Goal: Task Accomplishment & Management: Manage account settings

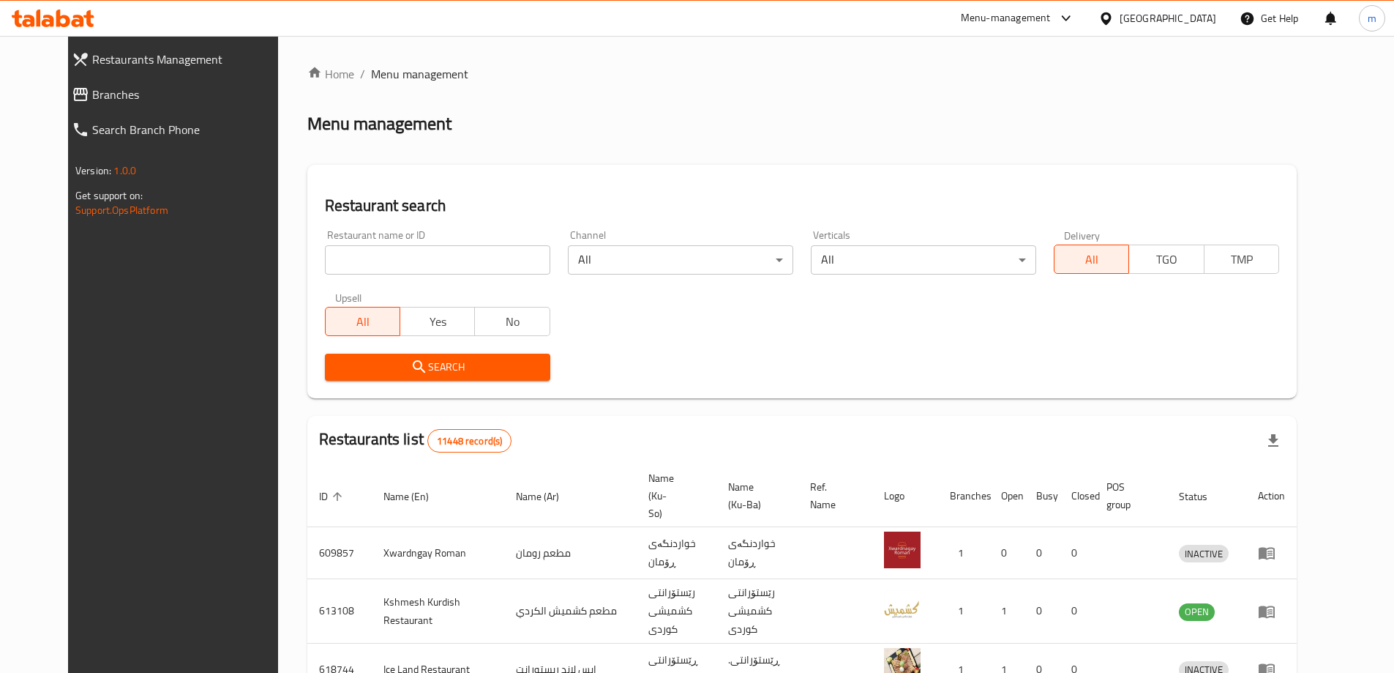
click at [406, 266] on input "search" at bounding box center [437, 259] width 225 height 29
paste input "635204"
type input "635204"
click button "Search" at bounding box center [437, 367] width 225 height 27
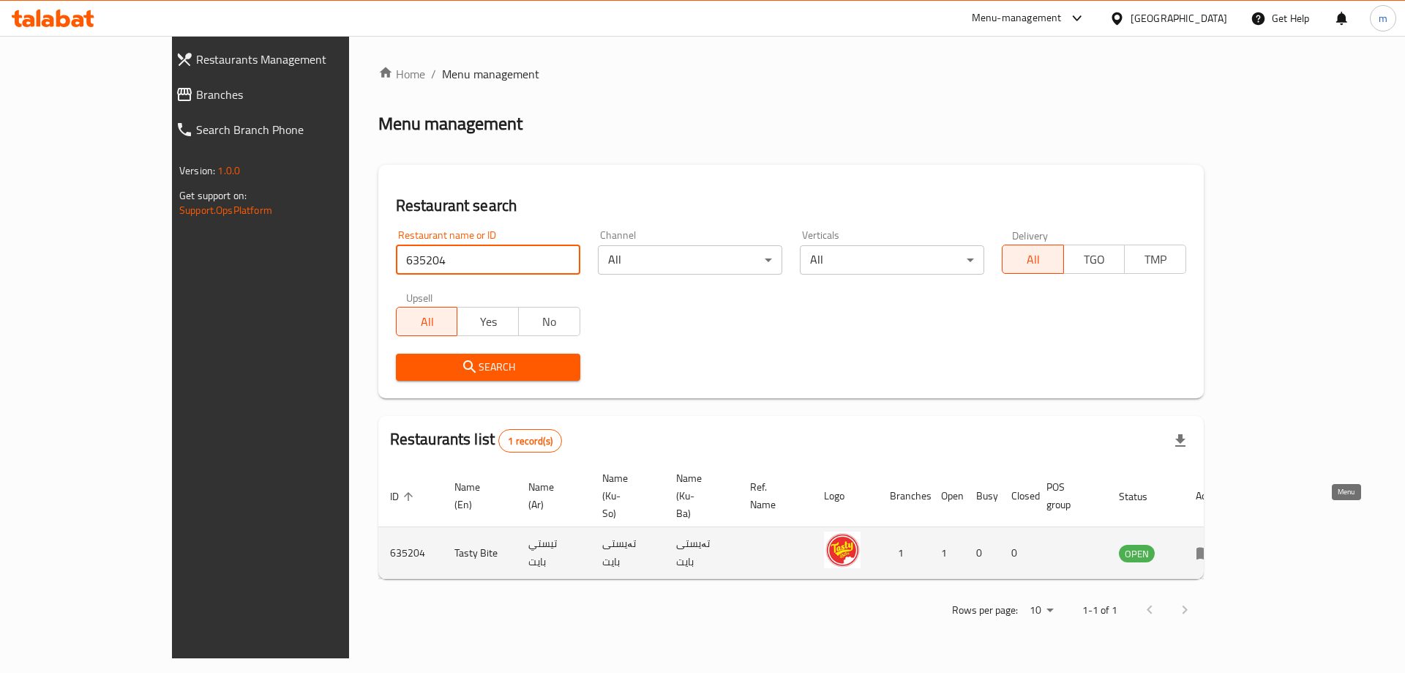
click at [1213, 548] on icon "enhanced table" at bounding box center [1205, 554] width 16 height 12
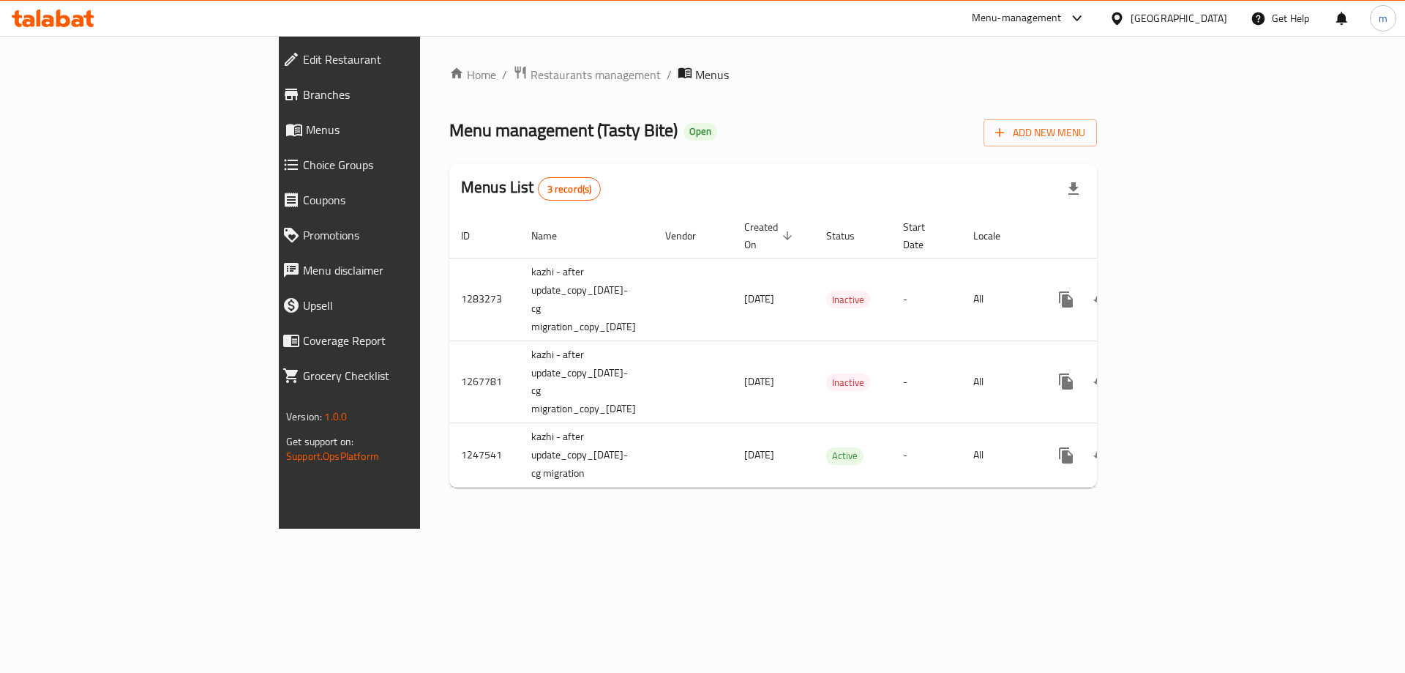
click at [303, 97] on span "Branches" at bounding box center [402, 95] width 199 height 18
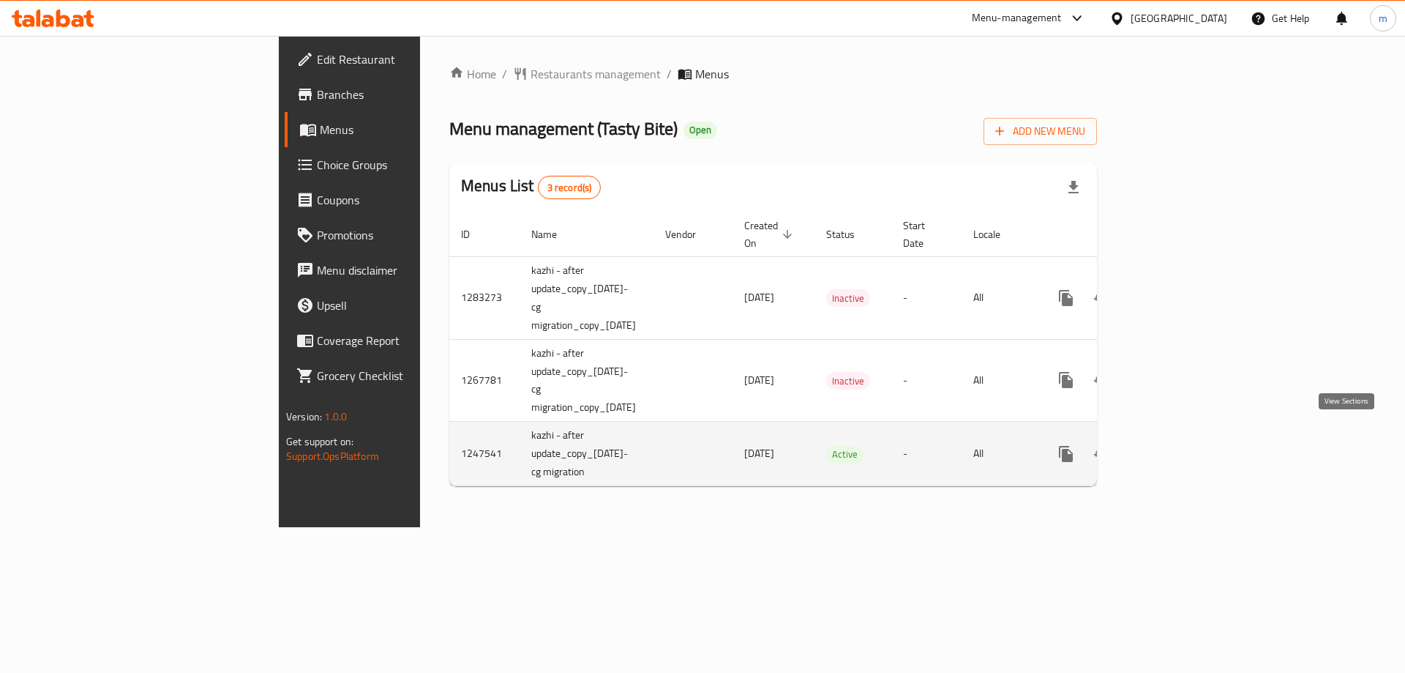
click at [1181, 445] on icon "enhanced table" at bounding box center [1172, 454] width 18 height 18
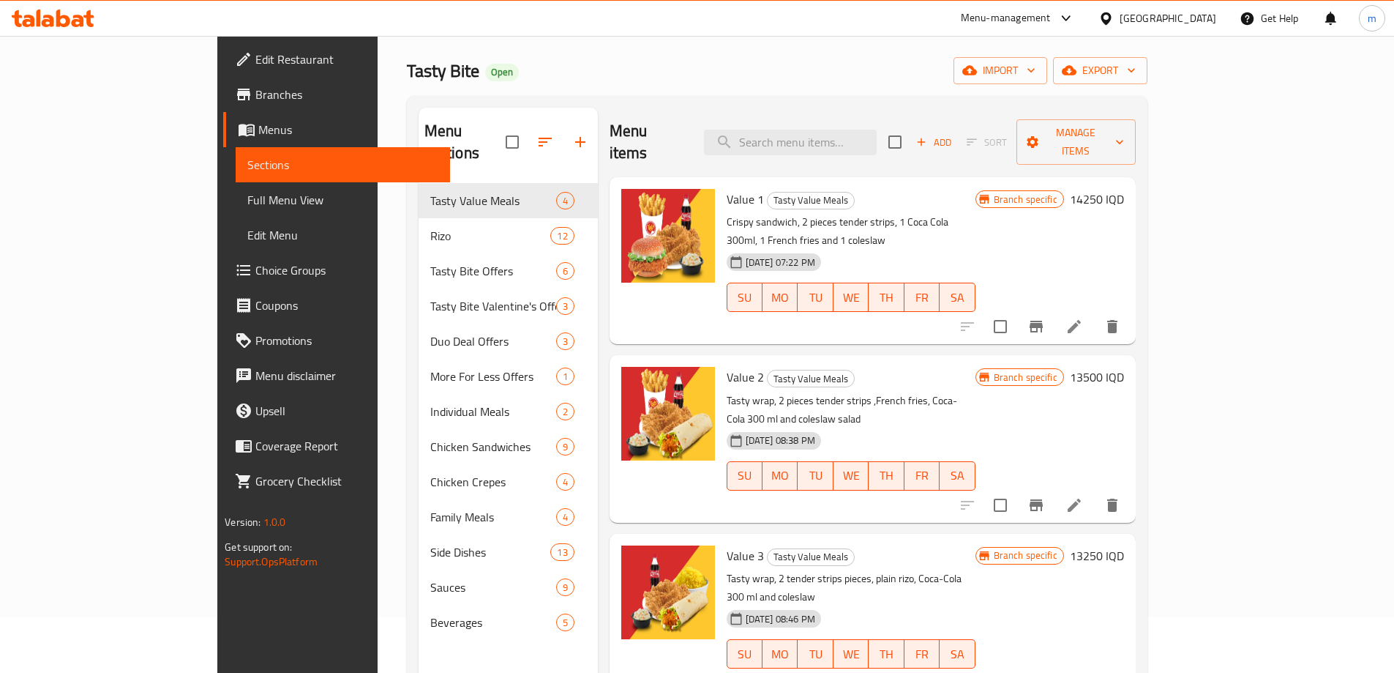
scroll to position [70, 0]
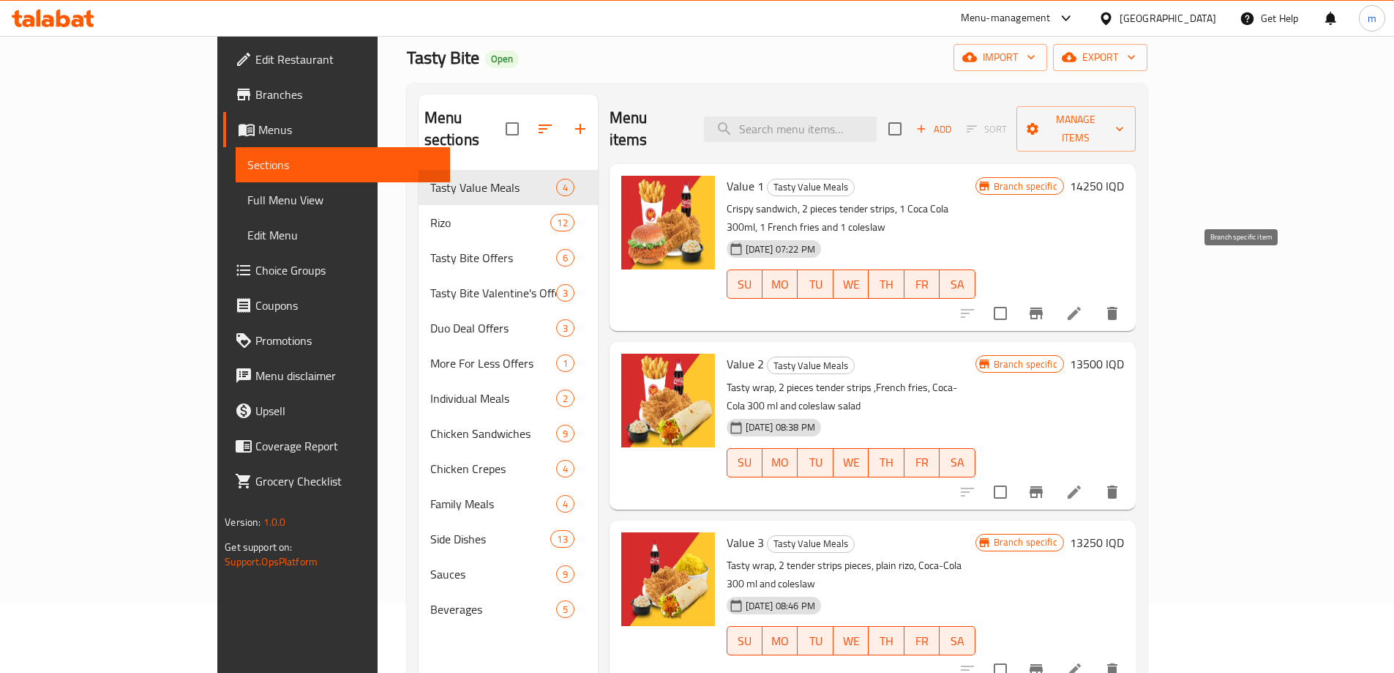
click at [1054, 296] on button "Branch-specific-item" at bounding box center [1036, 313] width 35 height 35
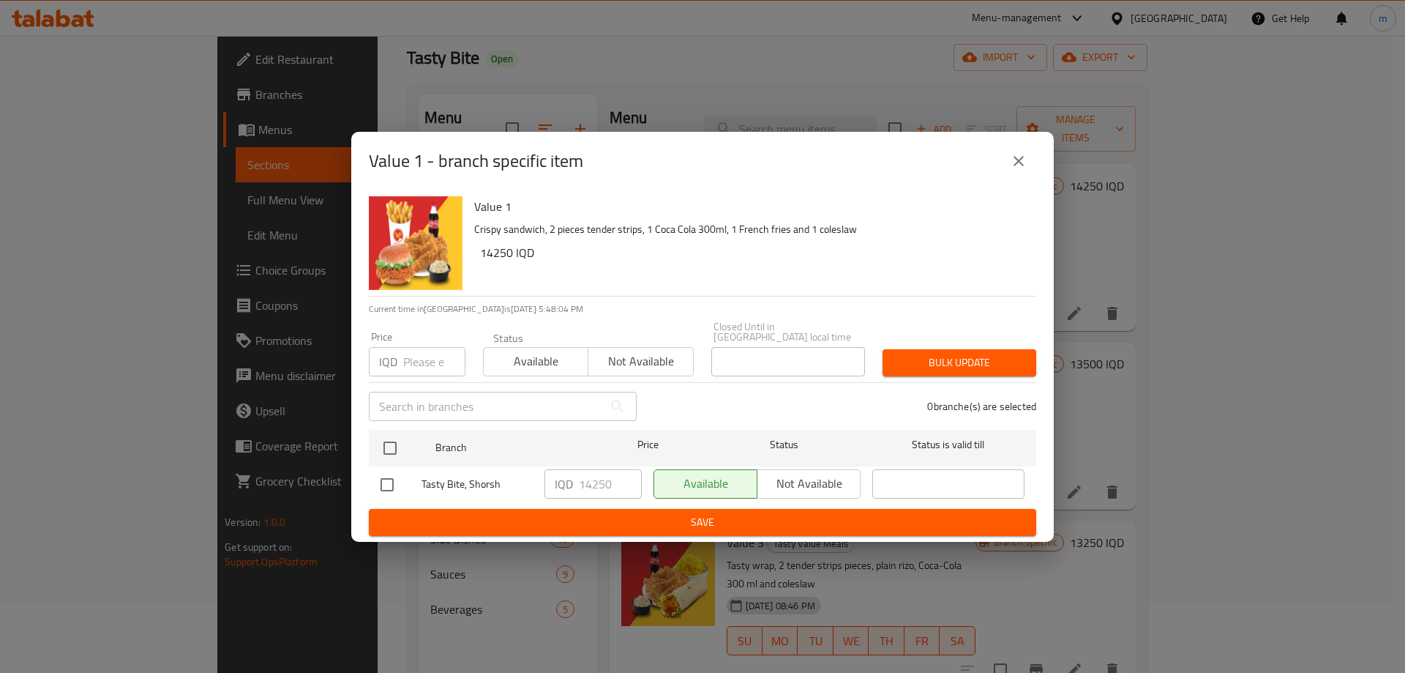
click at [1015, 170] on icon "close" at bounding box center [1019, 161] width 18 height 18
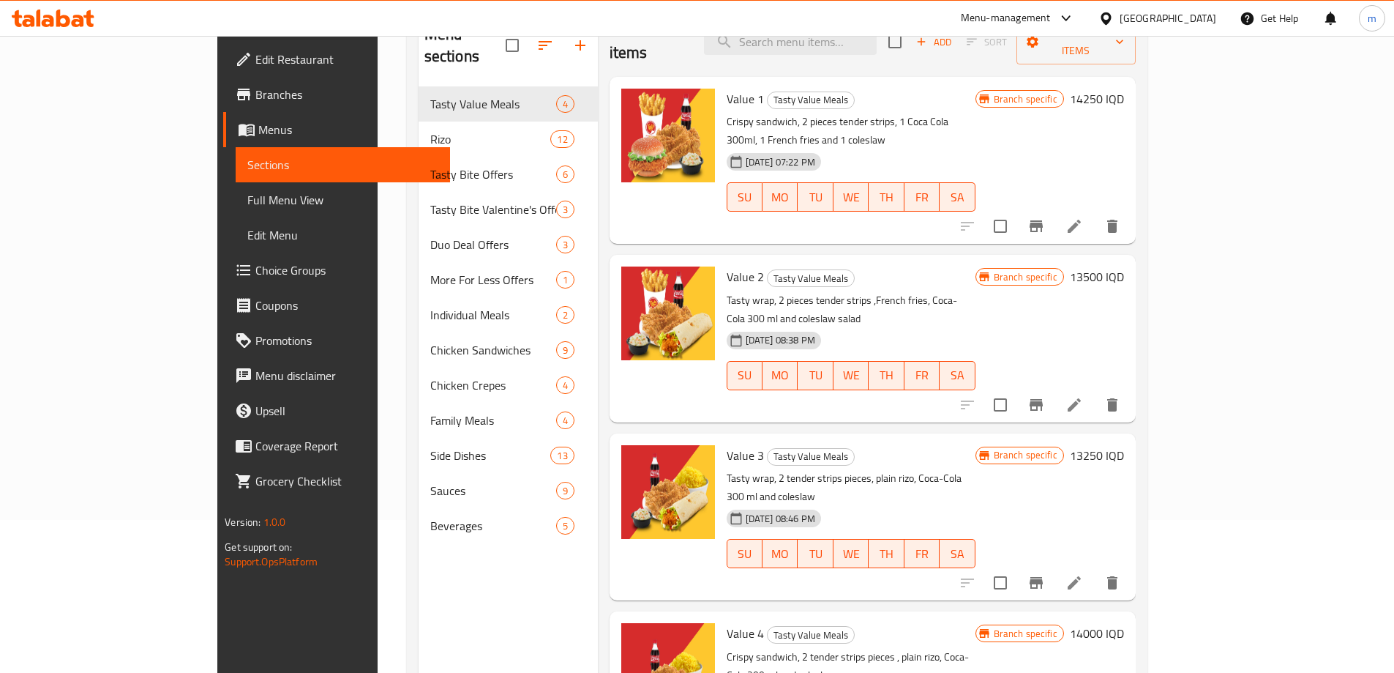
scroll to position [205, 0]
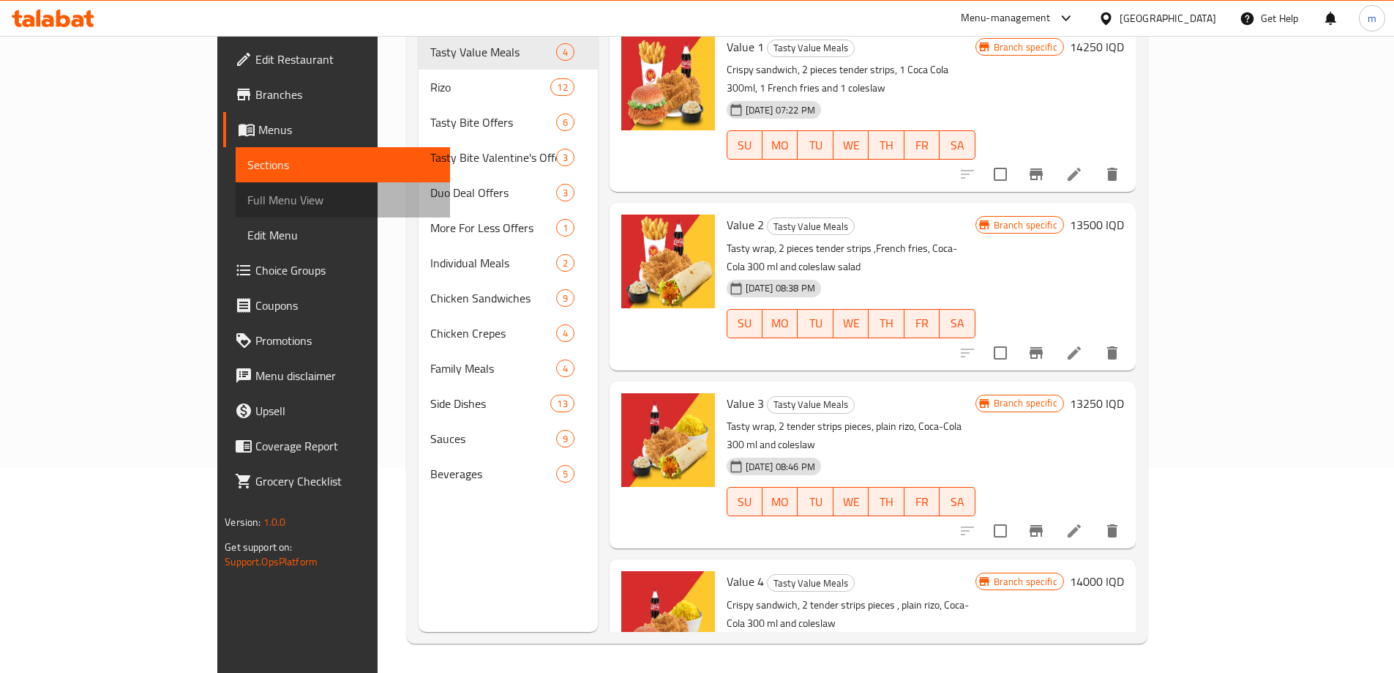
click at [247, 204] on span "Full Menu View" at bounding box center [342, 200] width 191 height 18
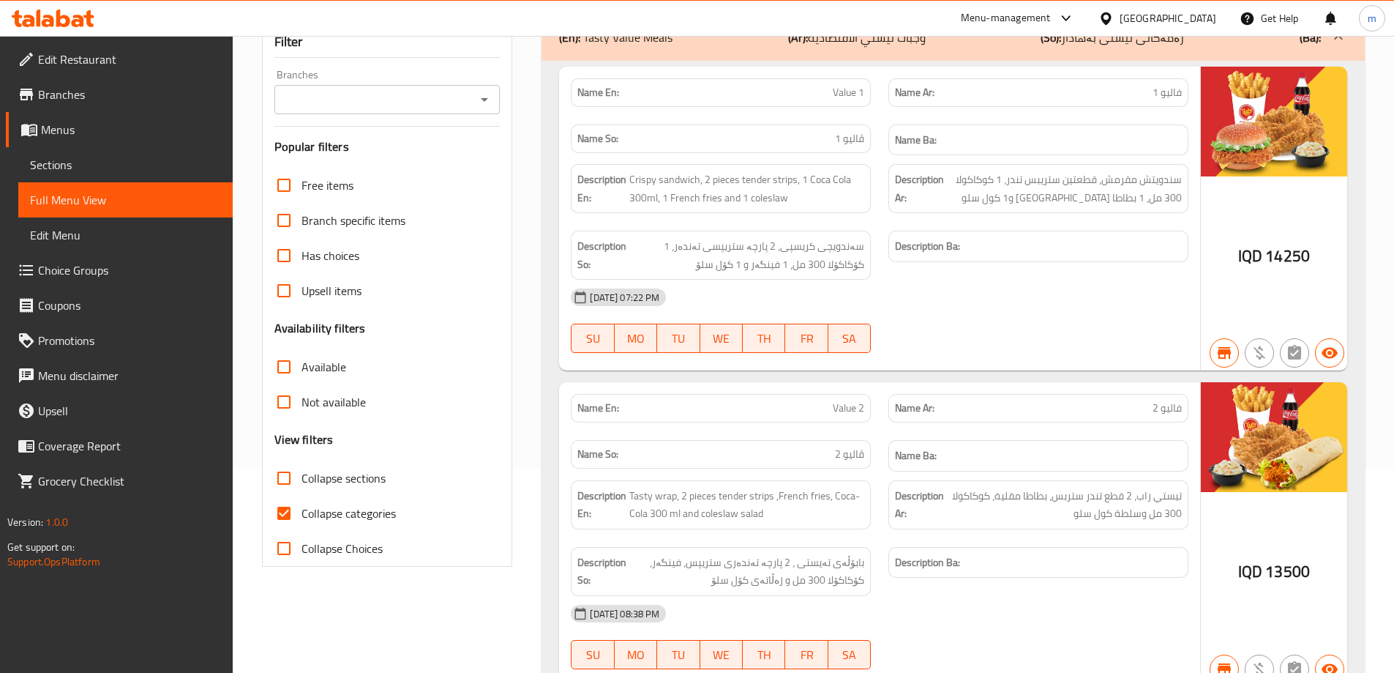
click at [359, 138] on div "Filter Branches Branches Popular filters Free items Branch specific items Has c…" at bounding box center [387, 296] width 251 height 541
click at [365, 110] on input "Branches" at bounding box center [375, 99] width 193 height 20
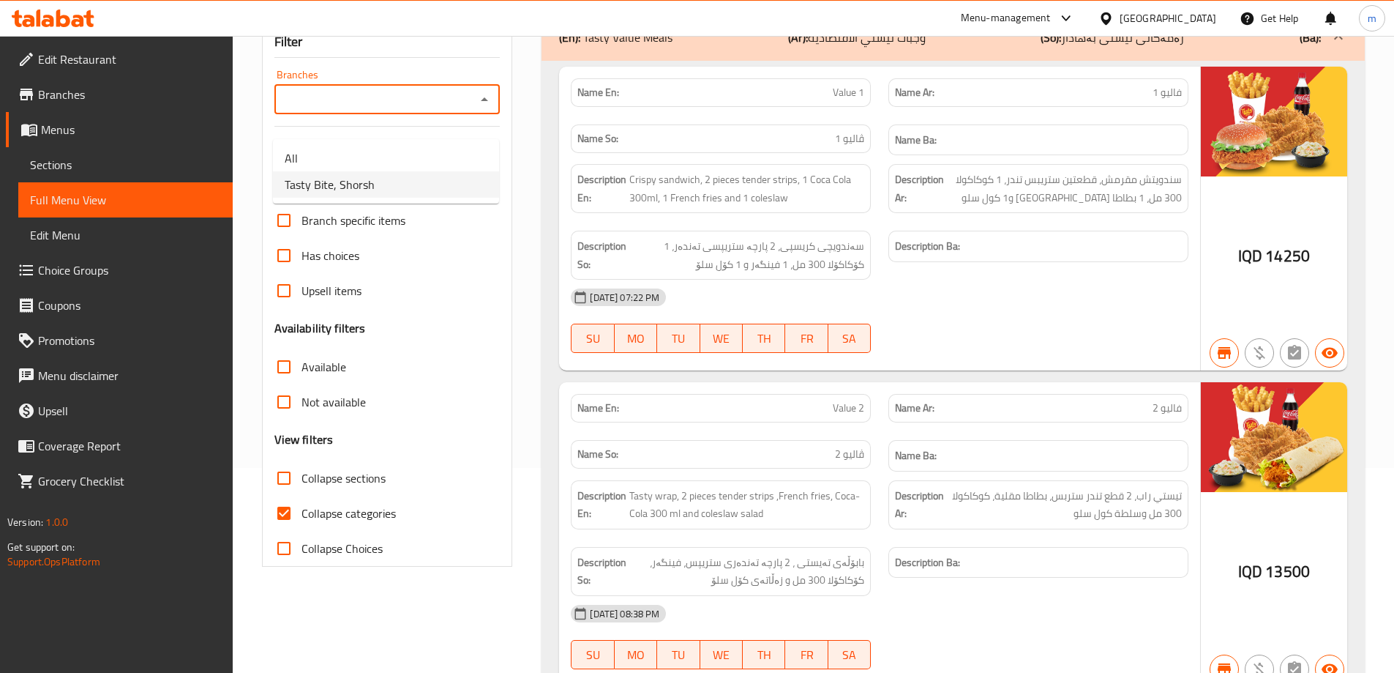
click at [351, 188] on span "Tasty Bite, Shorsh" at bounding box center [330, 185] width 90 height 18
type input "Tasty Bite, Shorsh"
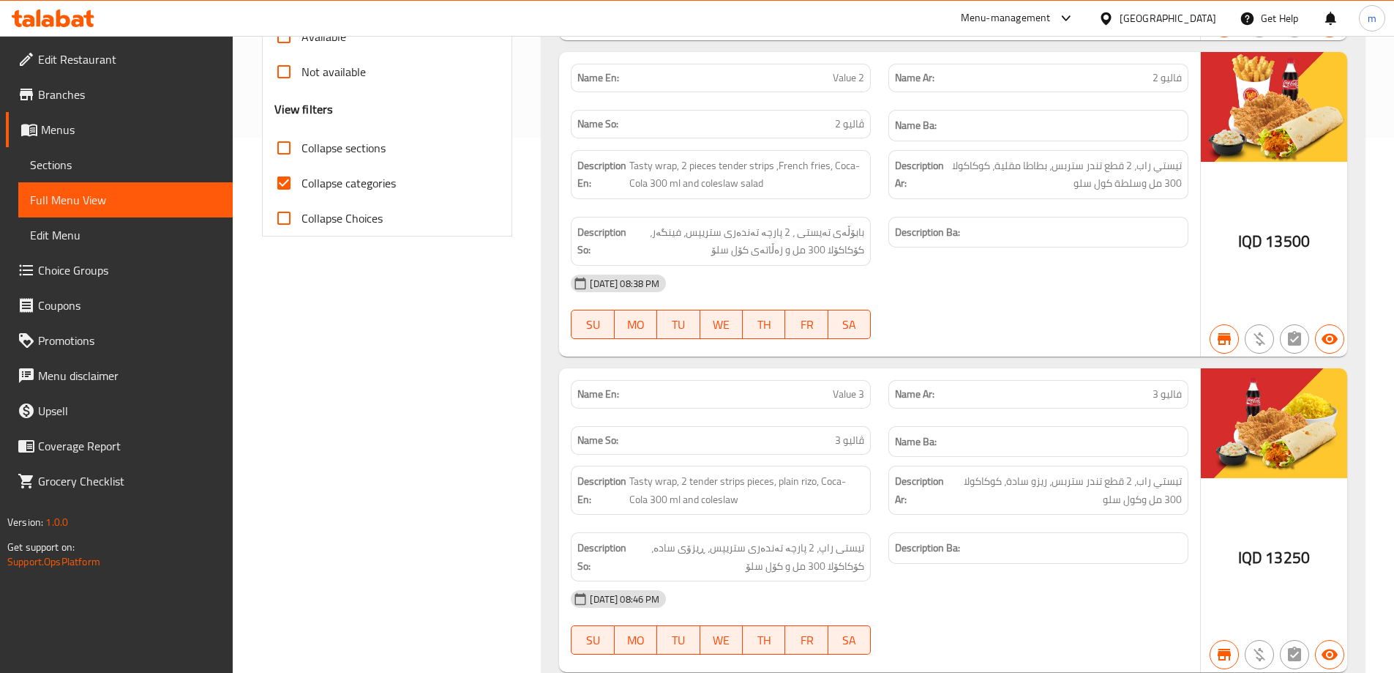
scroll to position [547, 0]
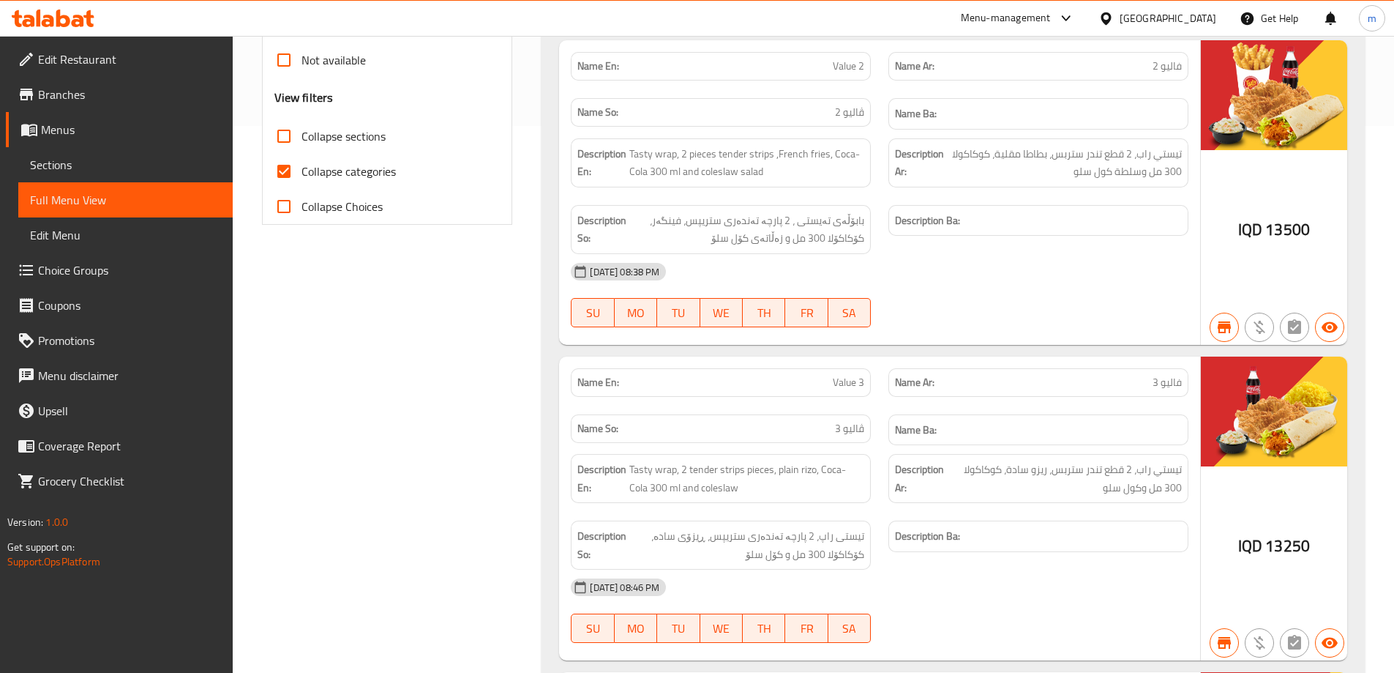
click at [355, 180] on span "Collapse categories" at bounding box center [349, 172] width 94 height 18
click at [302, 189] on input "Collapse categories" at bounding box center [283, 171] width 35 height 35
checkbox input "false"
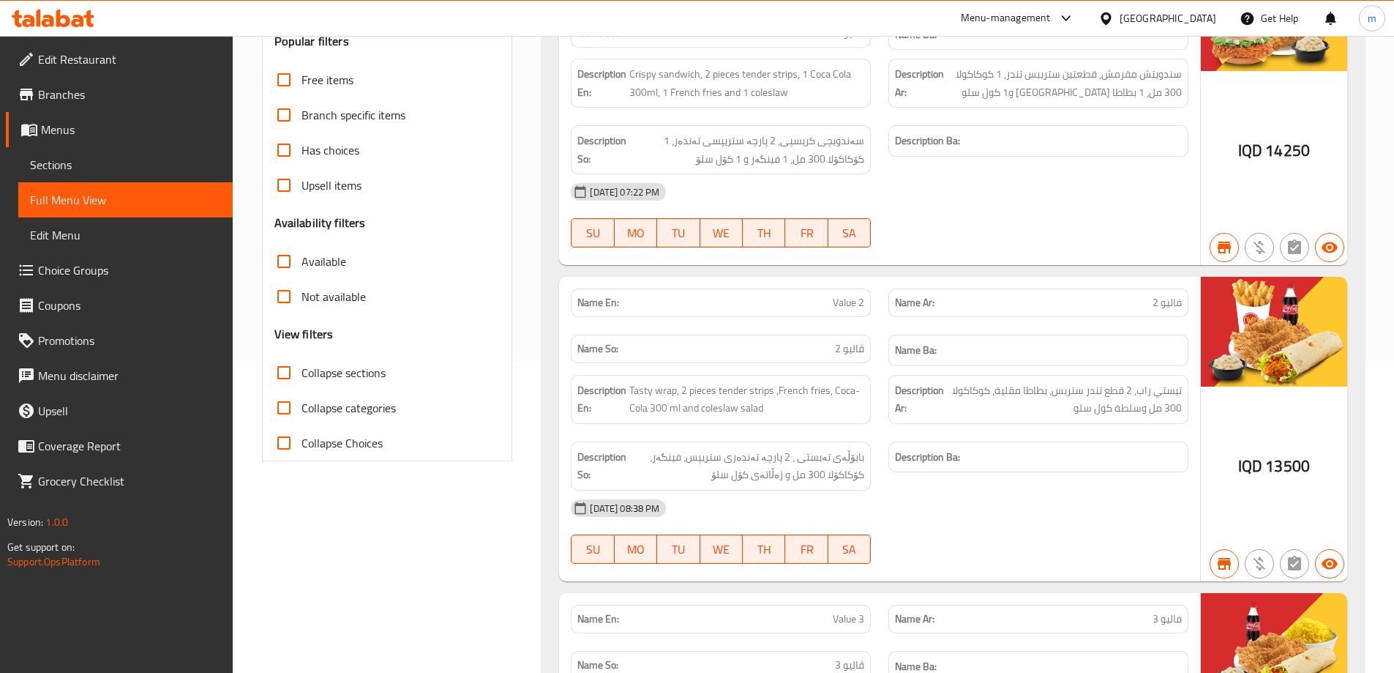
scroll to position [342, 0]
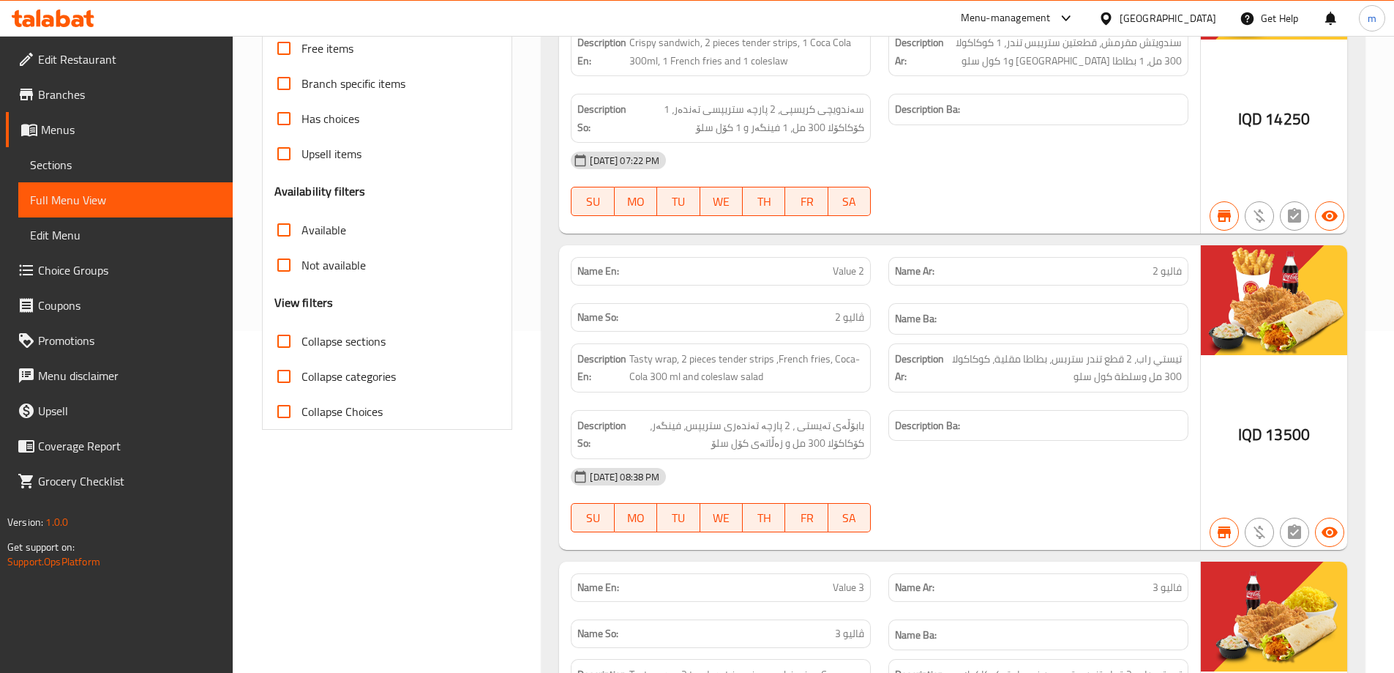
click at [61, 26] on icon at bounding box center [63, 19] width 14 height 18
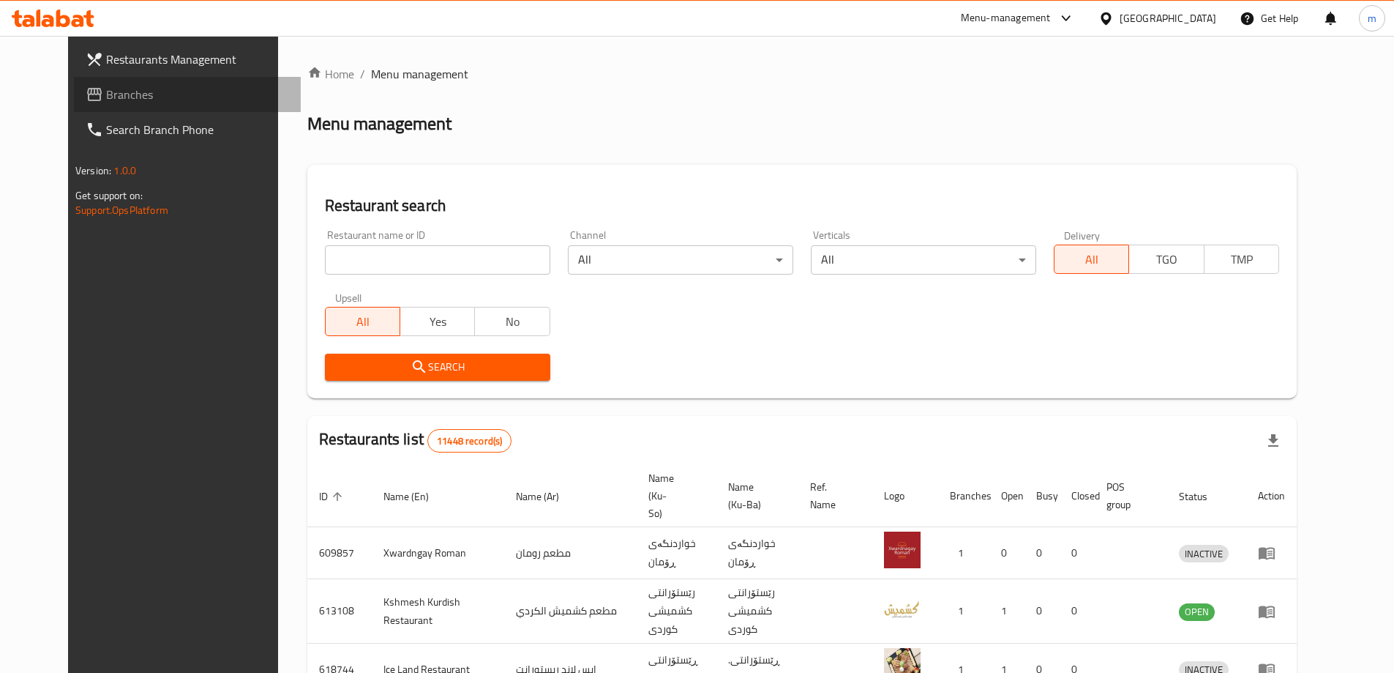
click at [106, 101] on span "Branches" at bounding box center [197, 95] width 183 height 18
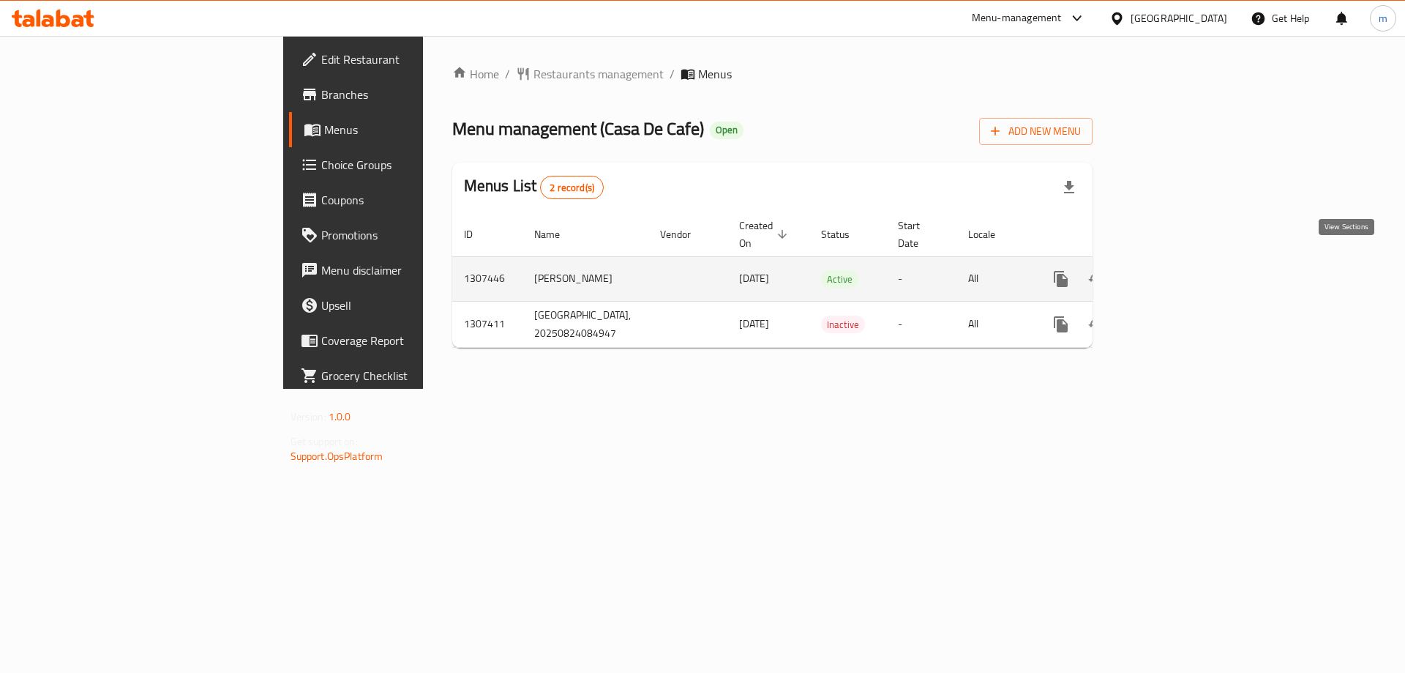
click at [1173, 272] on icon "enhanced table" at bounding box center [1166, 278] width 13 height 13
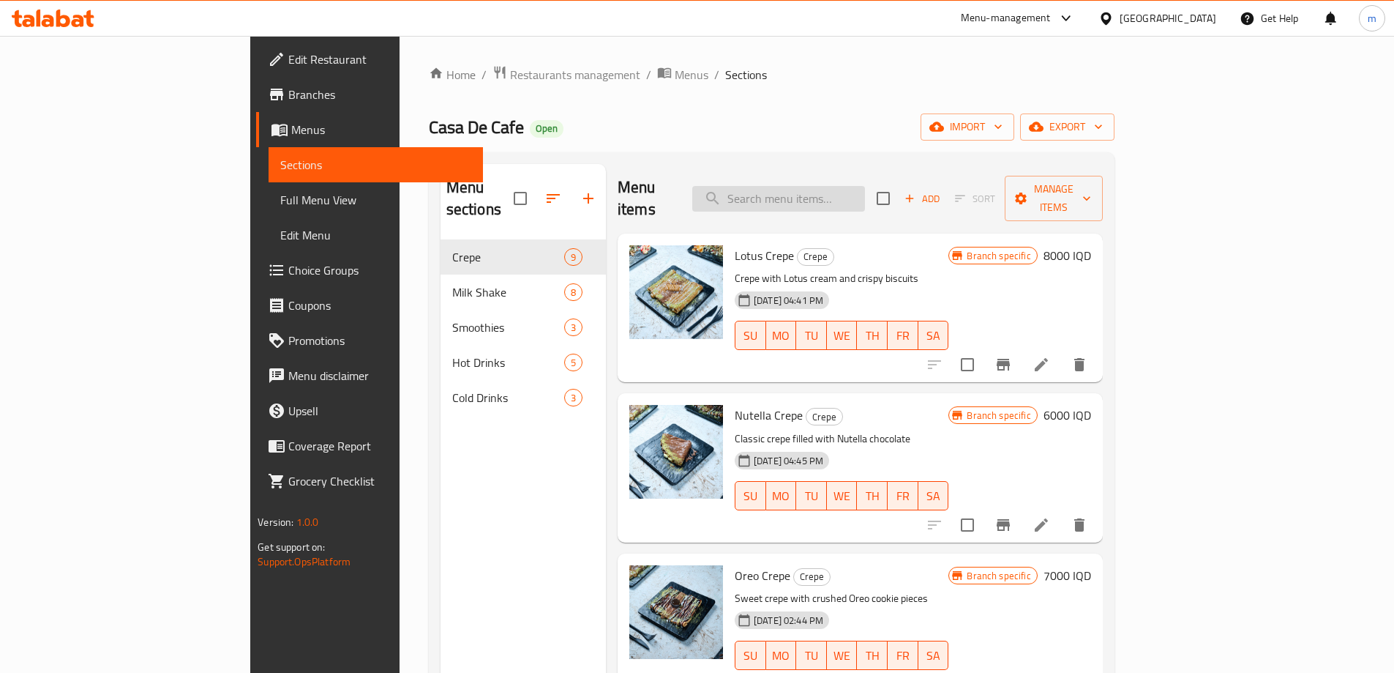
click at [832, 186] on input "search" at bounding box center [778, 199] width 173 height 26
paste input "Iced Latte"
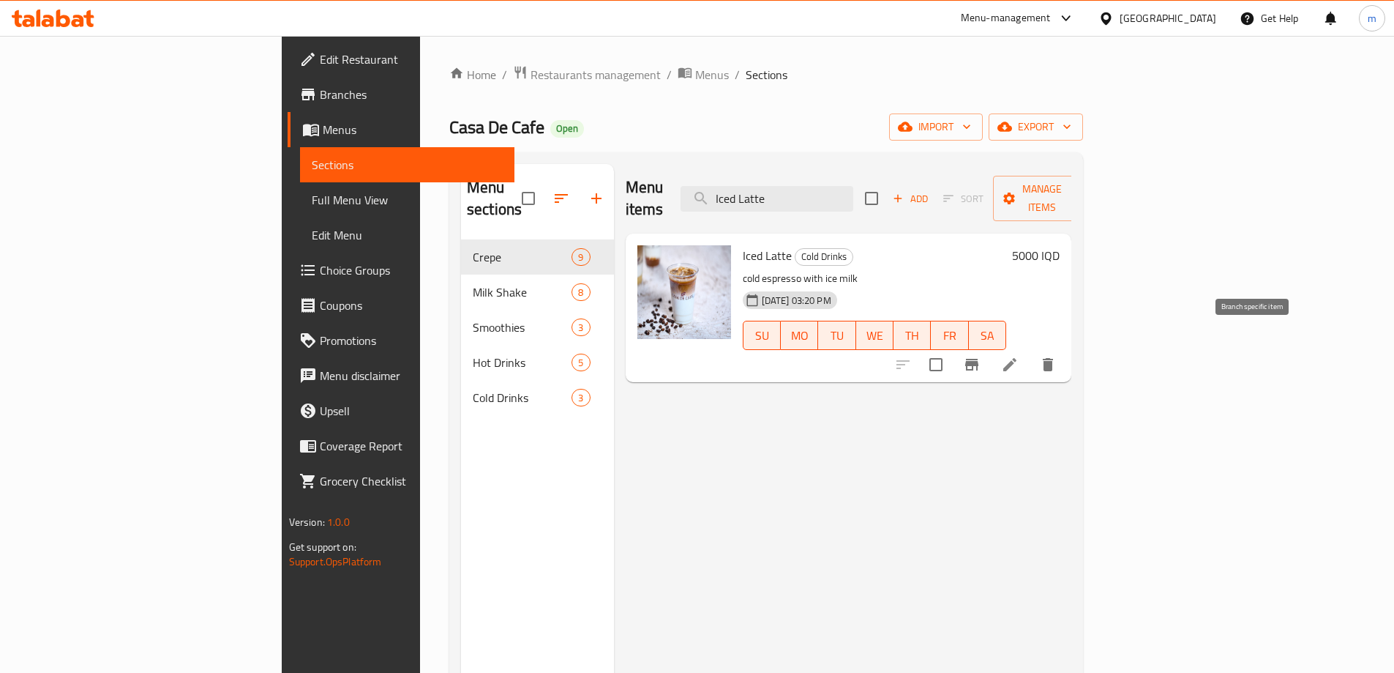
type input "Iced Latte"
click at [1017, 358] on icon at bounding box center [1010, 364] width 13 height 13
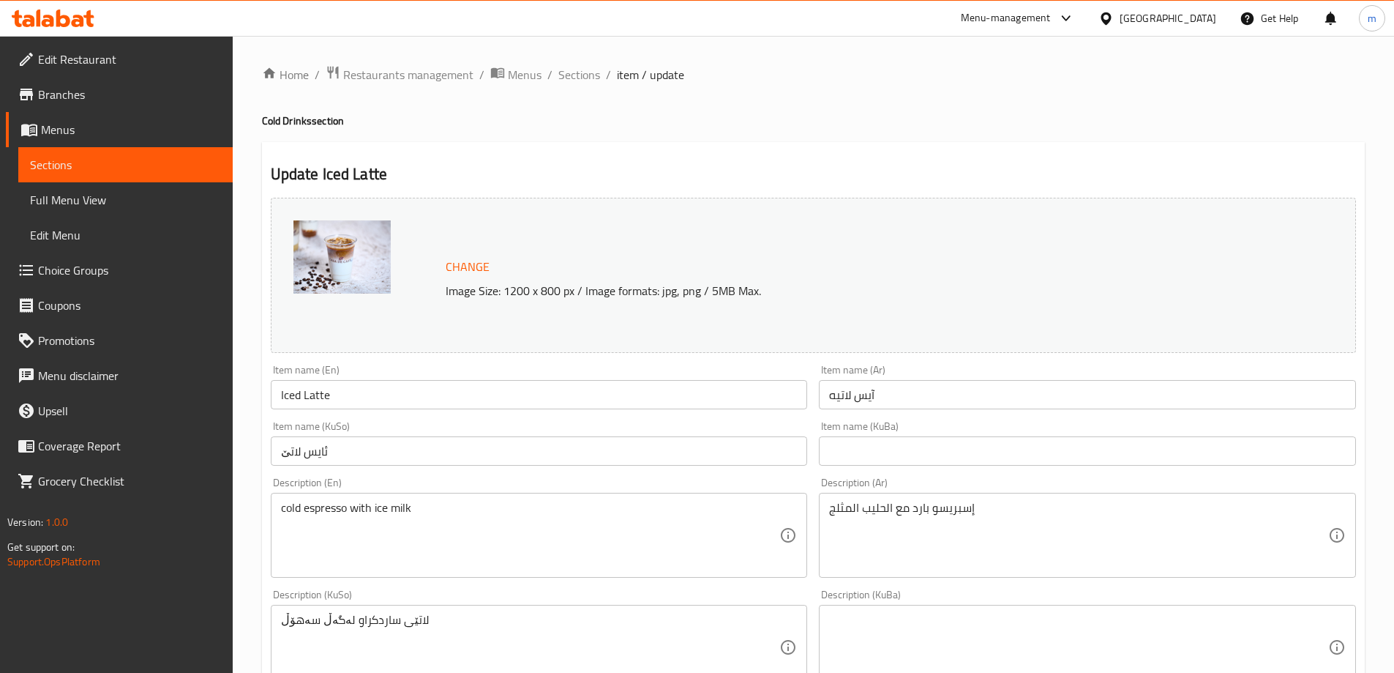
click at [894, 397] on input "آيس لاتيه" at bounding box center [1087, 394] width 537 height 29
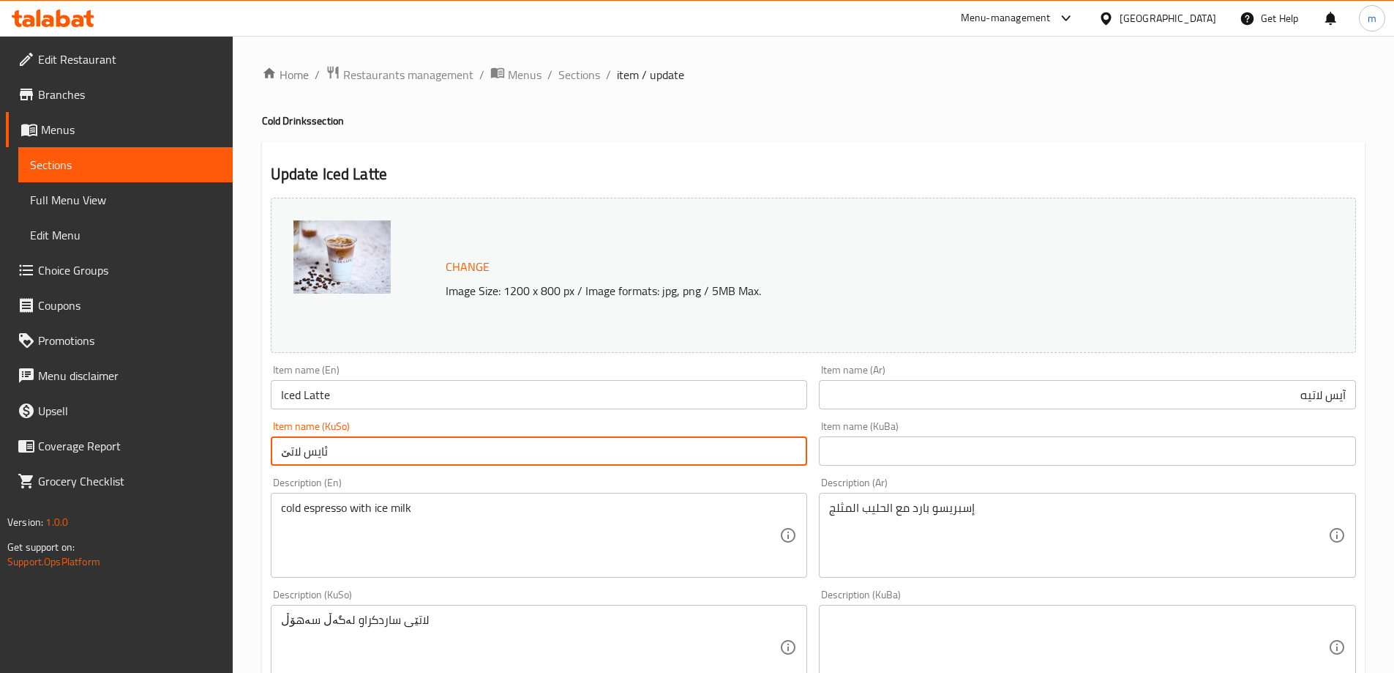
click at [663, 444] on input "ئایس لاتێ" at bounding box center [539, 450] width 537 height 29
click at [643, 541] on textarea "cold espresso with ice milk" at bounding box center [530, 536] width 499 height 70
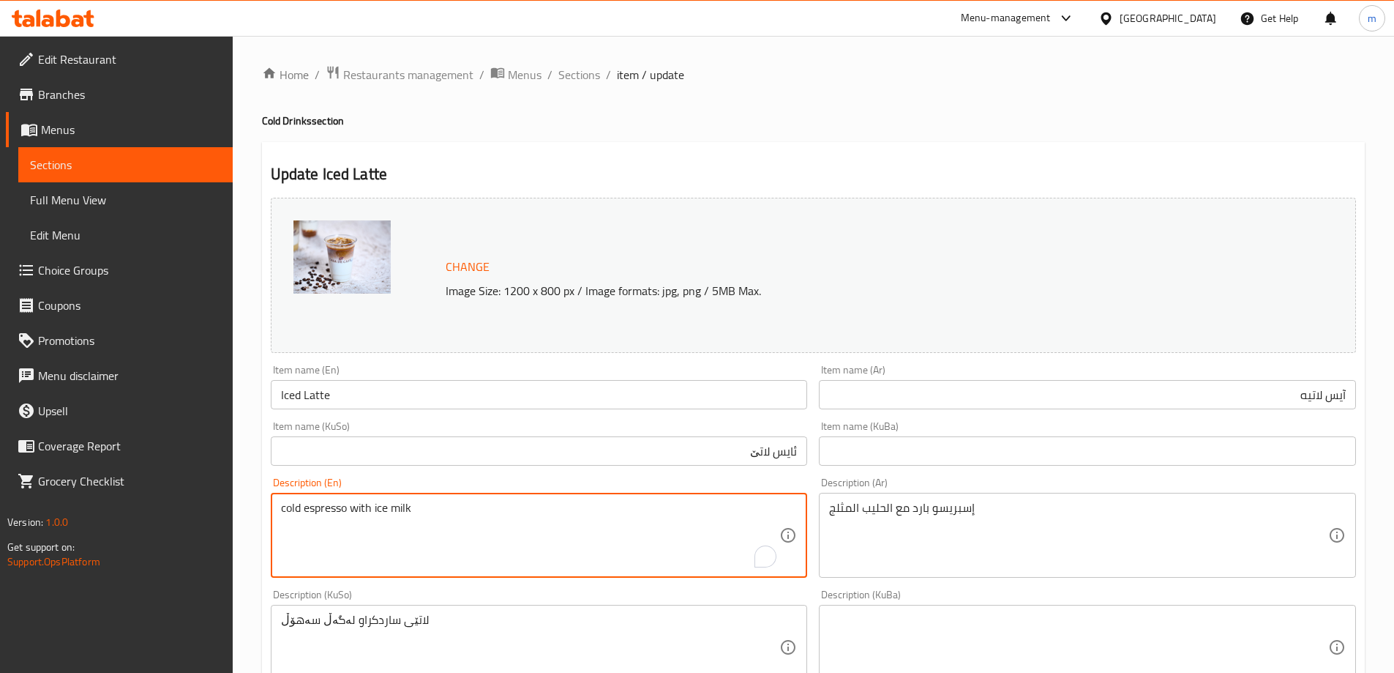
drag, startPoint x: 283, startPoint y: 508, endPoint x: 273, endPoint y: 513, distance: 10.8
click at [273, 513] on div "cold espresso with ice milk Description (En)" at bounding box center [539, 535] width 537 height 85
drag, startPoint x: 288, startPoint y: 510, endPoint x: 275, endPoint y: 510, distance: 13.2
click at [275, 510] on div "cold espresso with ice milk Description (En)" at bounding box center [539, 535] width 537 height 85
click at [313, 509] on textarea "Cold espresso with ice milk" at bounding box center [530, 536] width 499 height 70
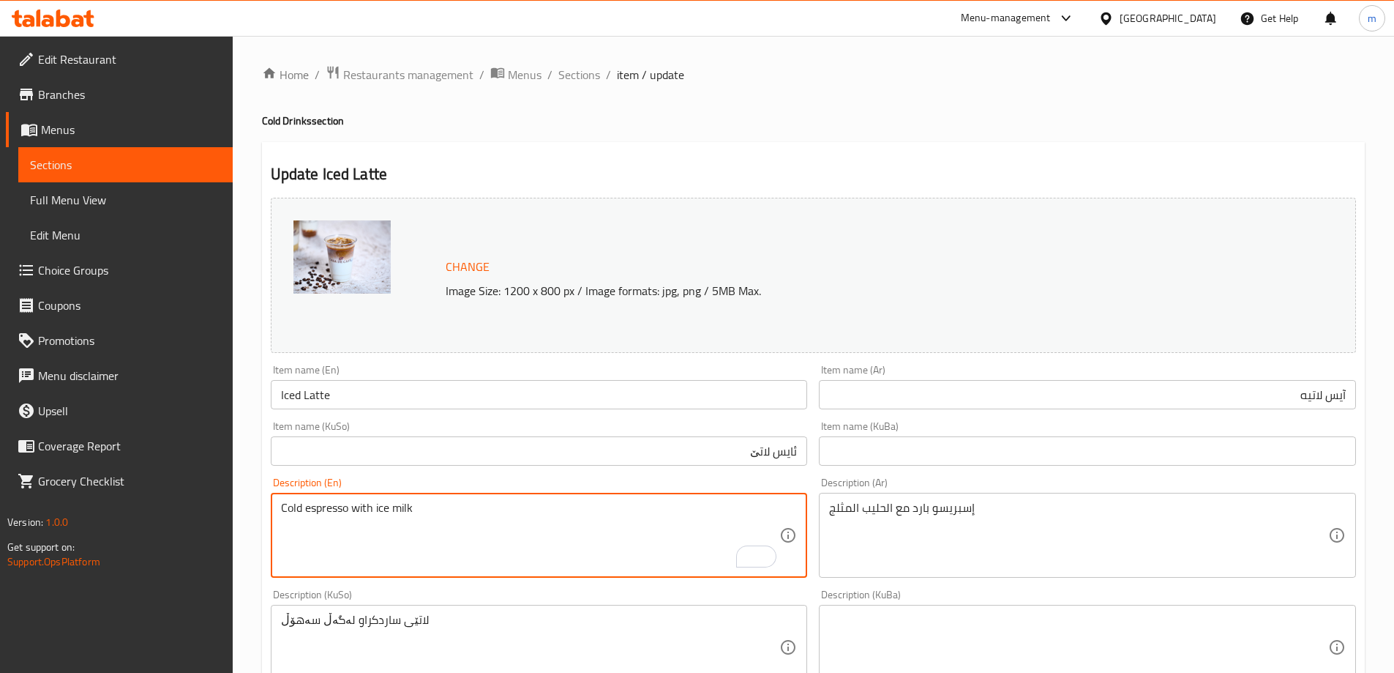
click at [313, 516] on textarea "Cold espresso with ice milk" at bounding box center [530, 536] width 499 height 70
click at [319, 511] on textarea "Cold espresso with ice milk" at bounding box center [530, 536] width 499 height 70
type textarea "Cold espresso with ice milk"
click at [376, 508] on textarea "Cold espresso with ice milk" at bounding box center [530, 536] width 499 height 70
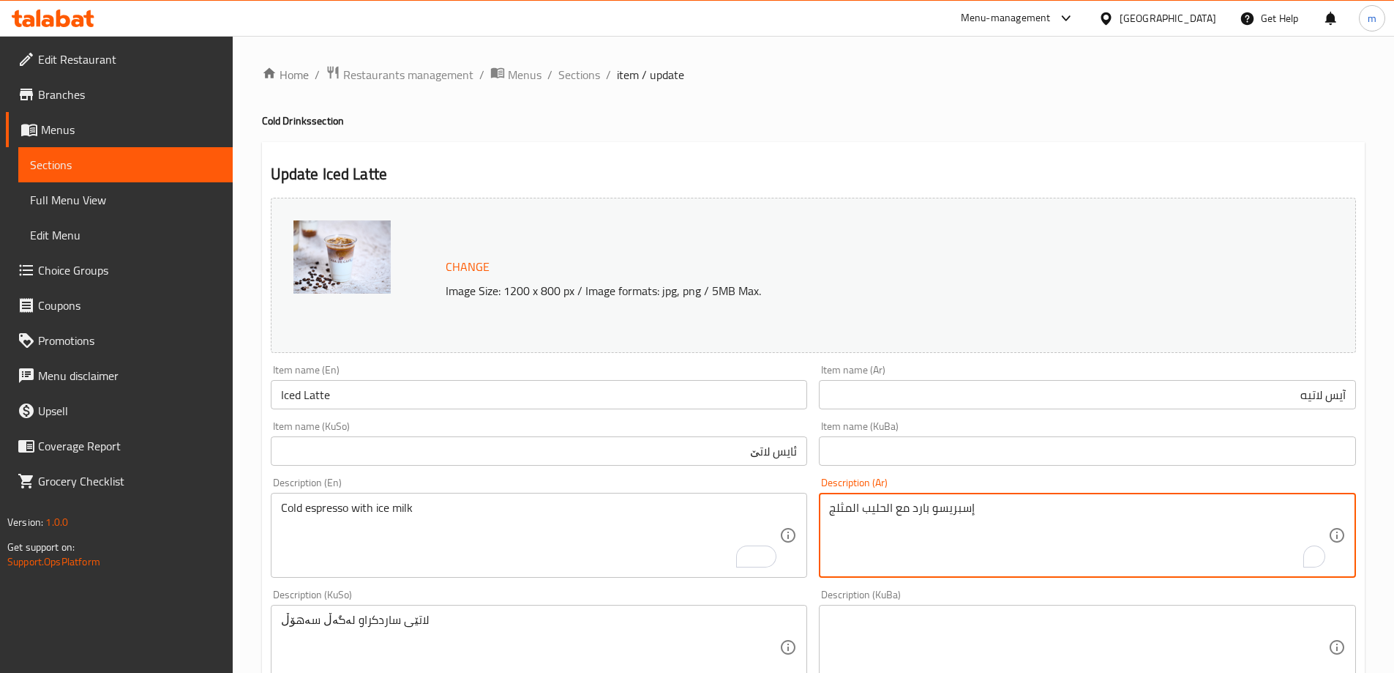
click at [947, 529] on textarea "إسبريسو بارد مع الحليب المثلج" at bounding box center [1078, 536] width 499 height 70
click at [1275, 509] on textarea "إسبريسو بارد مع الحليب المثلج" at bounding box center [1078, 536] width 499 height 70
click at [1275, 521] on textarea "إسبريسو بارد مع الحليب المثلج" at bounding box center [1078, 536] width 499 height 70
click at [1237, 511] on textarea "إسبريسو بارد مع الحليب المثلج" at bounding box center [1078, 536] width 499 height 70
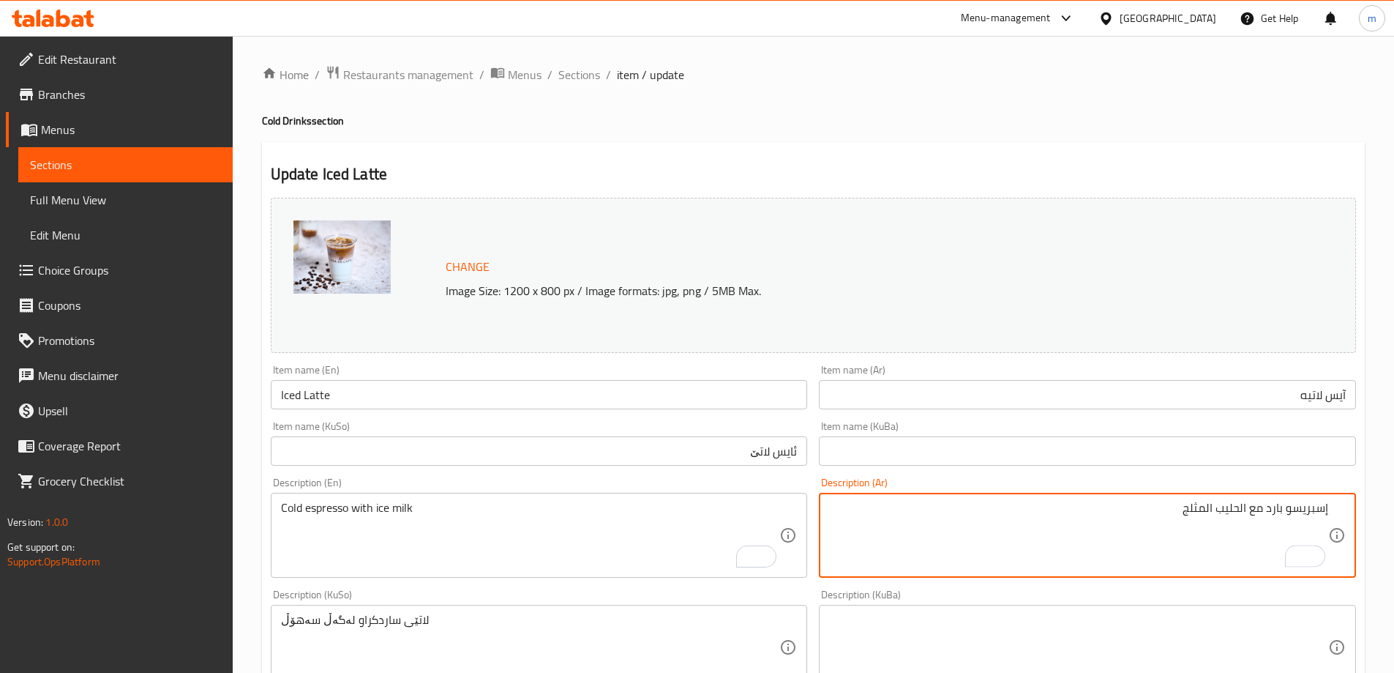
click at [1240, 507] on textarea "إسبريسو بارد مع الحليب المثلج" at bounding box center [1078, 536] width 499 height 70
click at [1211, 507] on textarea "إسبريسو بارد مع حليب المثلج" at bounding box center [1078, 536] width 499 height 70
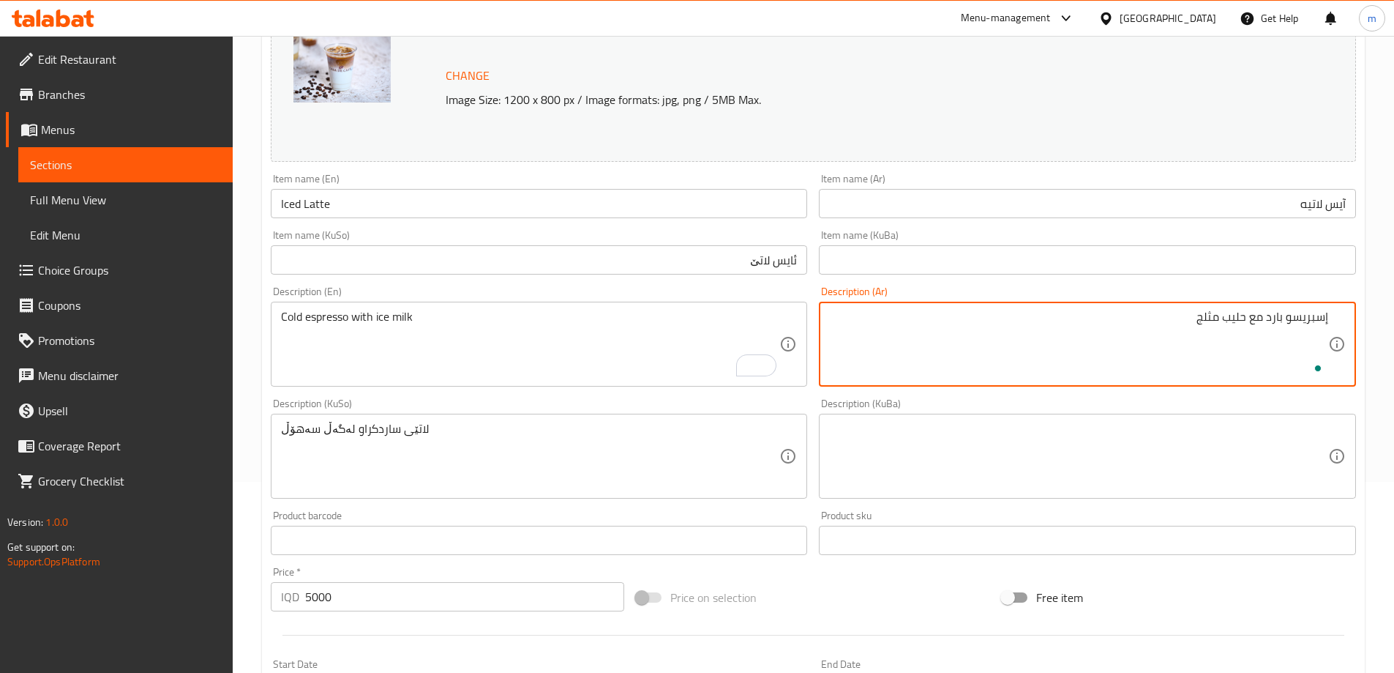
scroll to position [194, 0]
type textarea "إسبريسو بارد مع حليب مثلج"
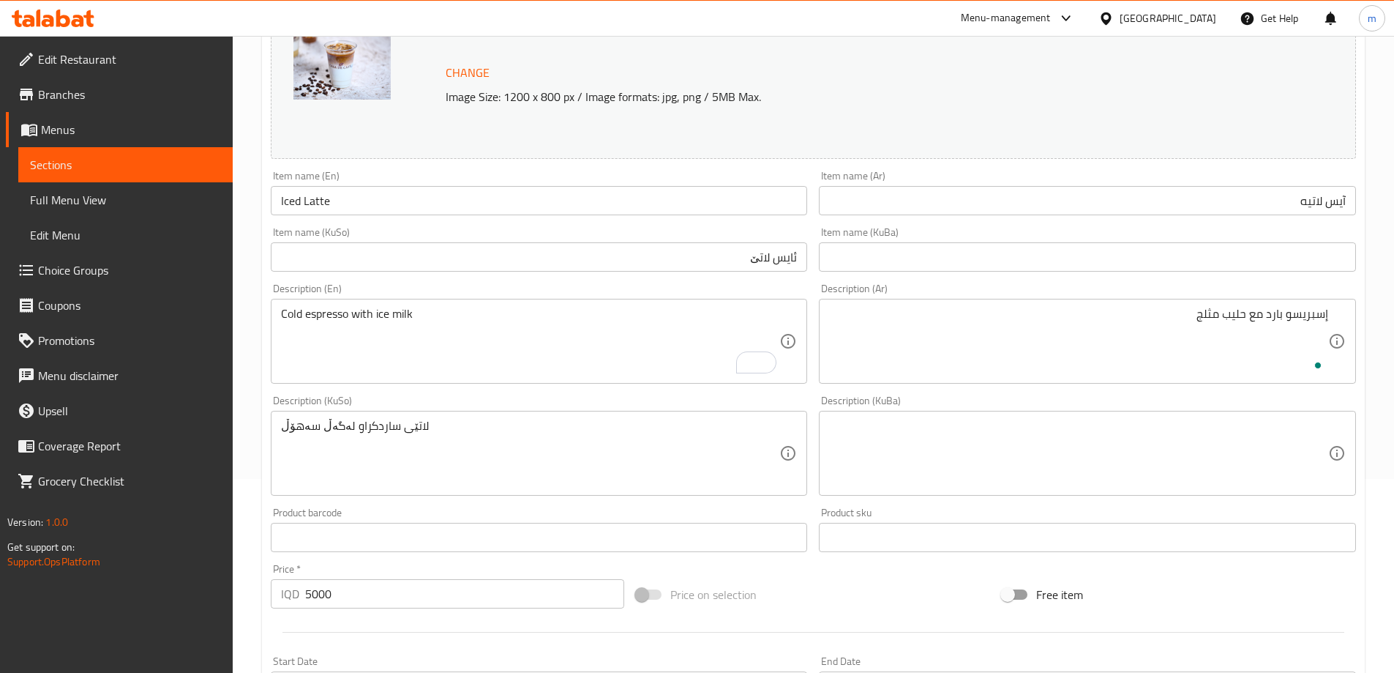
click at [642, 493] on div "لاتێی ساردکراو لەگەڵ سەهۆڵ Description (KuSo)" at bounding box center [539, 453] width 537 height 85
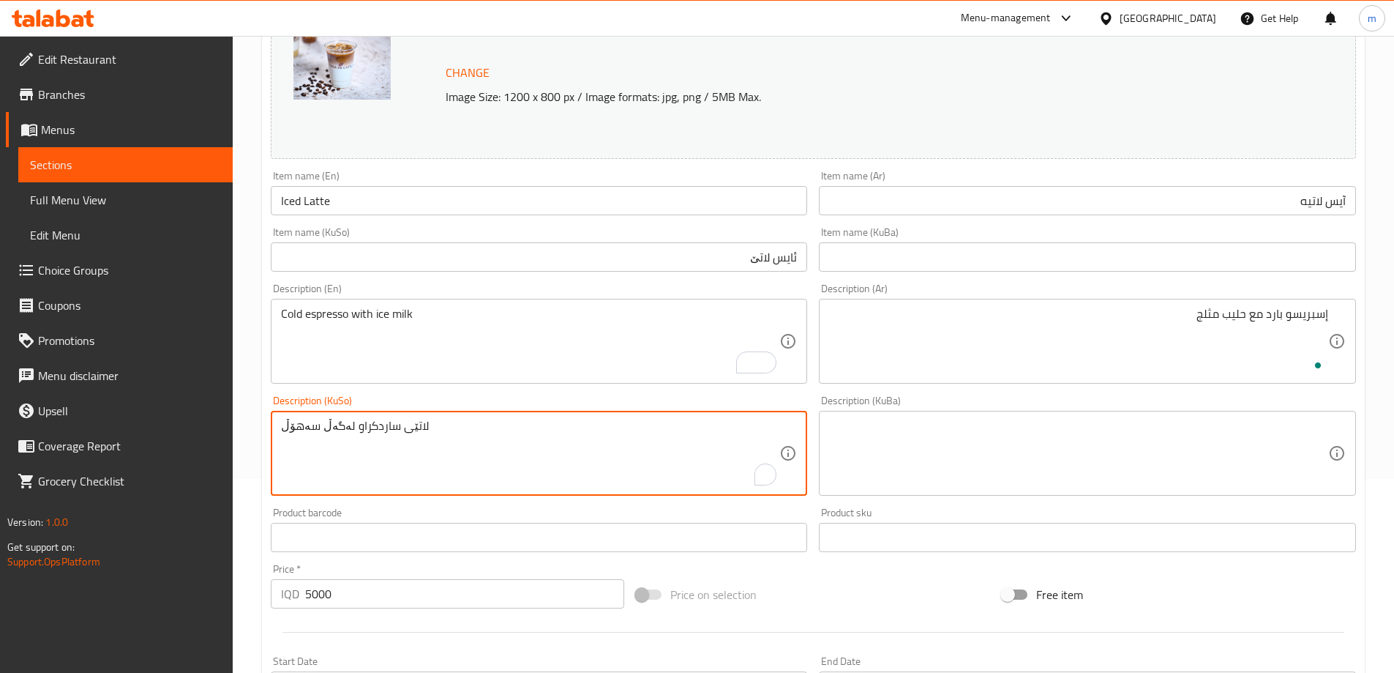
click at [641, 468] on textarea "لاتێی ساردکراو لەگەڵ سەهۆڵ" at bounding box center [530, 454] width 499 height 70
click at [651, 443] on textarea "لاتێی ساردکراو لەگەڵ سەهۆڵ" at bounding box center [530, 454] width 499 height 70
click at [649, 430] on textarea "لاتێی ساردکراو لەگەڵ سەهۆڵ" at bounding box center [530, 454] width 499 height 70
click at [667, 427] on textarea "لاتێی ساردکراو لەگەڵ سەهۆڵ" at bounding box center [530, 454] width 499 height 70
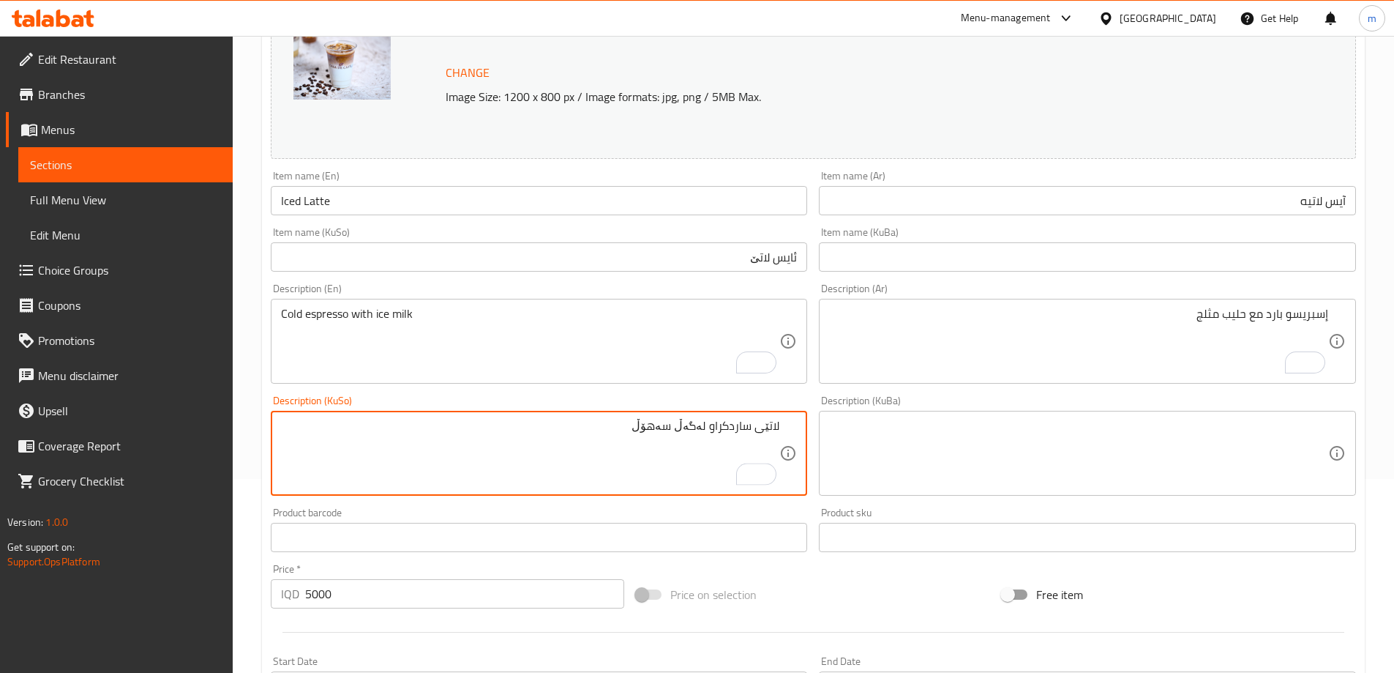
click at [667, 427] on textarea "لاتێی ساردکراو لەگەڵ سەهۆڵ" at bounding box center [530, 454] width 499 height 70
click at [649, 431] on textarea "لاتێی ساردکراو لەگەڵ سەهۆڵ" at bounding box center [530, 454] width 499 height 70
click at [641, 430] on textarea "لاتێی ساردکراو لەگەڵ سەهۆڵ" at bounding box center [530, 454] width 499 height 70
drag, startPoint x: 632, startPoint y: 436, endPoint x: 825, endPoint y: 429, distance: 193.4
click at [825, 429] on div "Change Image Size: 1200 x 800 px / Image formats: jpg, png / 5MB Max. Item name…" at bounding box center [813, 408] width 1097 height 821
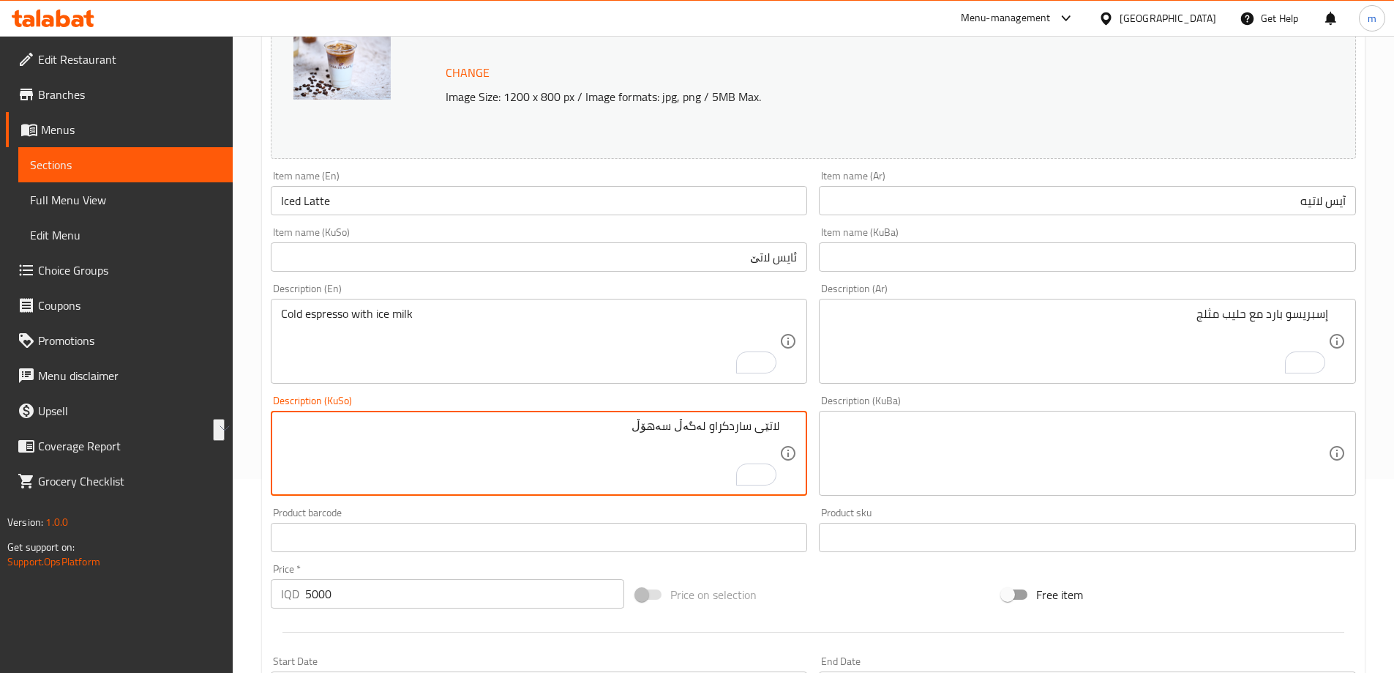
click at [766, 434] on textarea "لاتێی ساردکراو لەگەڵ سەهۆڵ" at bounding box center [530, 454] width 499 height 70
click at [766, 433] on textarea "لاتێی ساردکراو لەگەڵ سەهۆڵ" at bounding box center [530, 454] width 499 height 70
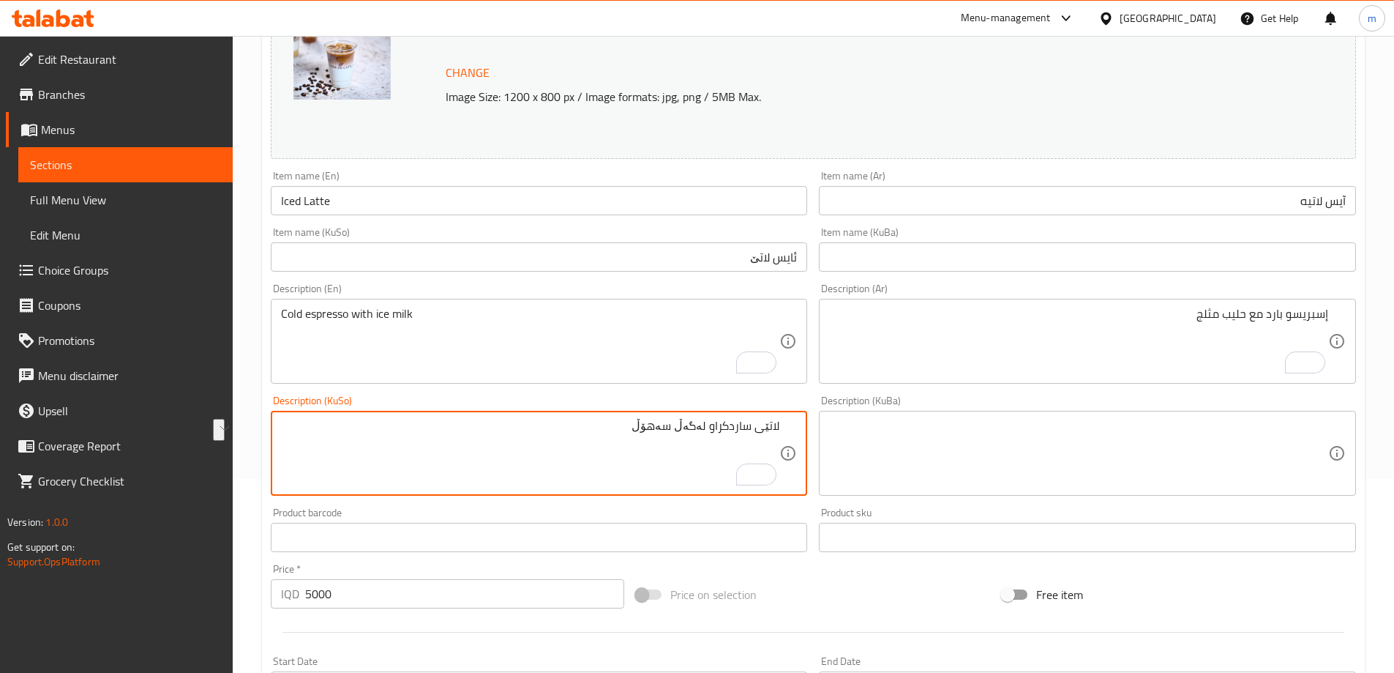
click at [766, 433] on textarea "لاتێی ساردکراو لەگەڵ سەهۆڵ" at bounding box center [530, 454] width 499 height 70
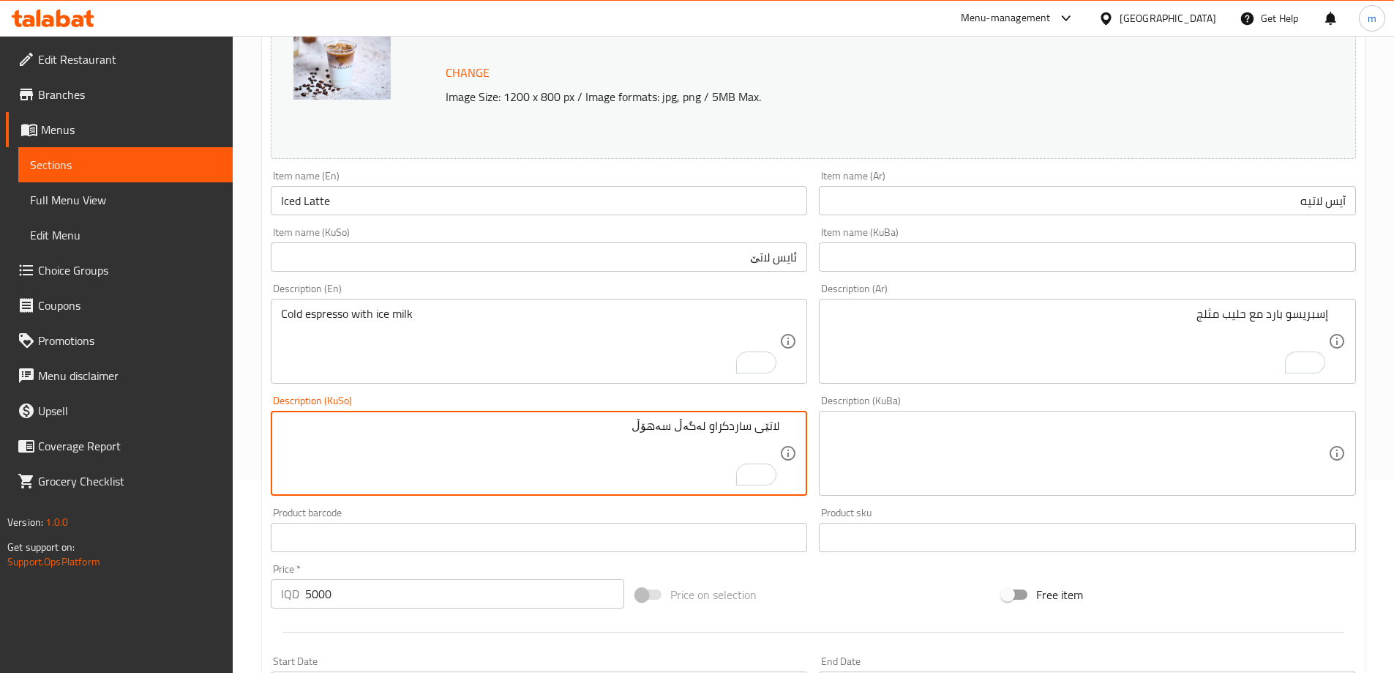
click at [766, 433] on textarea "لاتێی ساردکراو لەگەڵ سەهۆڵ" at bounding box center [530, 454] width 499 height 70
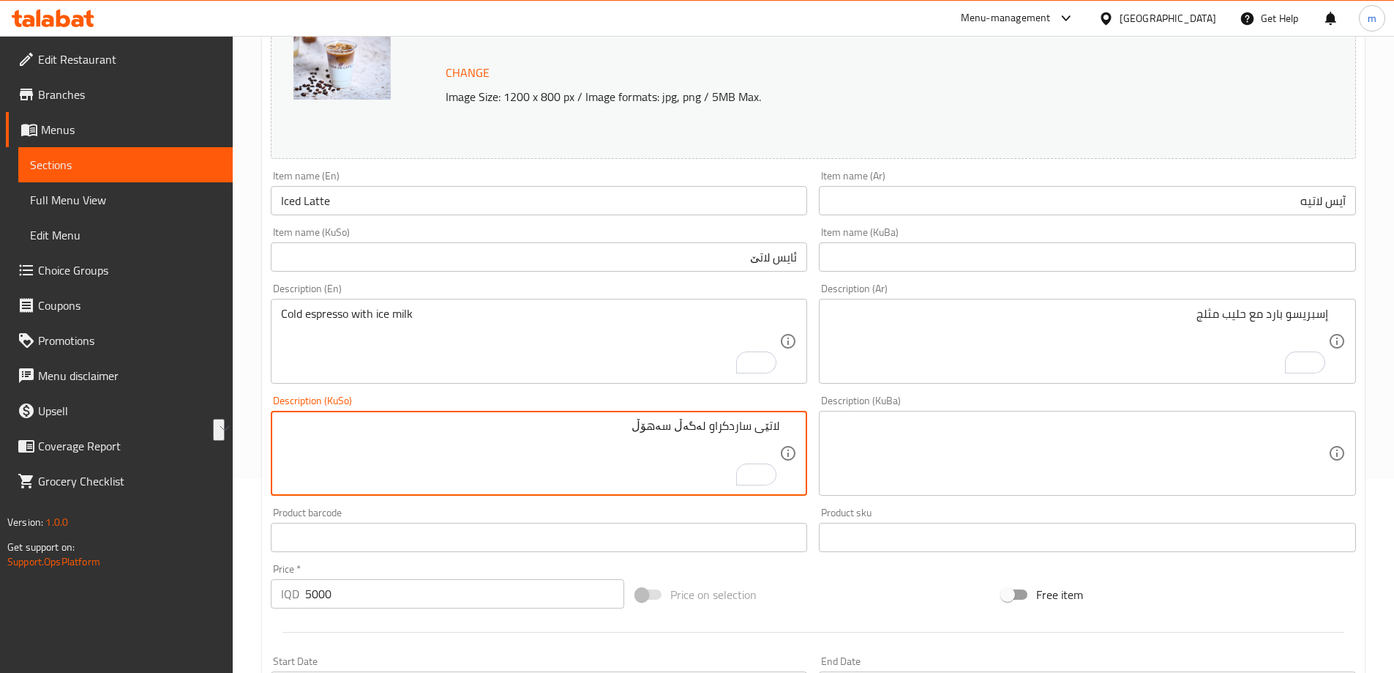
click at [766, 433] on textarea "لاتێی ساردکراو لەگەڵ سەهۆڵ" at bounding box center [530, 454] width 499 height 70
click at [732, 430] on textarea "لاتێی ساردکراو لەگەڵ سەهۆڵ" at bounding box center [530, 454] width 499 height 70
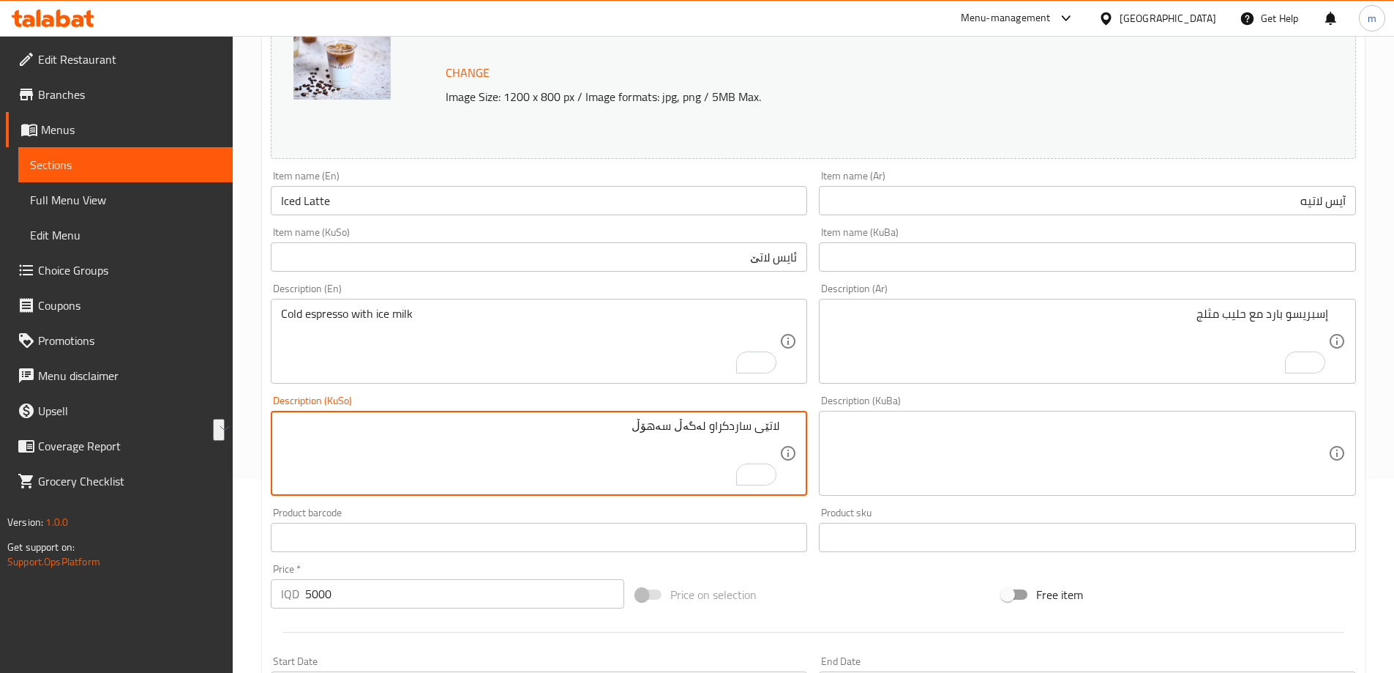
click at [732, 430] on textarea "لاتێی ساردکراو لەگەڵ سەهۆڵ" at bounding box center [530, 454] width 499 height 70
click at [644, 436] on textarea "لاتێی سارد لەگەڵ سەهۆڵ" at bounding box center [530, 454] width 499 height 70
click at [687, 430] on textarea "لاتێی سارد لەگەڵ سەهۆڵ" at bounding box center [530, 454] width 499 height 70
type textarea "لاتێی سارد لەگەڵ شیری سارد"
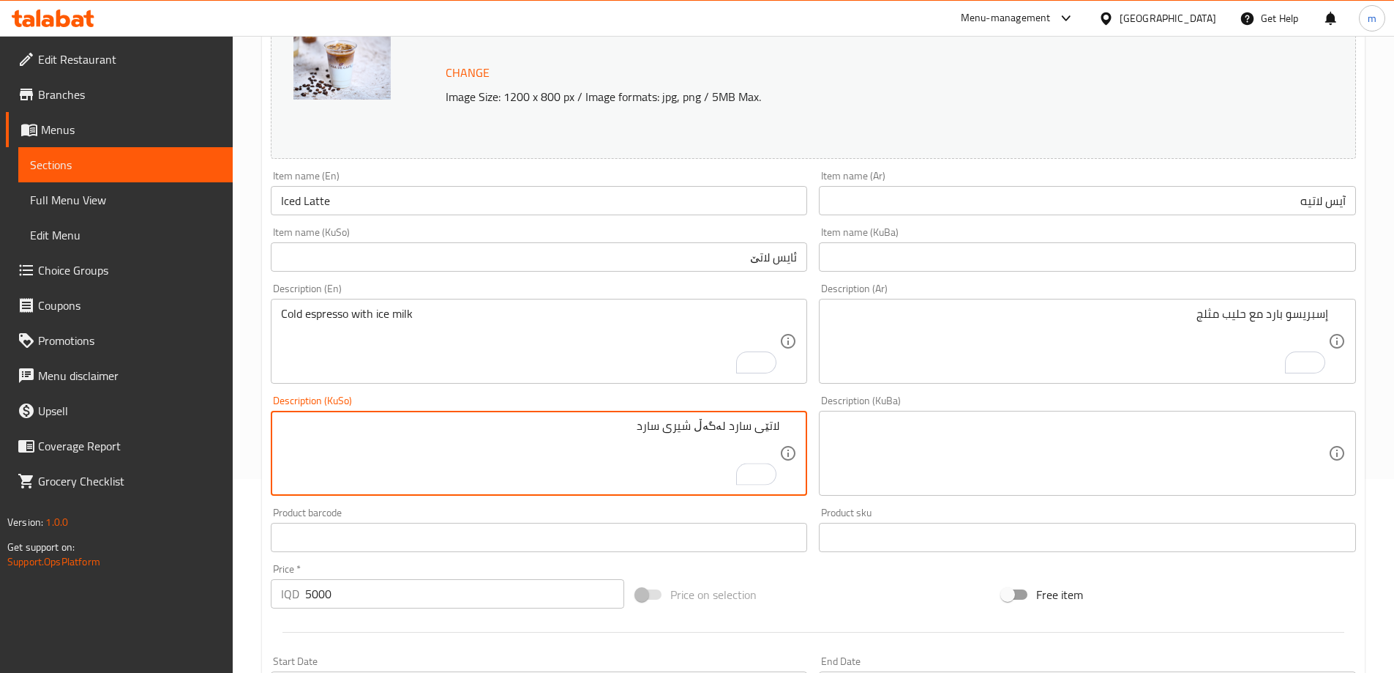
click at [360, 200] on input "Iced Latte" at bounding box center [539, 200] width 537 height 29
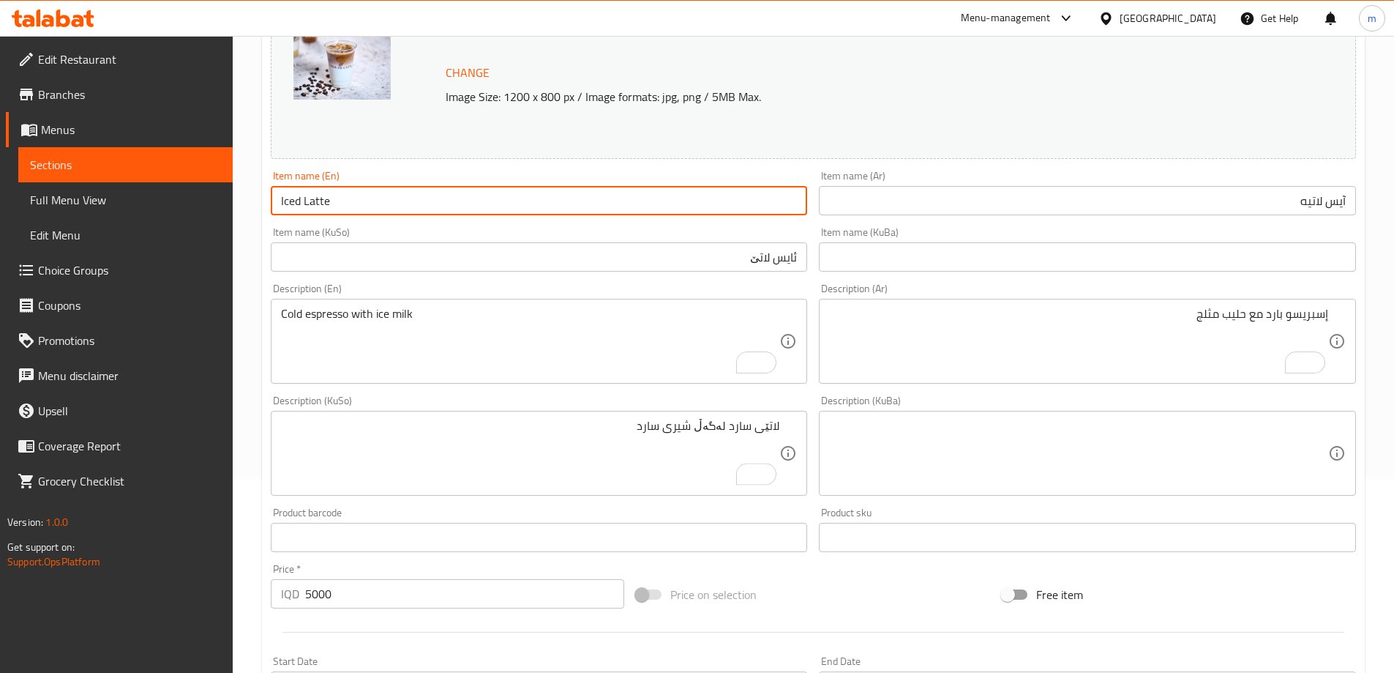
click at [360, 200] on input "Iced Latte" at bounding box center [539, 200] width 537 height 29
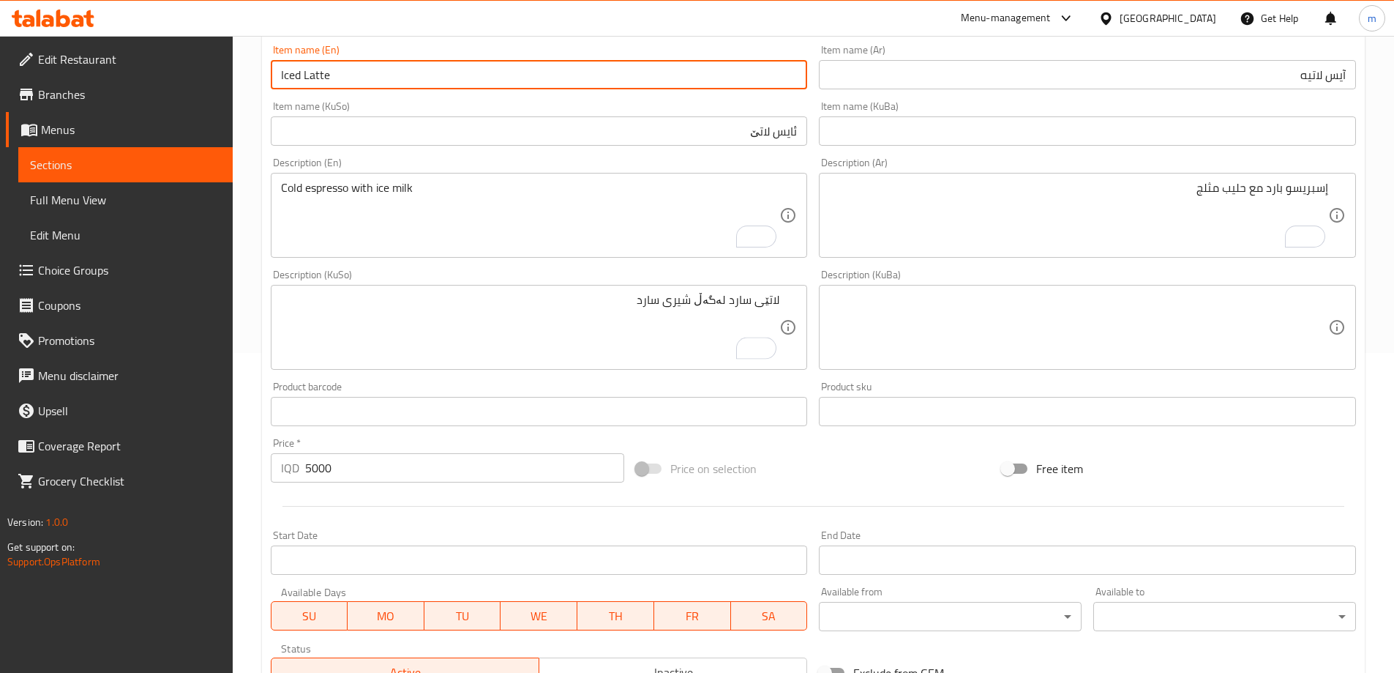
scroll to position [551, 0]
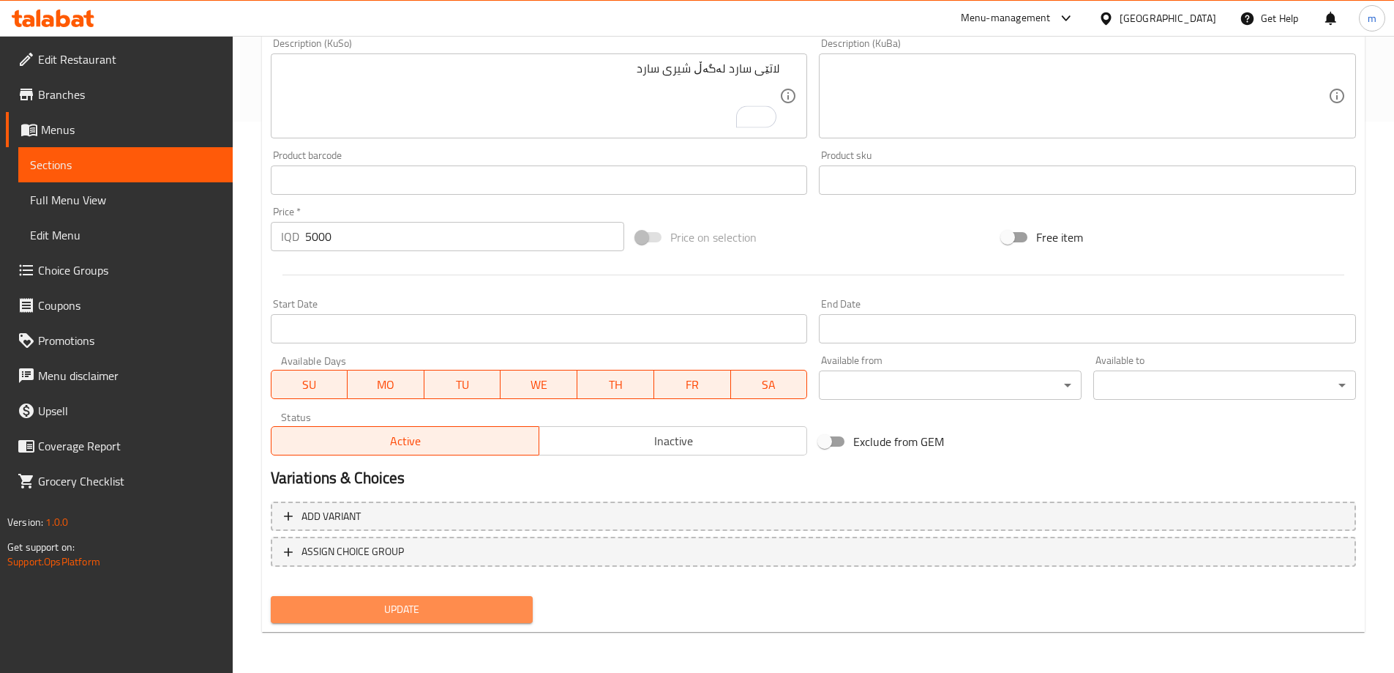
click at [444, 607] on span "Update" at bounding box center [402, 609] width 239 height 18
click at [412, 588] on div "Add variant ASSIGN CHOICE GROUP" at bounding box center [813, 543] width 1097 height 95
click at [418, 610] on span "Update" at bounding box center [402, 609] width 239 height 18
click at [449, 611] on span "Update" at bounding box center [402, 609] width 239 height 18
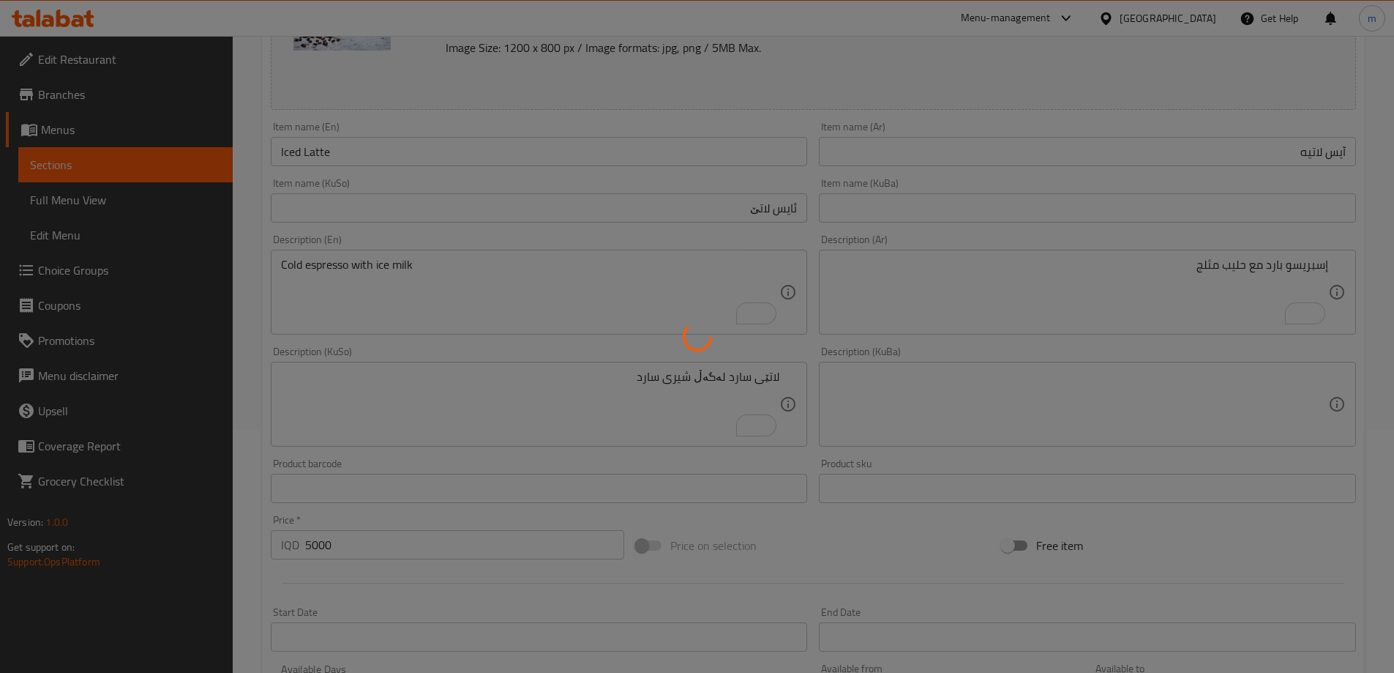
scroll to position [209, 0]
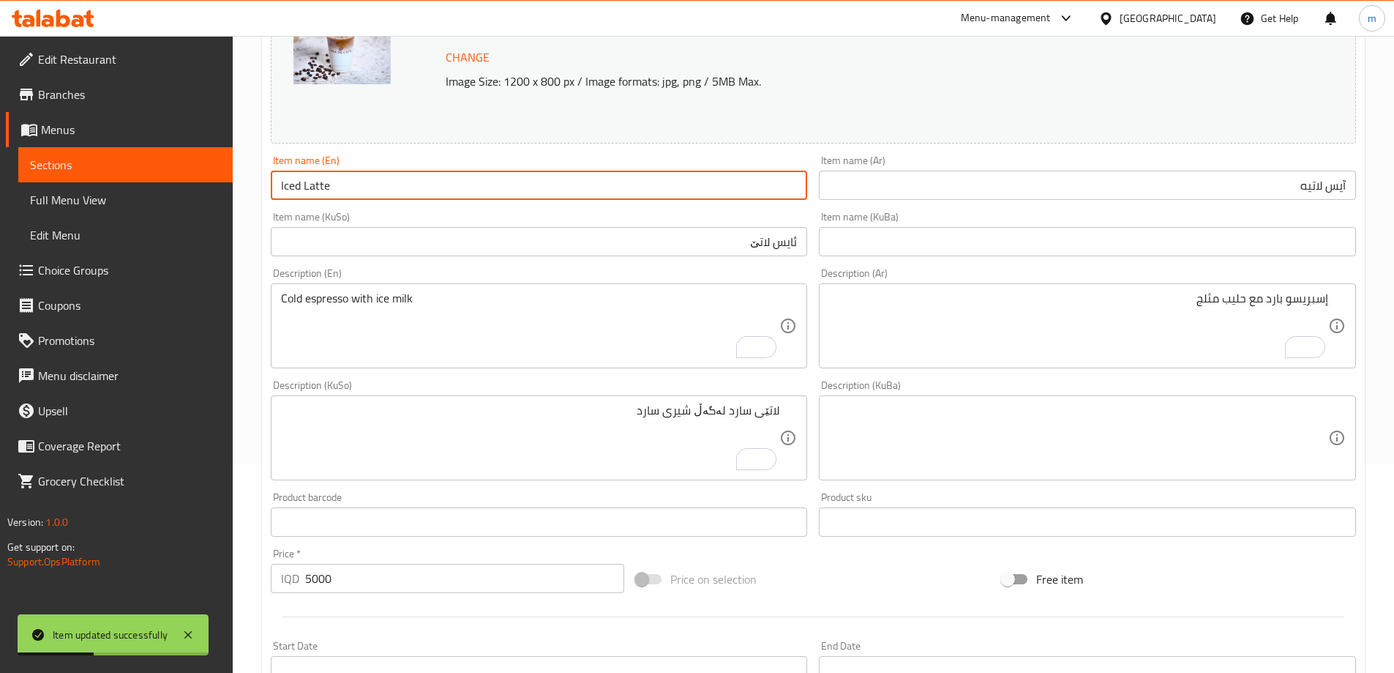
click at [396, 197] on input "Iced Latte" at bounding box center [539, 185] width 537 height 29
click at [395, 197] on input "Iced Latte" at bounding box center [539, 185] width 537 height 29
click at [143, 198] on span "Full Menu View" at bounding box center [125, 200] width 191 height 18
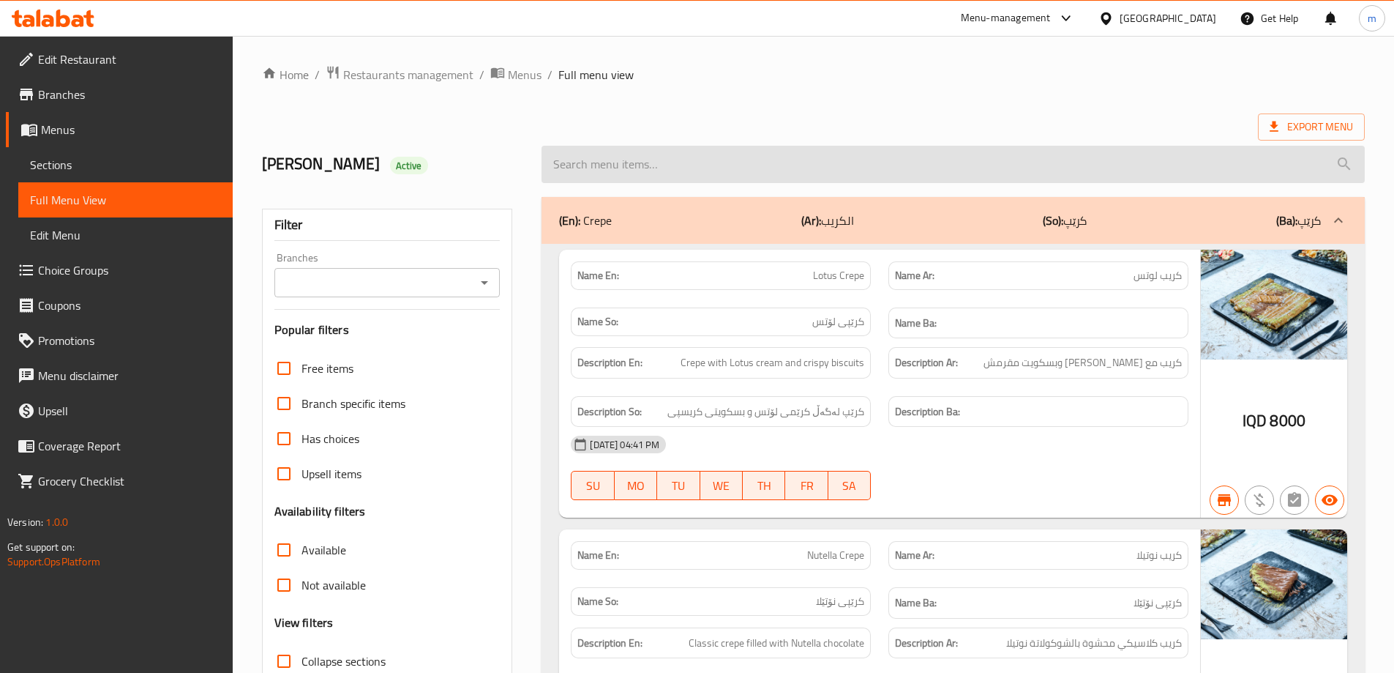
click at [783, 165] on input "search" at bounding box center [954, 164] width 824 height 37
paste input "Iced Latte"
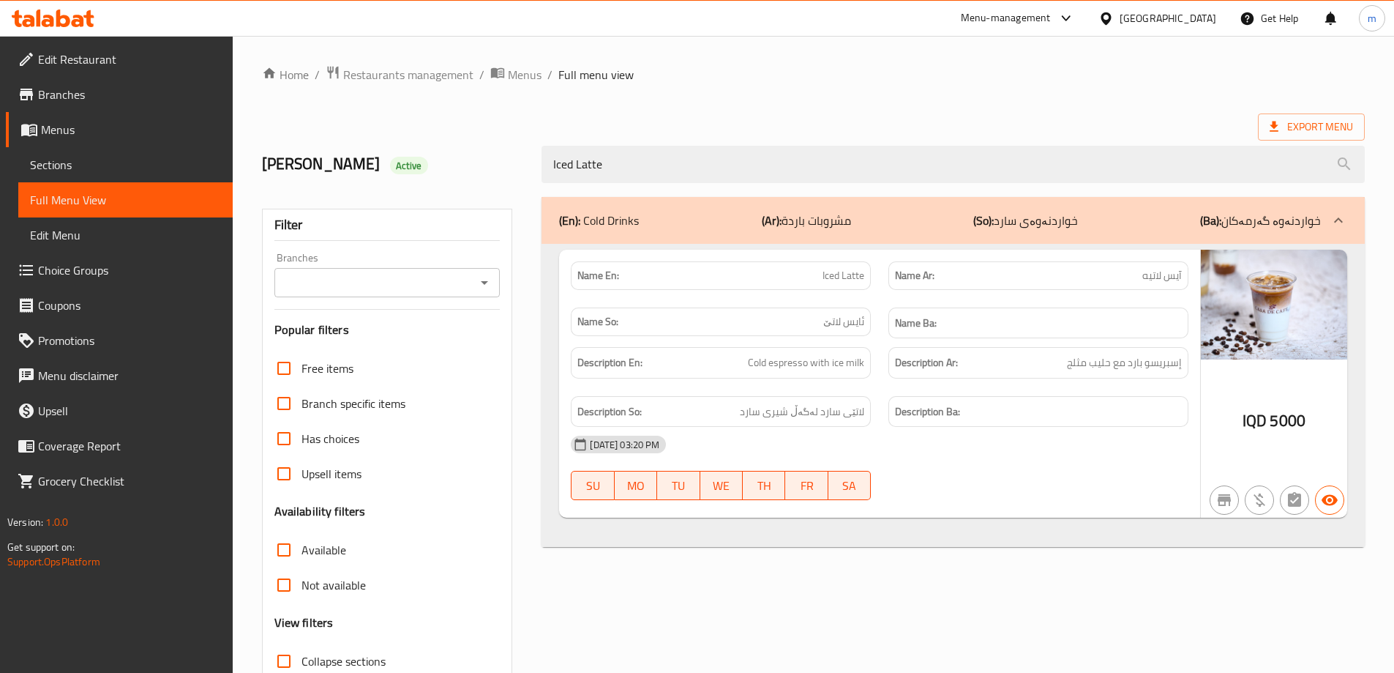
click at [482, 275] on icon "Open" at bounding box center [485, 283] width 18 height 18
type input "Iced Latte"
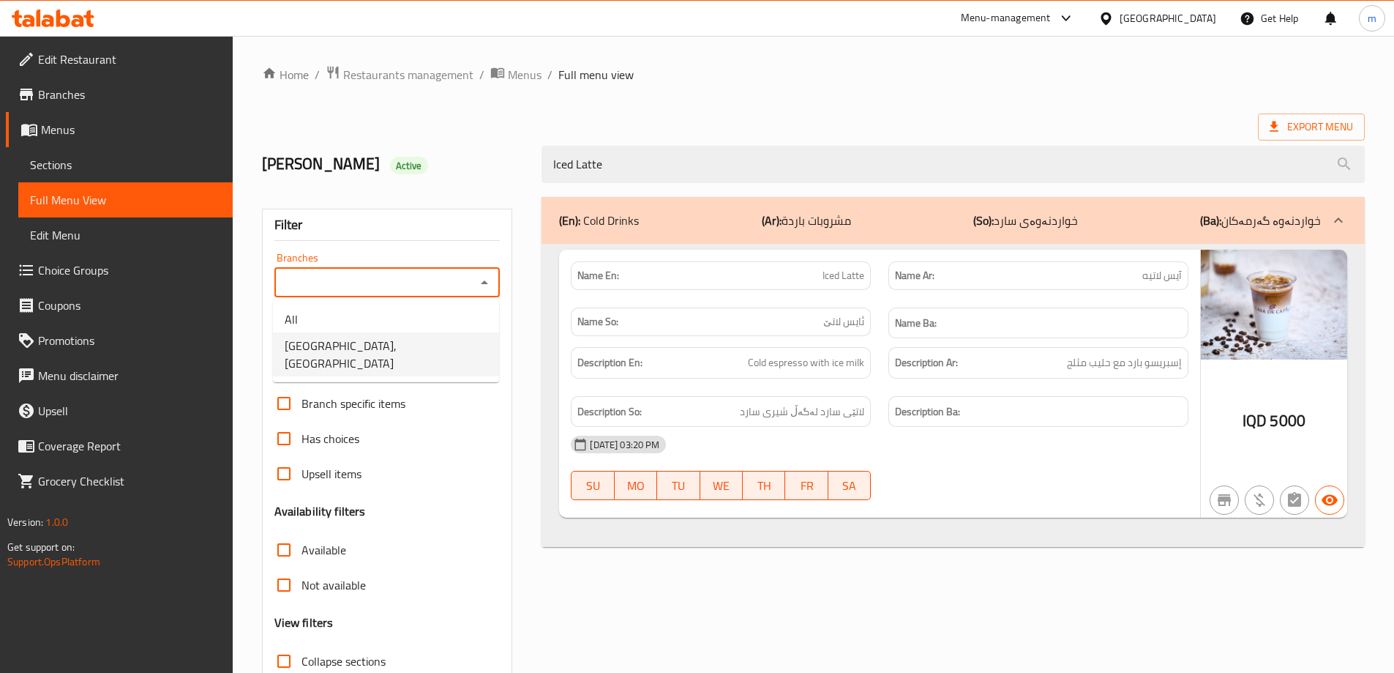
click at [367, 342] on span "[GEOGRAPHIC_DATA], [GEOGRAPHIC_DATA]" at bounding box center [386, 354] width 203 height 35
type input "[GEOGRAPHIC_DATA], [GEOGRAPHIC_DATA]"
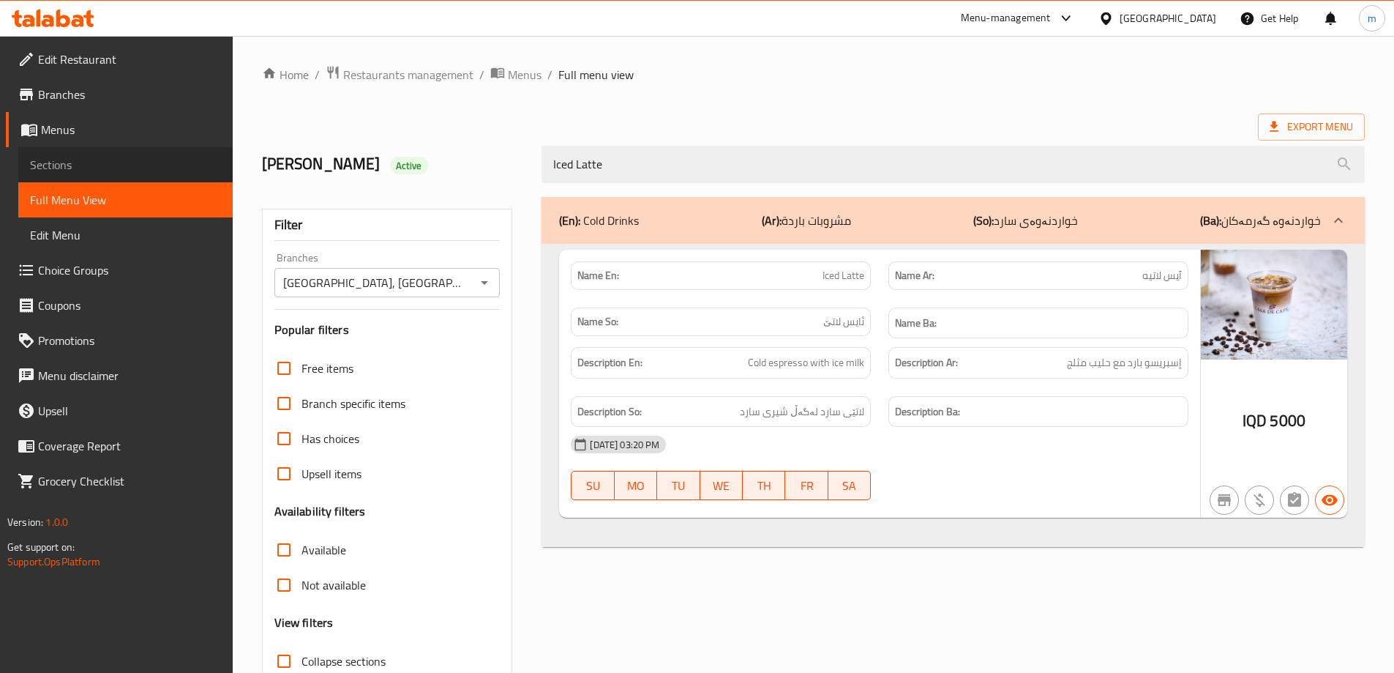
click at [74, 152] on link "Sections" at bounding box center [125, 164] width 214 height 35
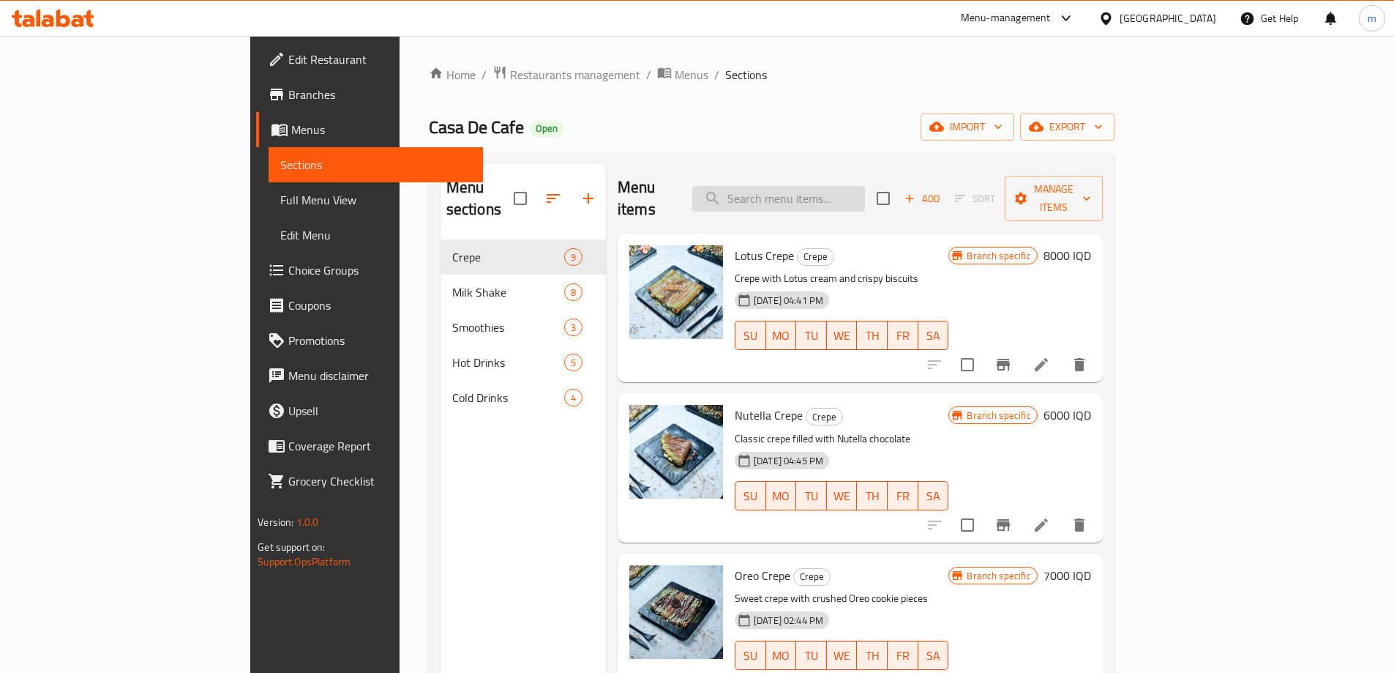
click at [844, 200] on input "search" at bounding box center [778, 199] width 173 height 26
paste input "Iced Latte"
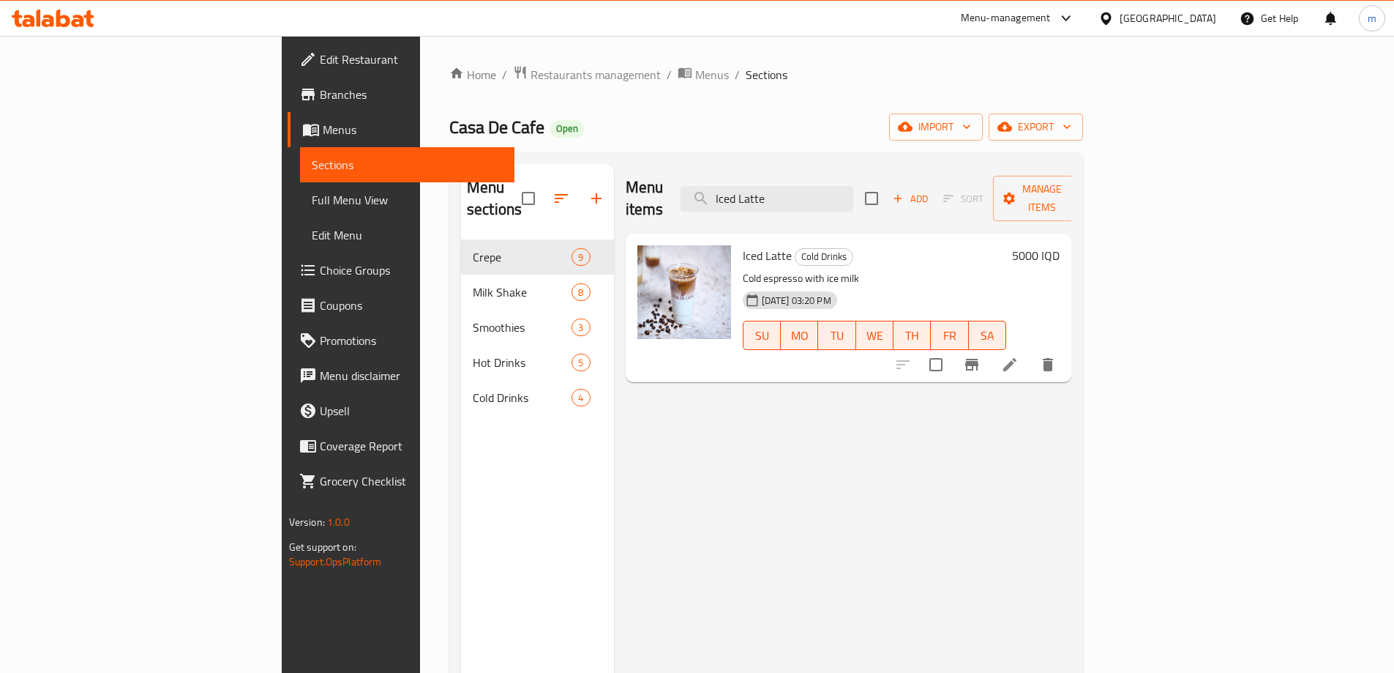
type input "Iced Latte"
click at [1019, 356] on icon at bounding box center [1010, 365] width 18 height 18
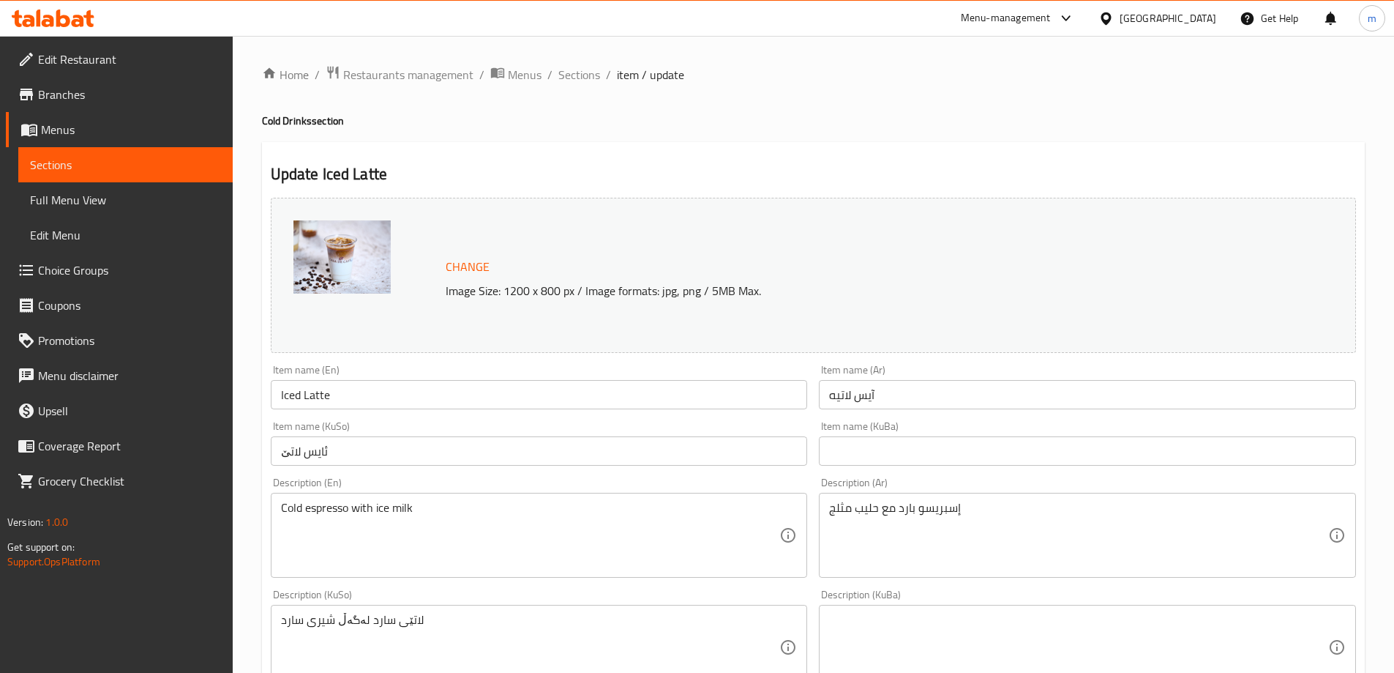
click at [404, 624] on textarea "لاتێی سارد لەگەڵ شیری سارد" at bounding box center [530, 648] width 499 height 70
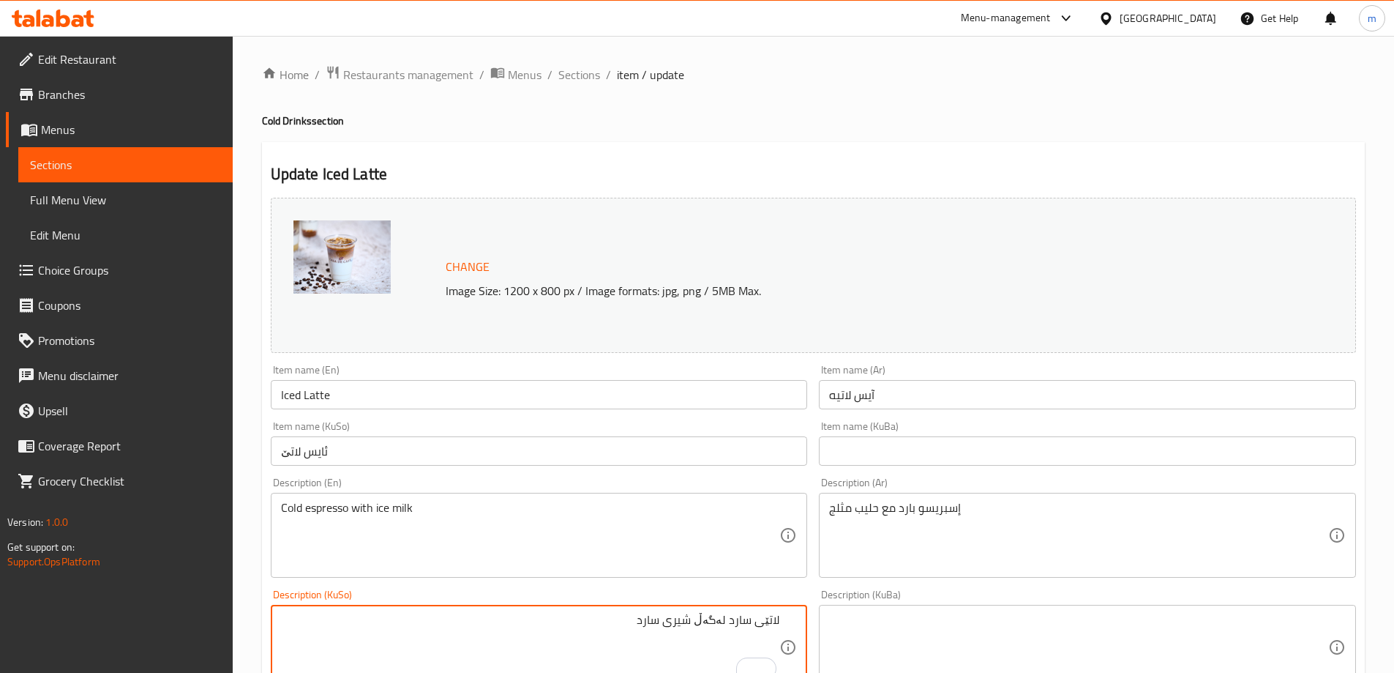
paste textarea "شۆت ئێسپرێسۆ"
click at [765, 625] on textarea "شۆت ئێسپرێسۆی سارد لەگەڵ شیری سارد" at bounding box center [530, 648] width 499 height 70
click at [457, 634] on textarea "ئێسپرێسۆی سارد لەگەڵ شیری سارد" at bounding box center [530, 648] width 499 height 70
click at [485, 616] on textarea "ئێسپرێسۆی سارد لەگەڵ شیری سارد" at bounding box center [530, 648] width 499 height 70
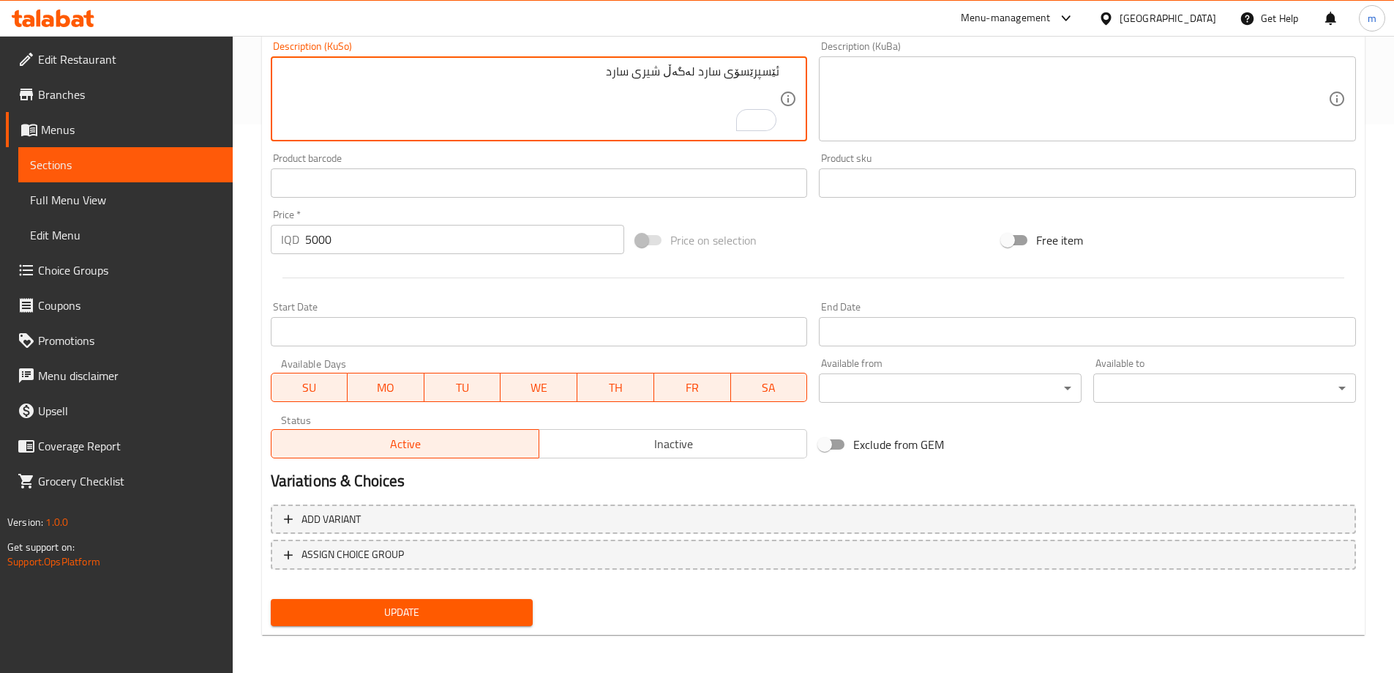
scroll to position [551, 0]
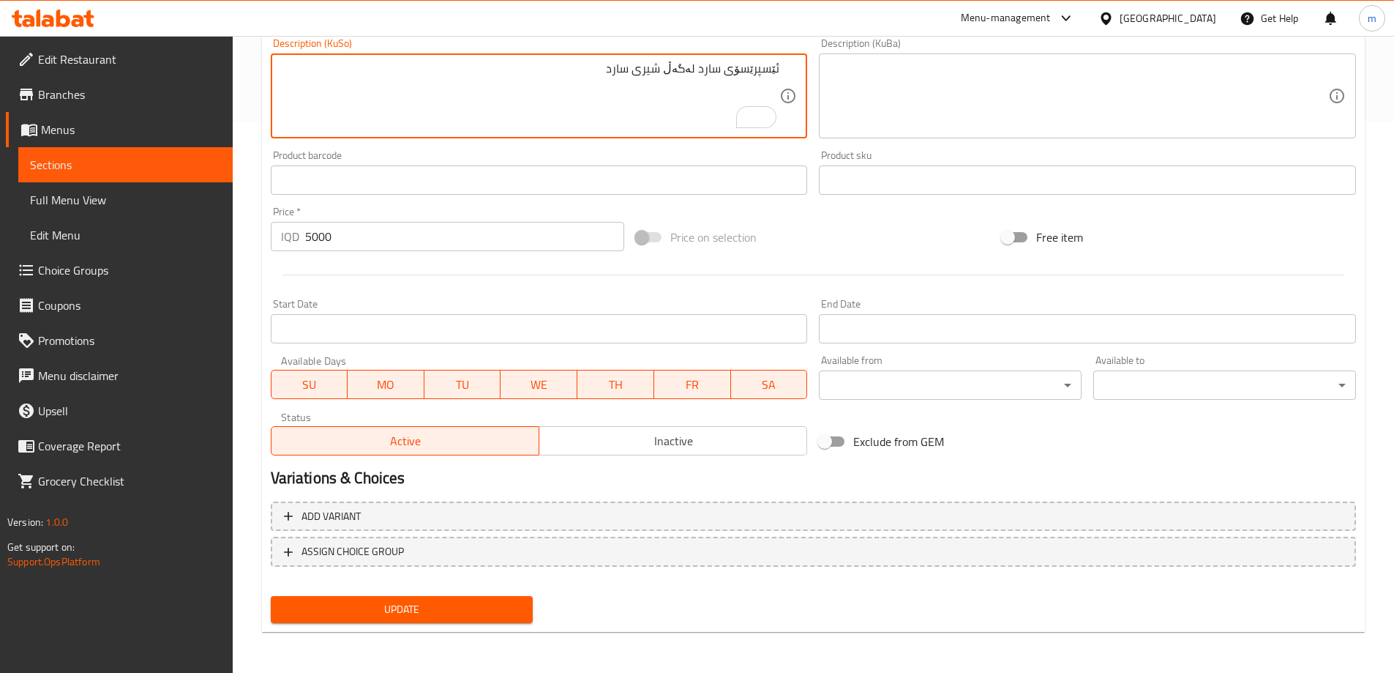
type textarea "ئێسپرێسۆی سارد لەگەڵ شیری سارد"
click at [452, 610] on span "Update" at bounding box center [402, 609] width 239 height 18
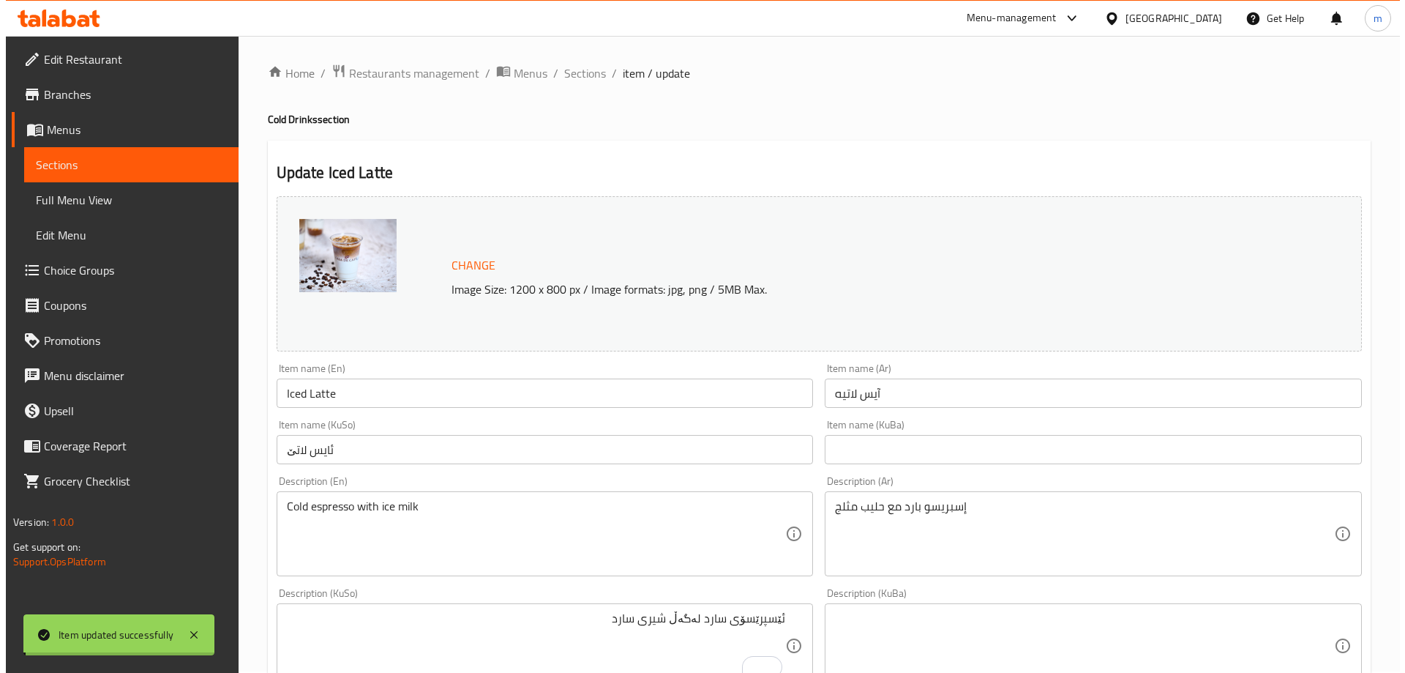
scroll to position [0, 0]
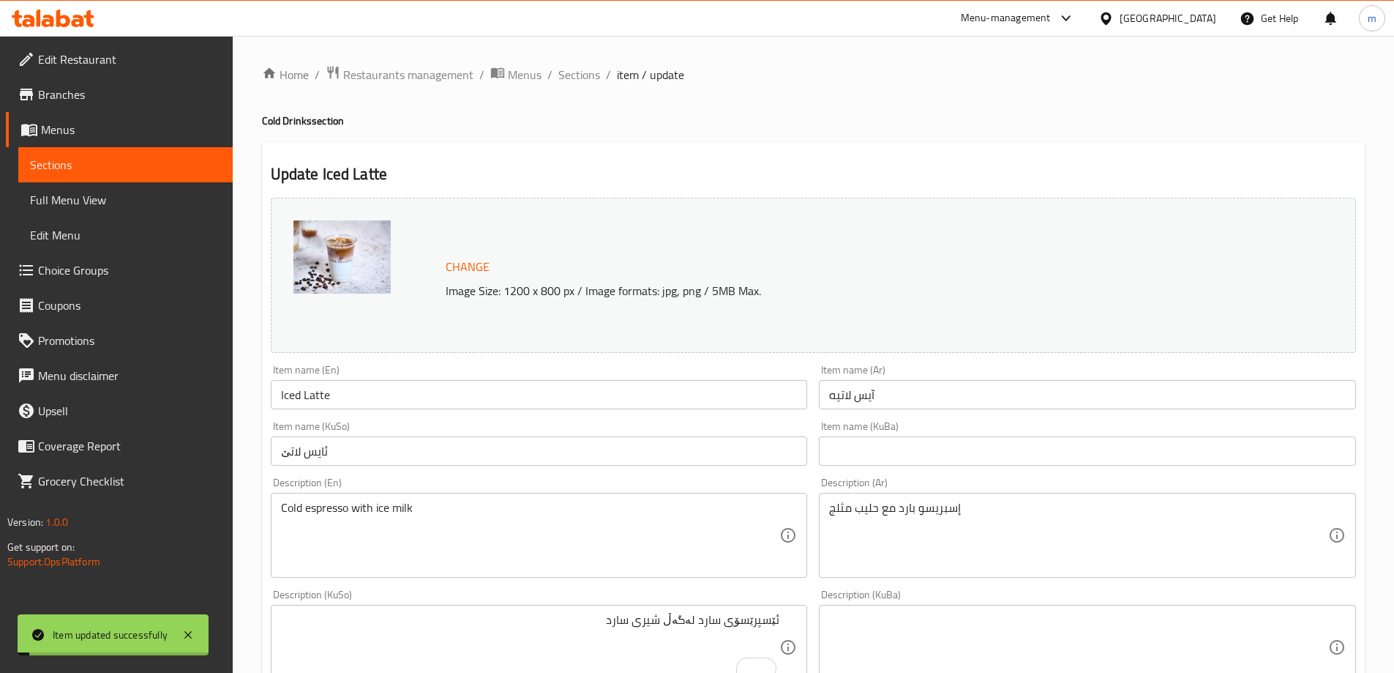
click at [324, 408] on input "Iced Latte" at bounding box center [539, 394] width 537 height 29
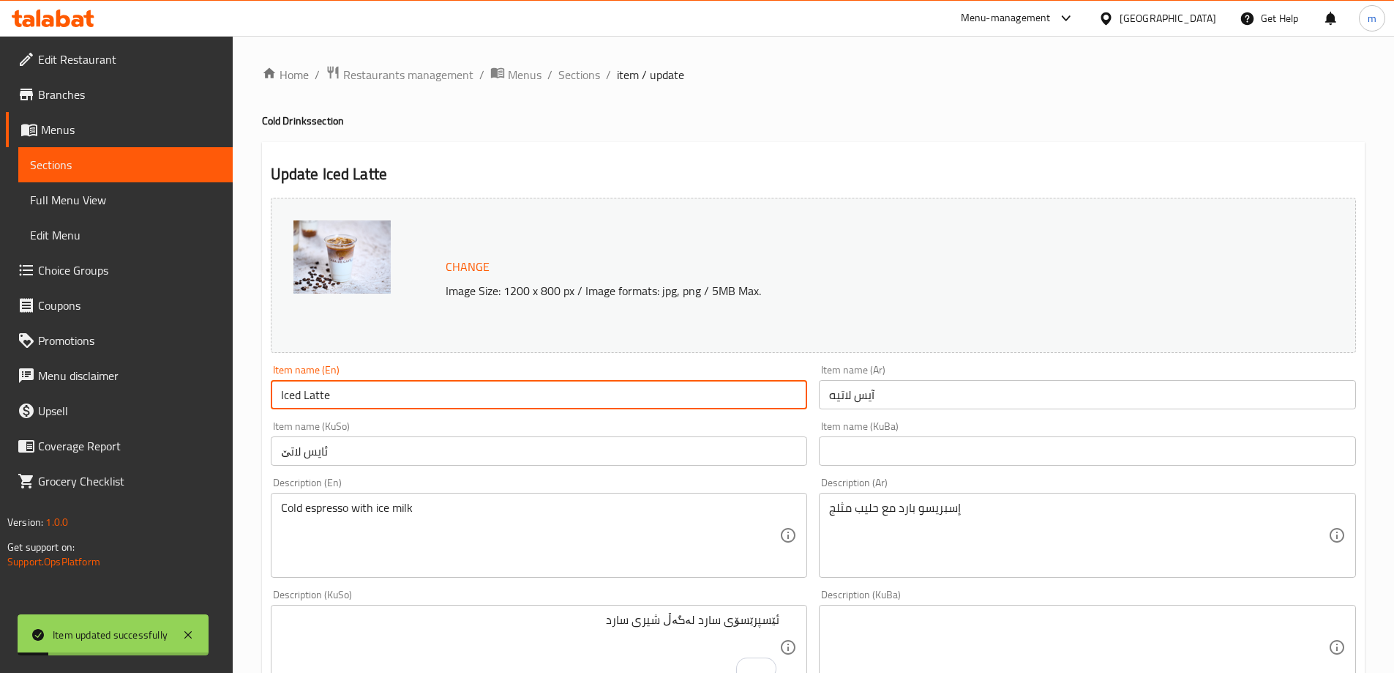
click at [324, 408] on input "Iced Latte" at bounding box center [539, 394] width 537 height 29
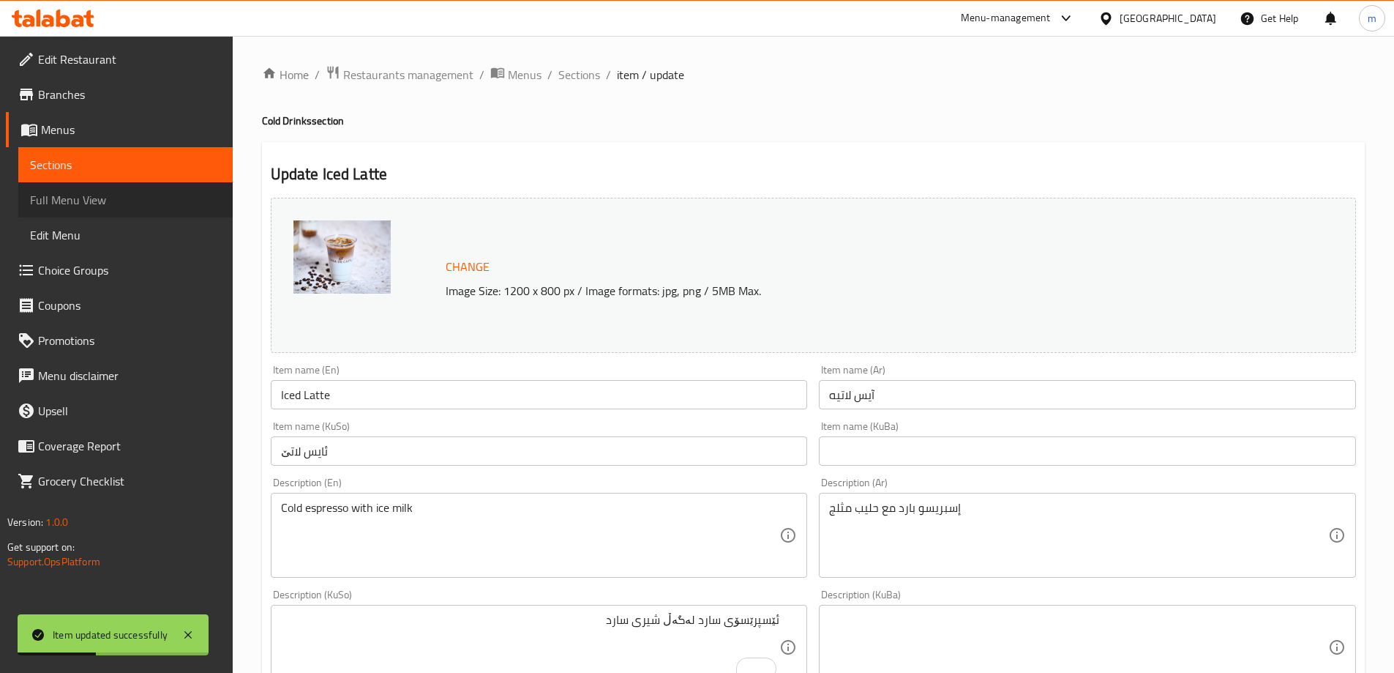
click at [113, 201] on span "Full Menu View" at bounding box center [125, 200] width 191 height 18
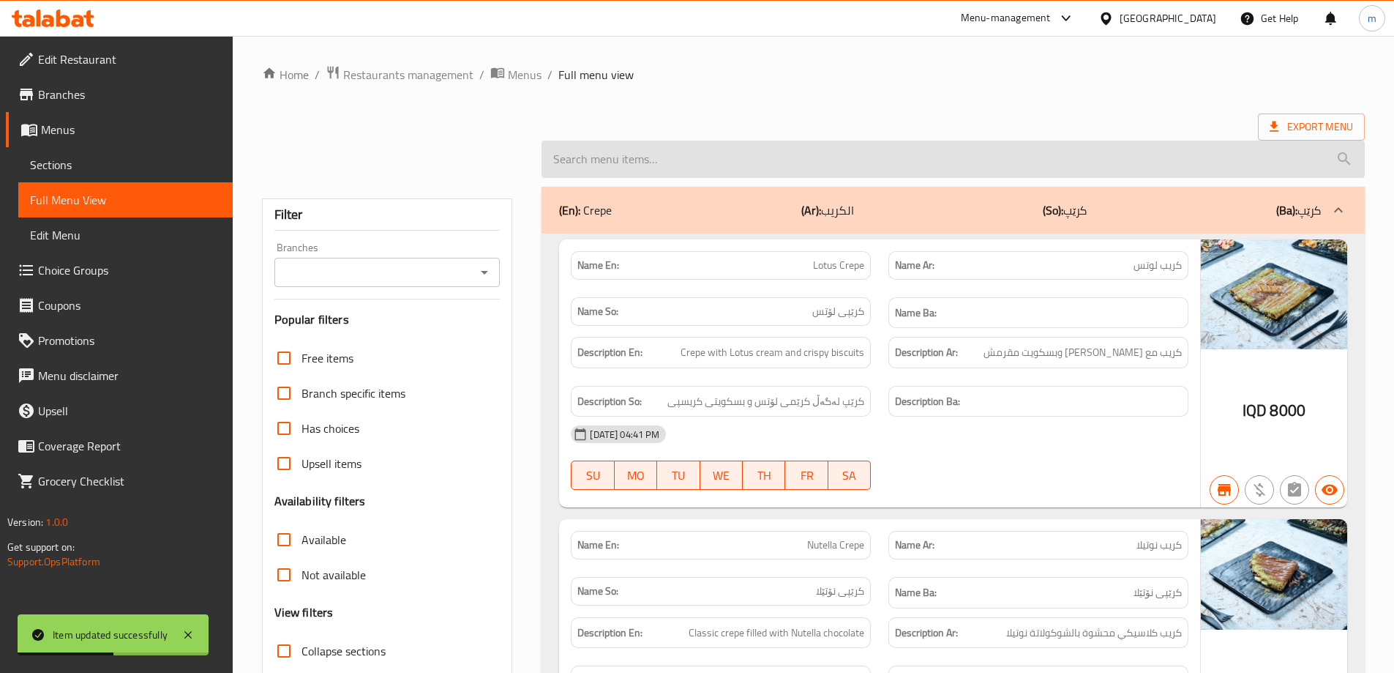
click at [710, 154] on input "search" at bounding box center [954, 159] width 824 height 37
paste input "Iced Latte"
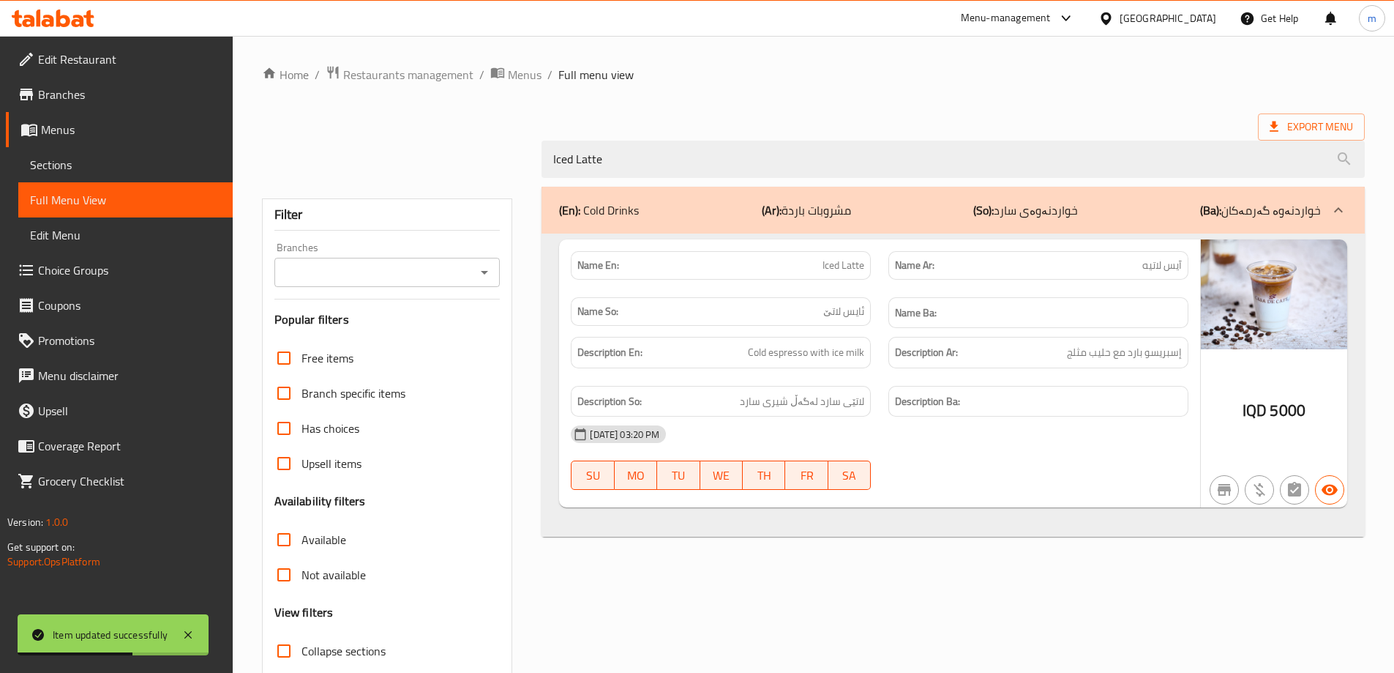
click at [480, 272] on icon "Open" at bounding box center [485, 273] width 18 height 18
type input "Iced Latte"
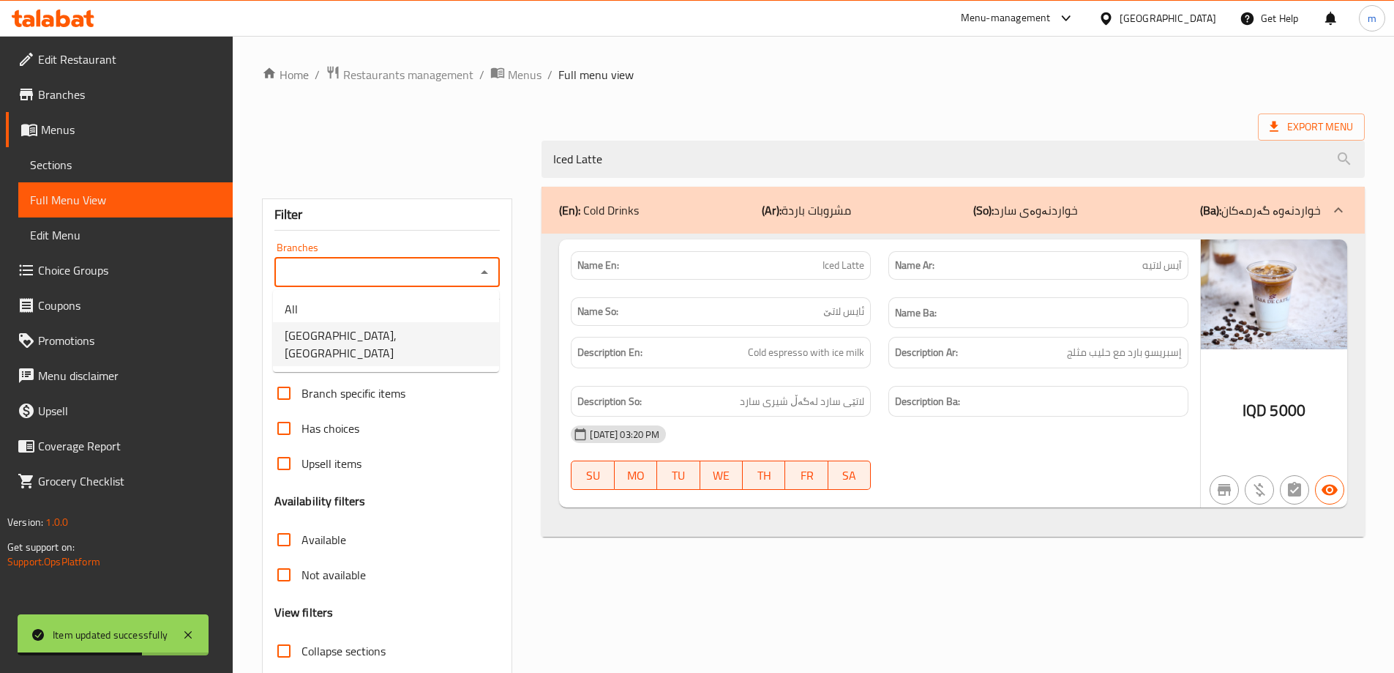
click at [358, 349] on ul "All Casa De Cafe, Vital City" at bounding box center [386, 331] width 226 height 82
drag, startPoint x: 370, startPoint y: 311, endPoint x: 370, endPoint y: 330, distance: 19.0
click at [370, 328] on ul "All Casa De Cafe, Vital City" at bounding box center [386, 331] width 226 height 82
click at [370, 333] on span "[GEOGRAPHIC_DATA], [GEOGRAPHIC_DATA]" at bounding box center [386, 343] width 203 height 35
type input "[GEOGRAPHIC_DATA], [GEOGRAPHIC_DATA]"
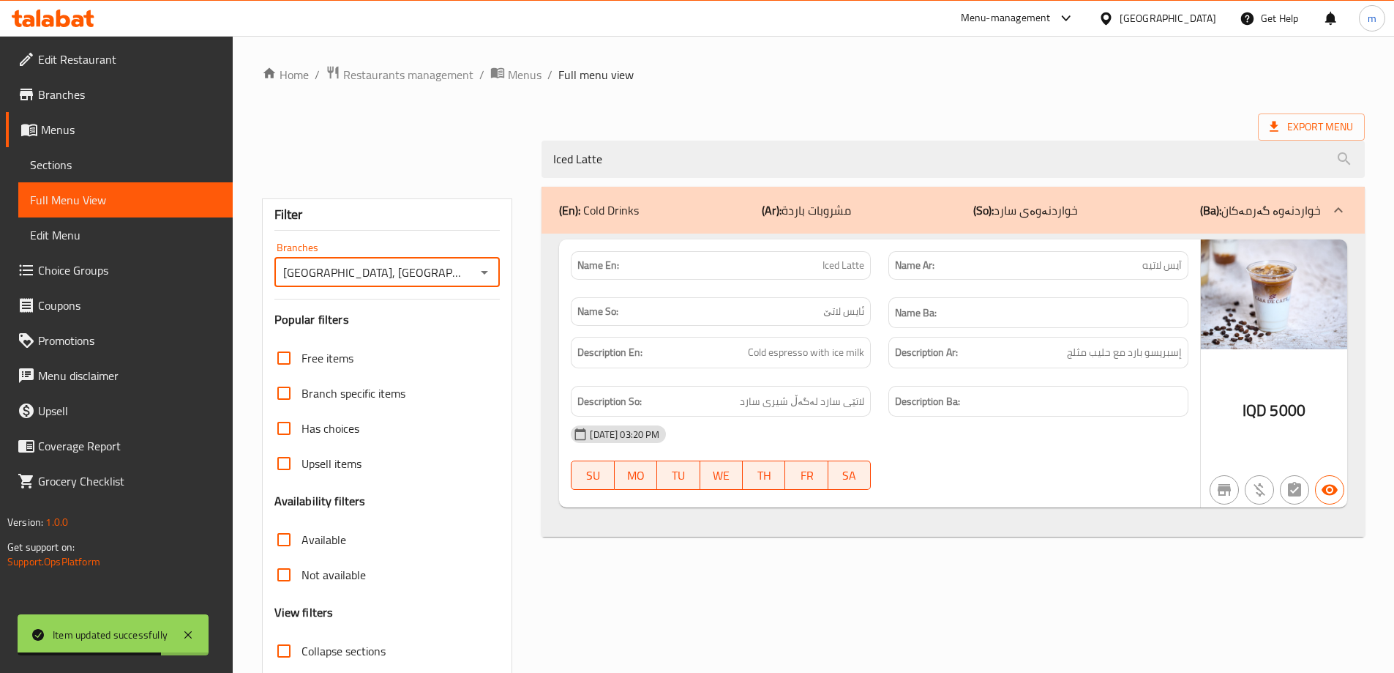
click at [445, 176] on div "Iced Latte" at bounding box center [813, 159] width 1121 height 55
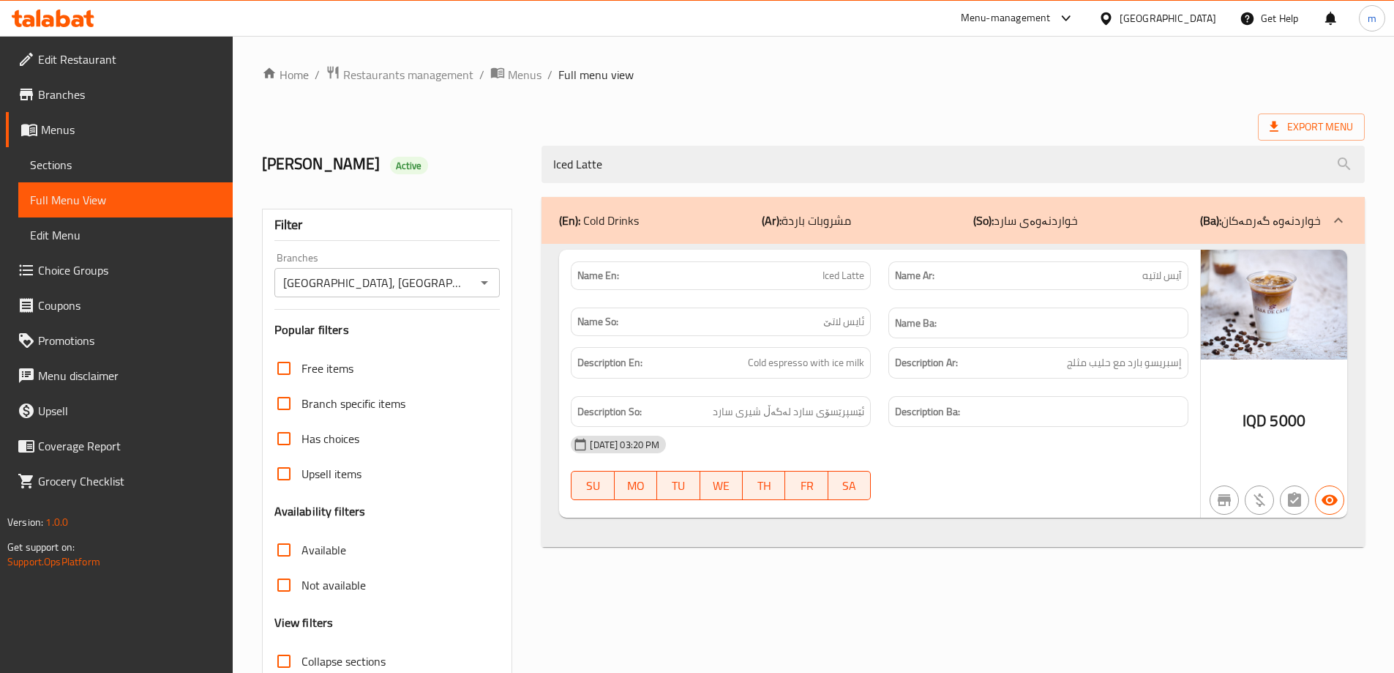
click at [54, 156] on span "Sections" at bounding box center [125, 165] width 191 height 18
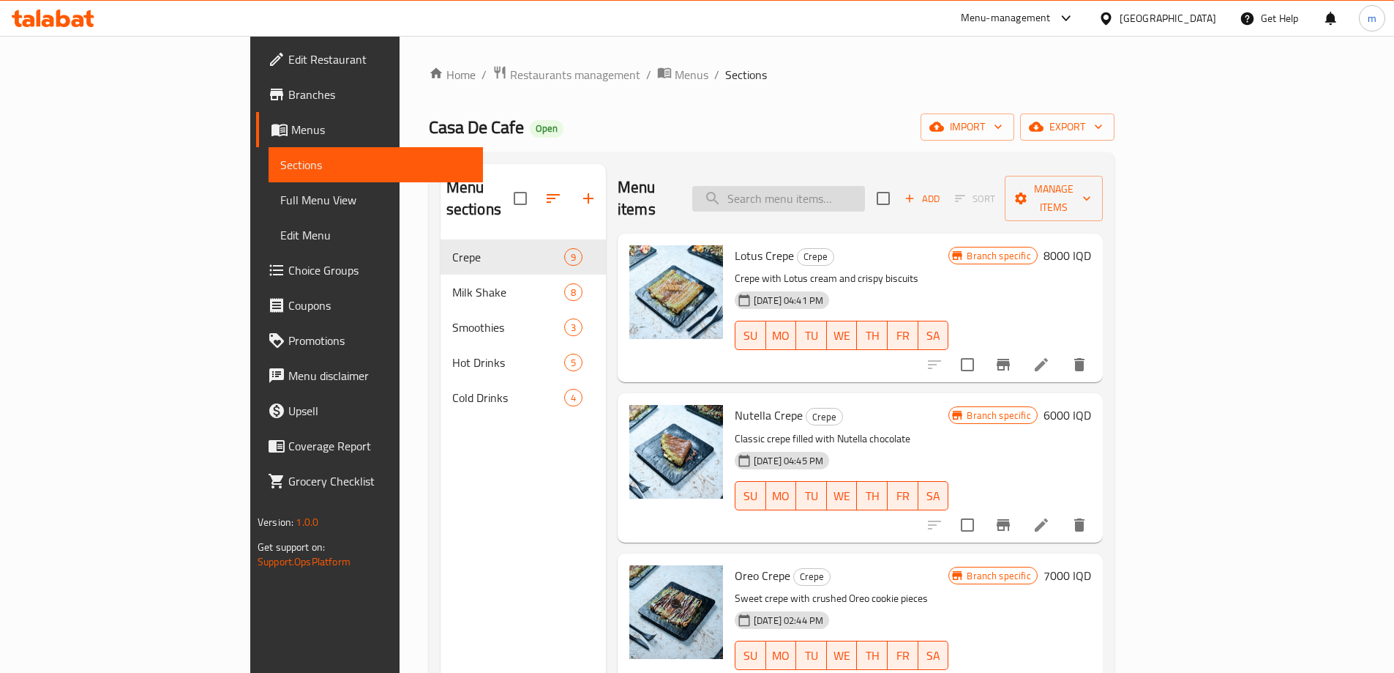
drag, startPoint x: 827, startPoint y: 191, endPoint x: 831, endPoint y: 183, distance: 8.8
click at [827, 190] on input "search" at bounding box center [778, 199] width 173 height 26
click at [838, 186] on input "search" at bounding box center [778, 199] width 173 height 26
paste input "Iced Latte"
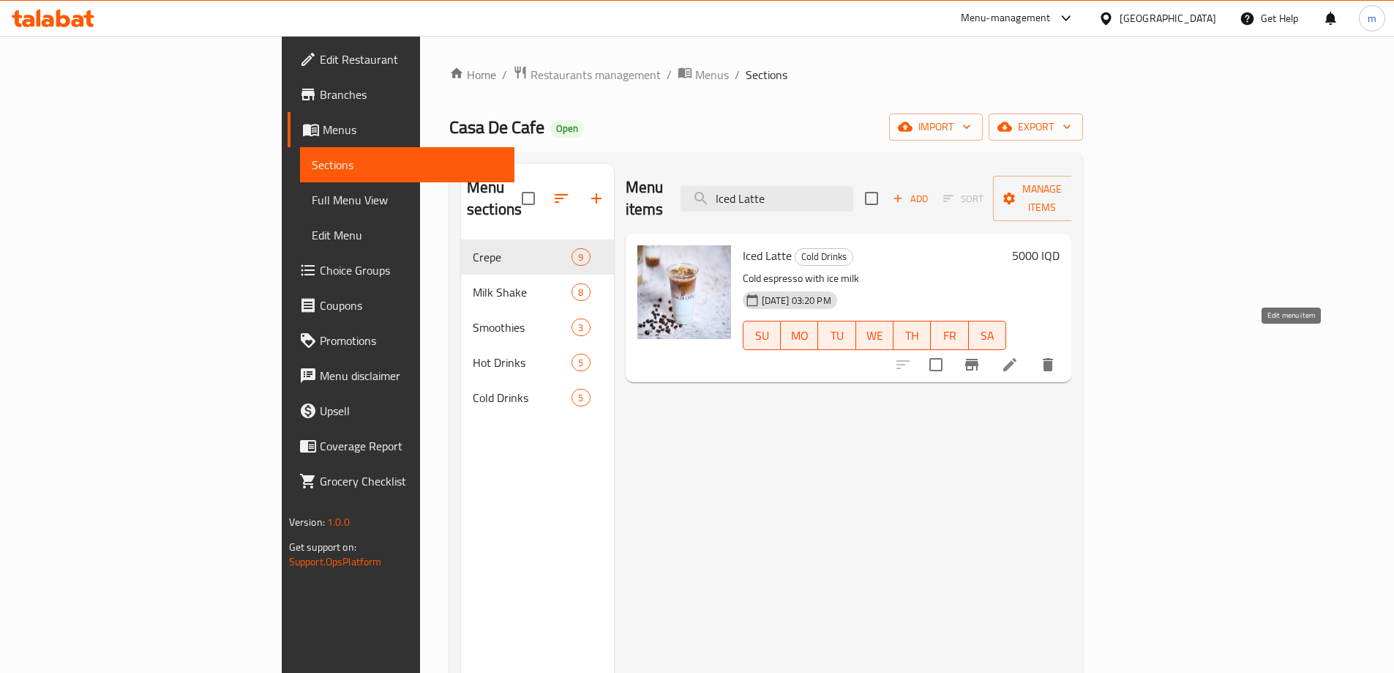
type input "Iced Latte"
click at [1019, 356] on icon at bounding box center [1010, 365] width 18 height 18
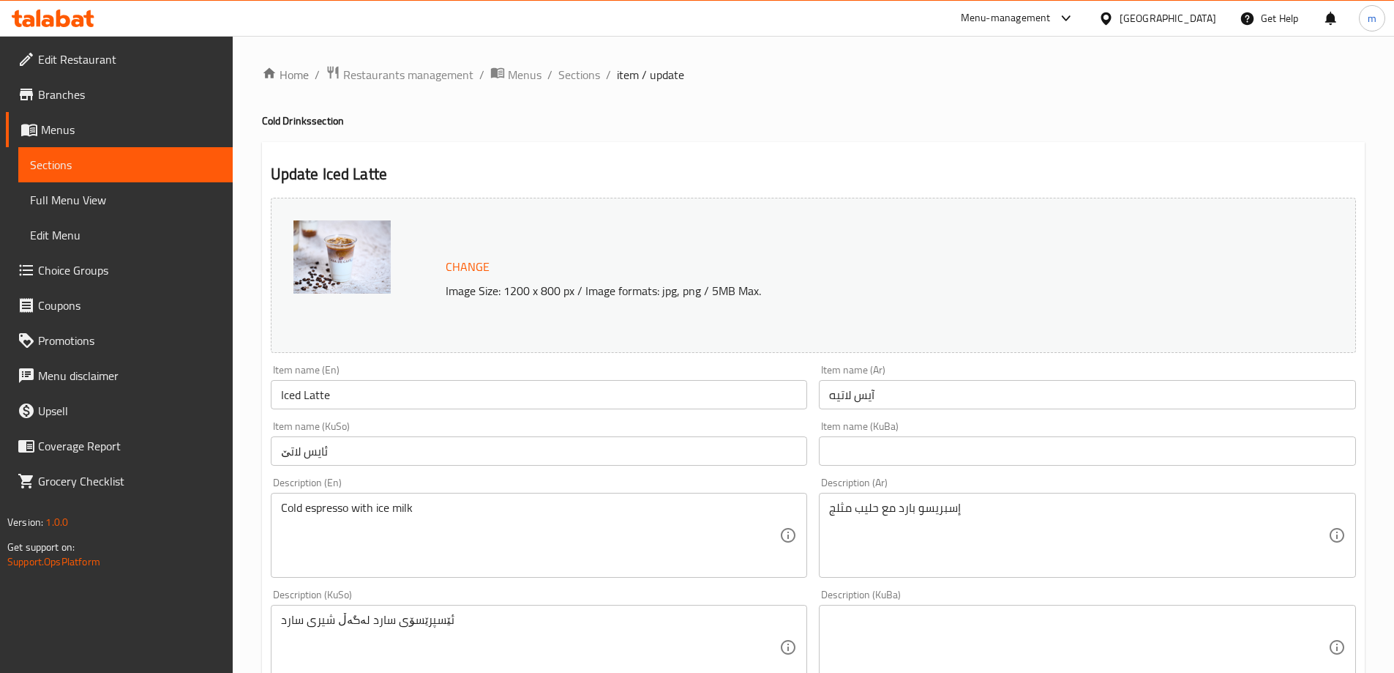
click at [373, 624] on textarea "ئێسپرێسۆی سارد لەگەڵ شیری سارد" at bounding box center [530, 648] width 499 height 70
click at [296, 624] on textarea "ئێسپرێسۆی سارد لەگەڵ شیری سارد" at bounding box center [530, 648] width 499 height 70
type textarea "ئێسپرێسۆی سارد لەگەڵ شیری بەستوو"
click at [104, 185] on link "Full Menu View" at bounding box center [125, 199] width 214 height 35
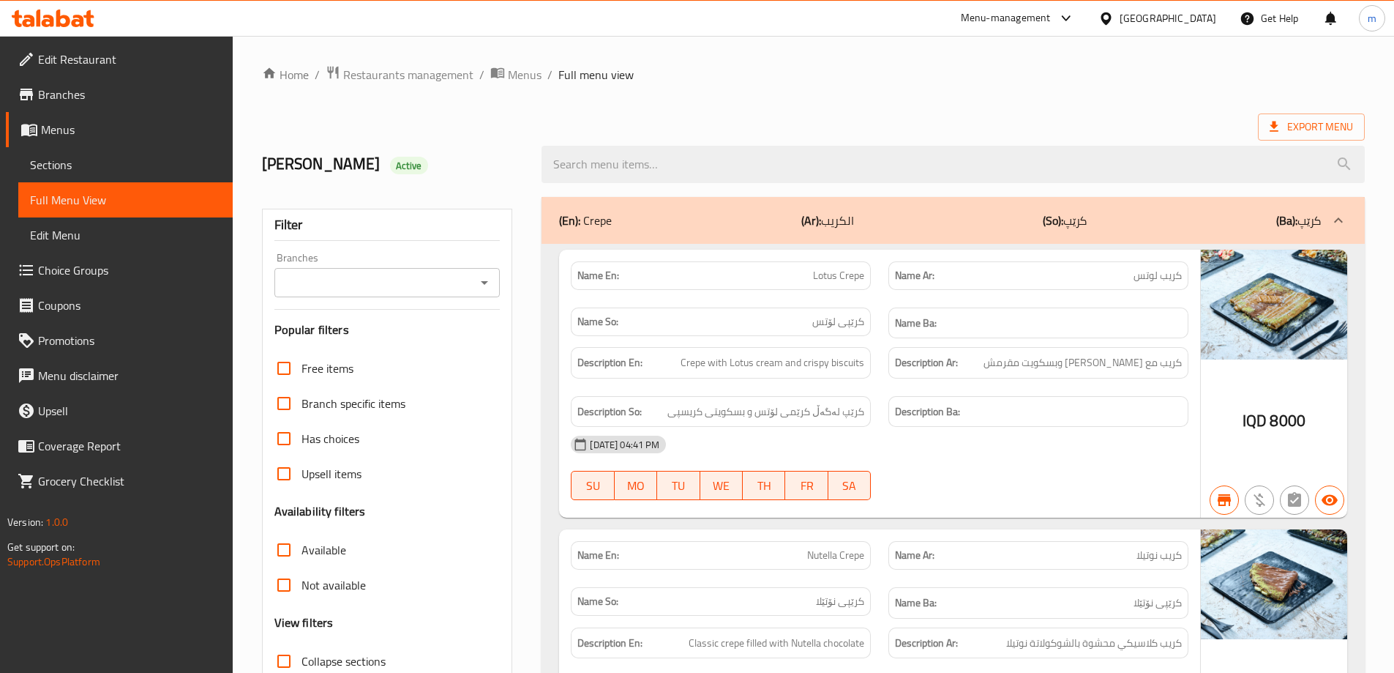
click at [739, 134] on div "Mohammed Alzangana Active" at bounding box center [813, 164] width 1121 height 65
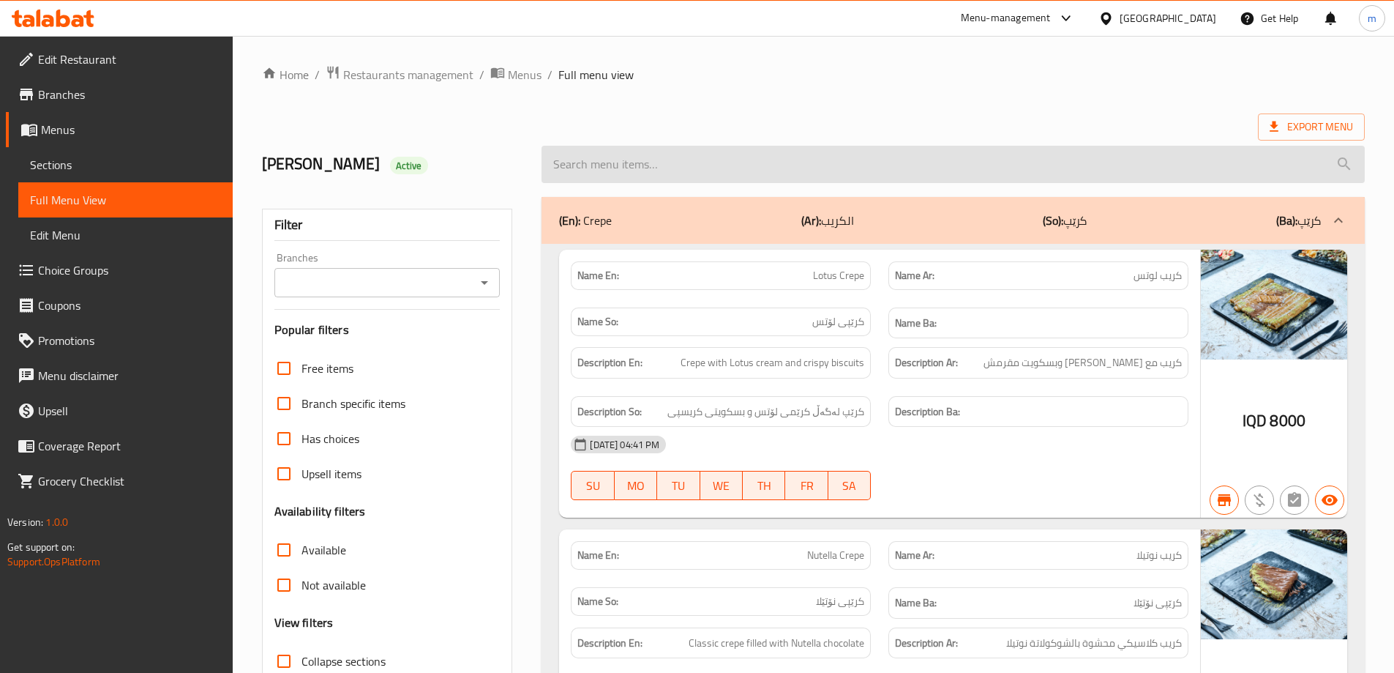
click at [726, 165] on input "search" at bounding box center [954, 164] width 824 height 37
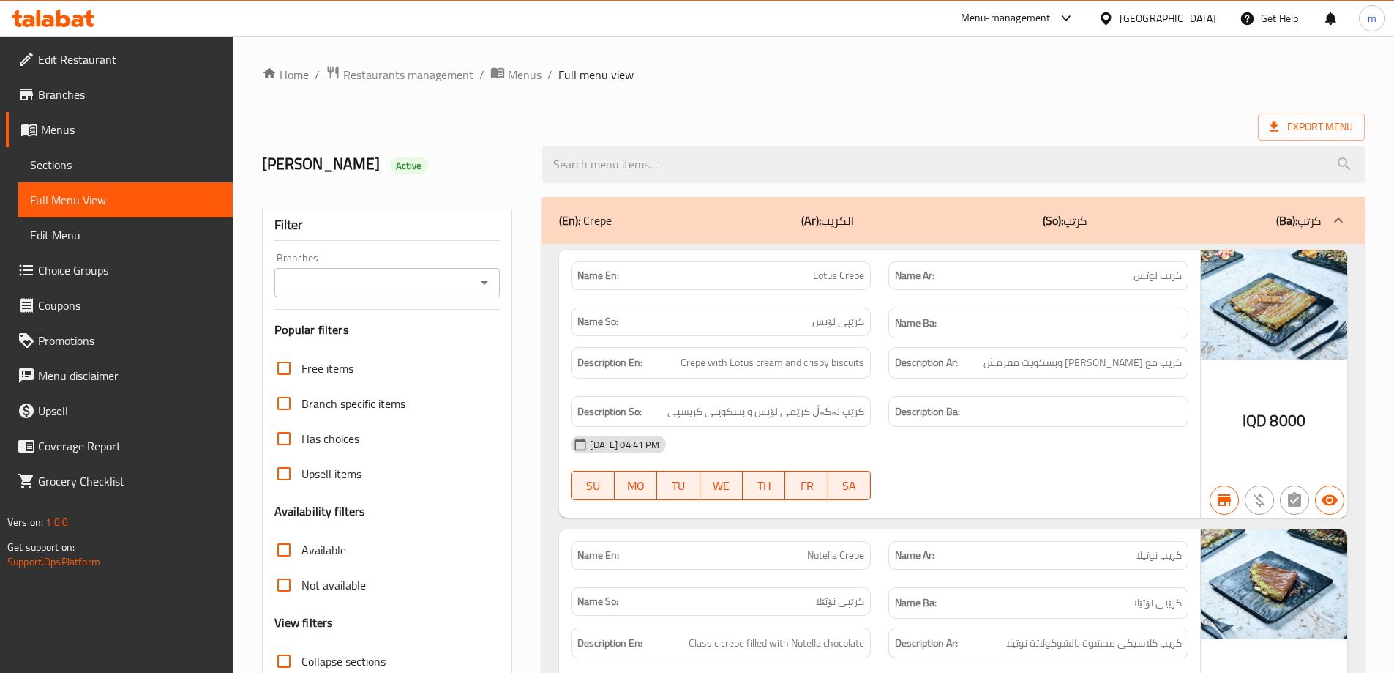
paste input "Iced Latte"
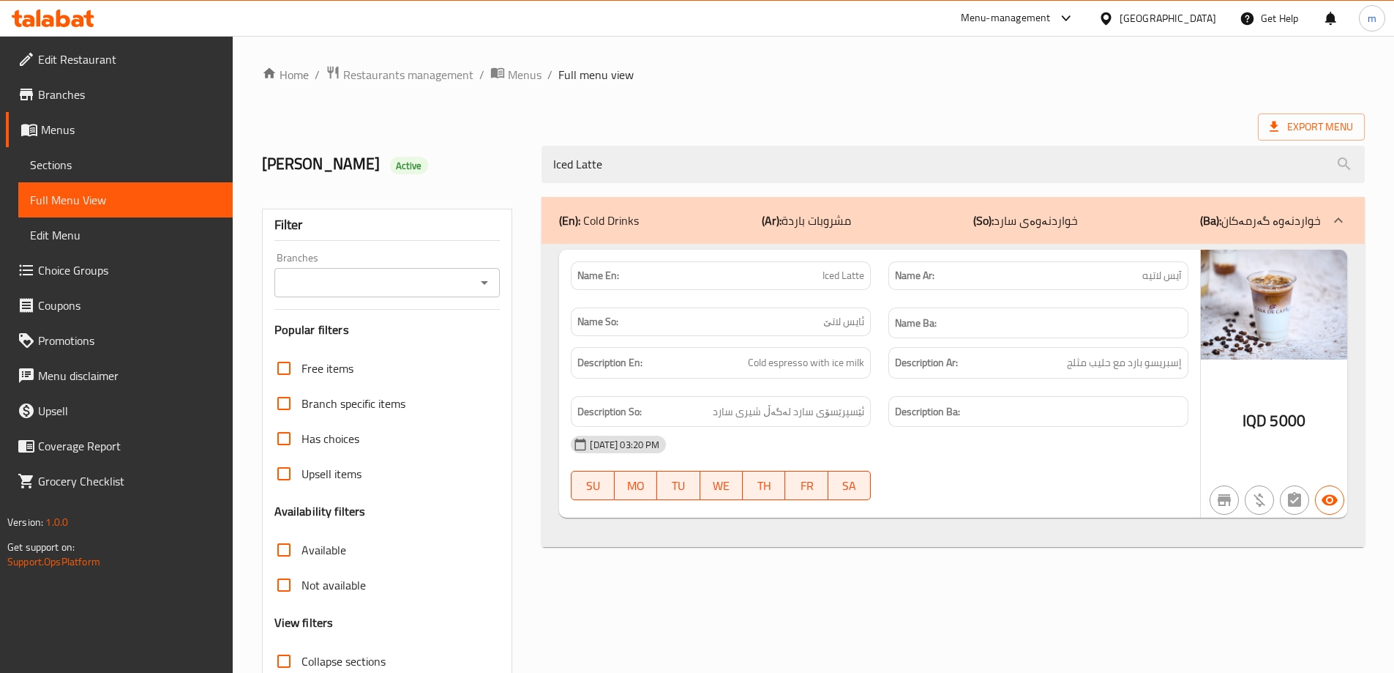
click at [477, 288] on icon "Open" at bounding box center [485, 283] width 18 height 18
type input "Iced Latte"
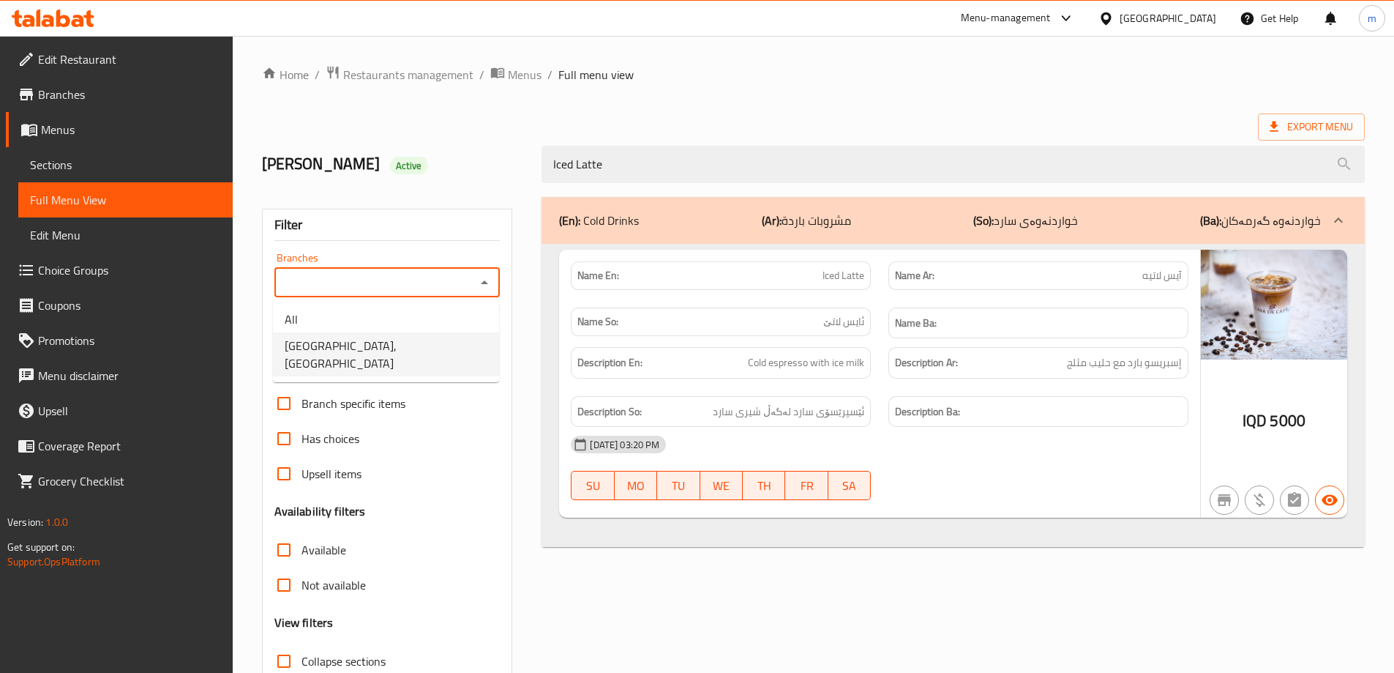
click at [365, 351] on span "[GEOGRAPHIC_DATA], [GEOGRAPHIC_DATA]" at bounding box center [386, 354] width 203 height 35
type input "[GEOGRAPHIC_DATA], [GEOGRAPHIC_DATA]"
click at [678, 565] on div "(En): Cold Drinks (Ar): مشروبات باردة (So): خواردنەوەی سارد (Ba): خواردنەوە گەر…" at bounding box center [953, 473] width 841 height 570
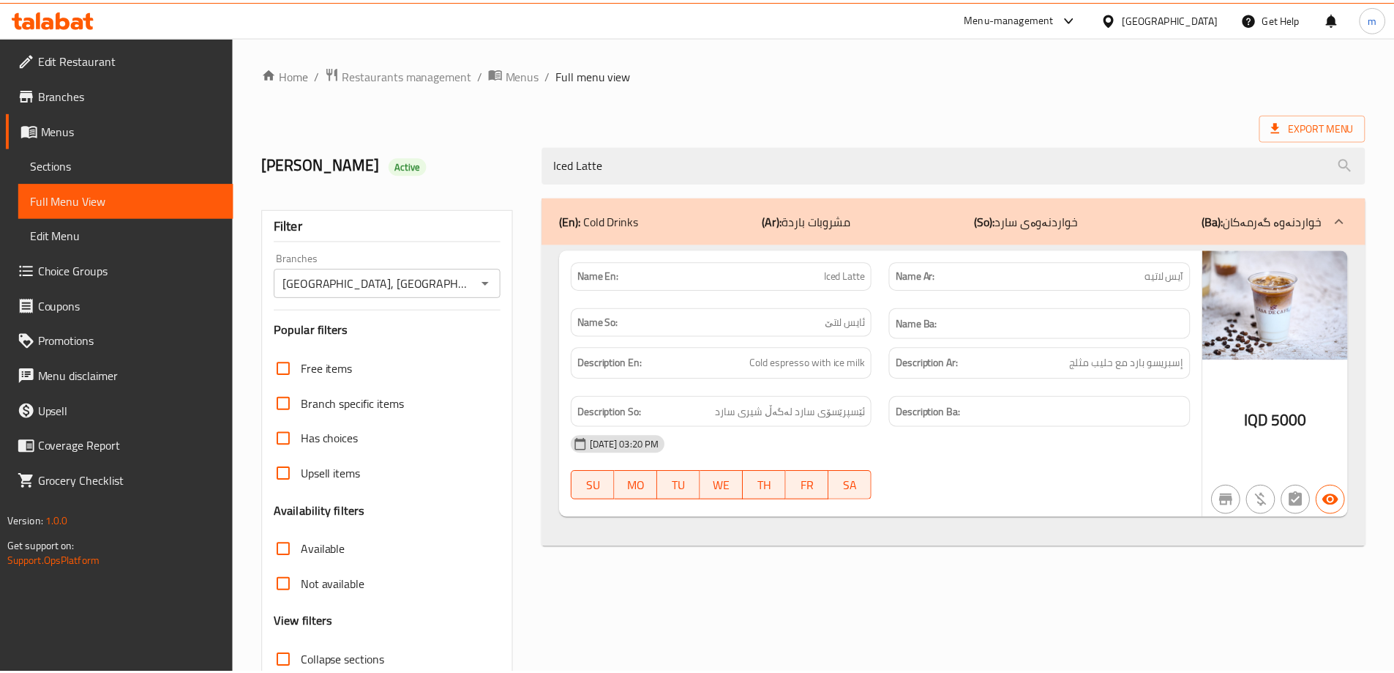
scroll to position [106, 0]
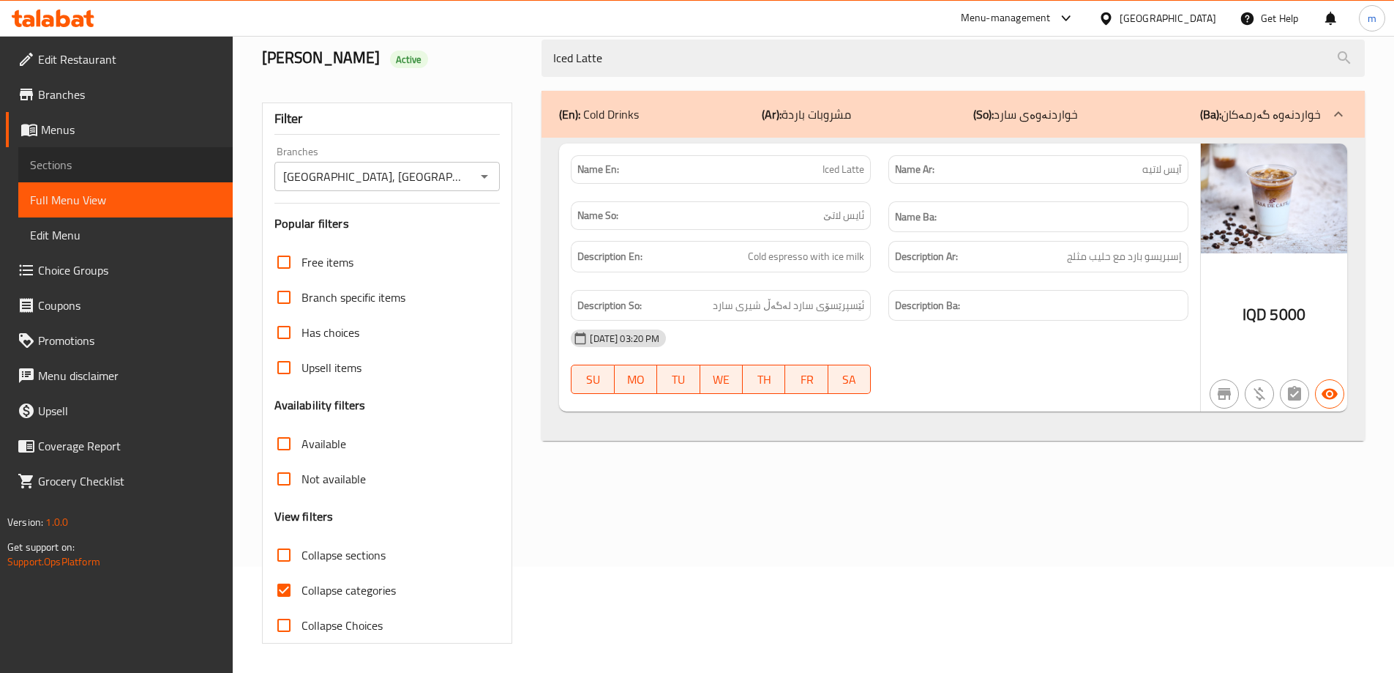
click at [121, 152] on link "Sections" at bounding box center [125, 164] width 214 height 35
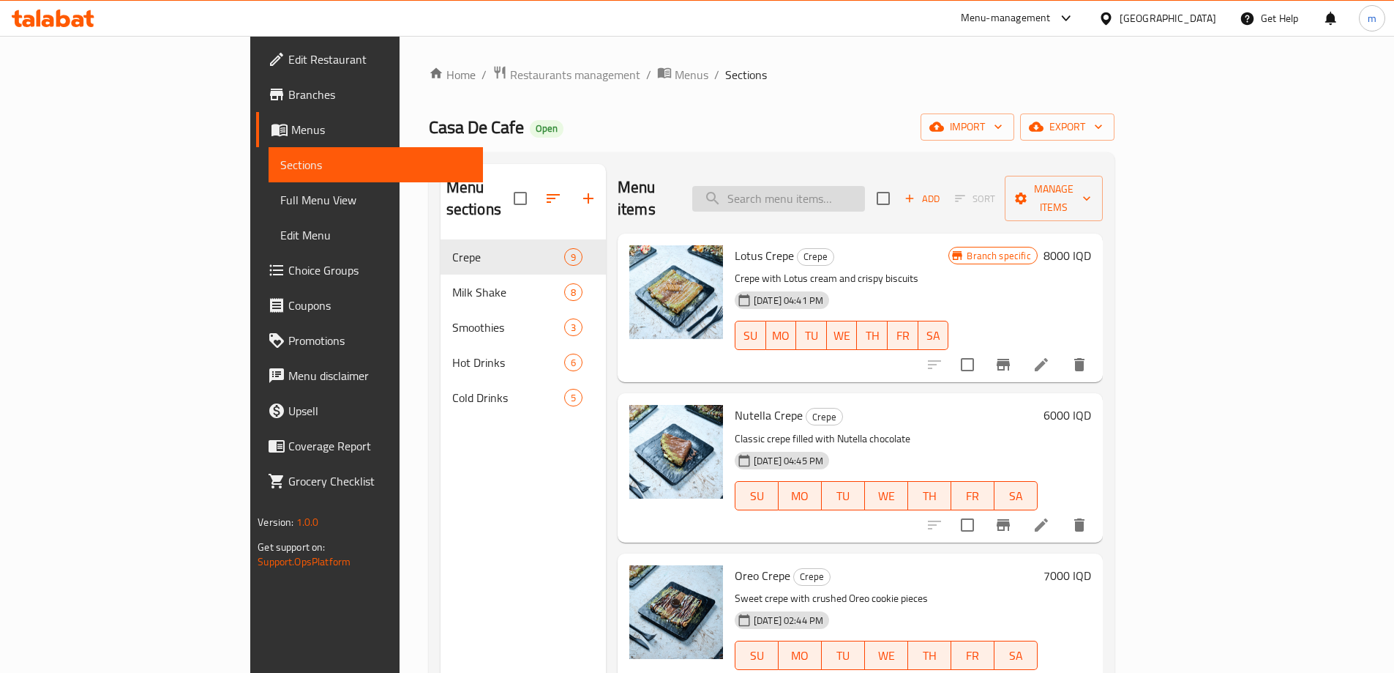
click at [865, 194] on input "search" at bounding box center [778, 199] width 173 height 26
paste input "Turkish Coffee"
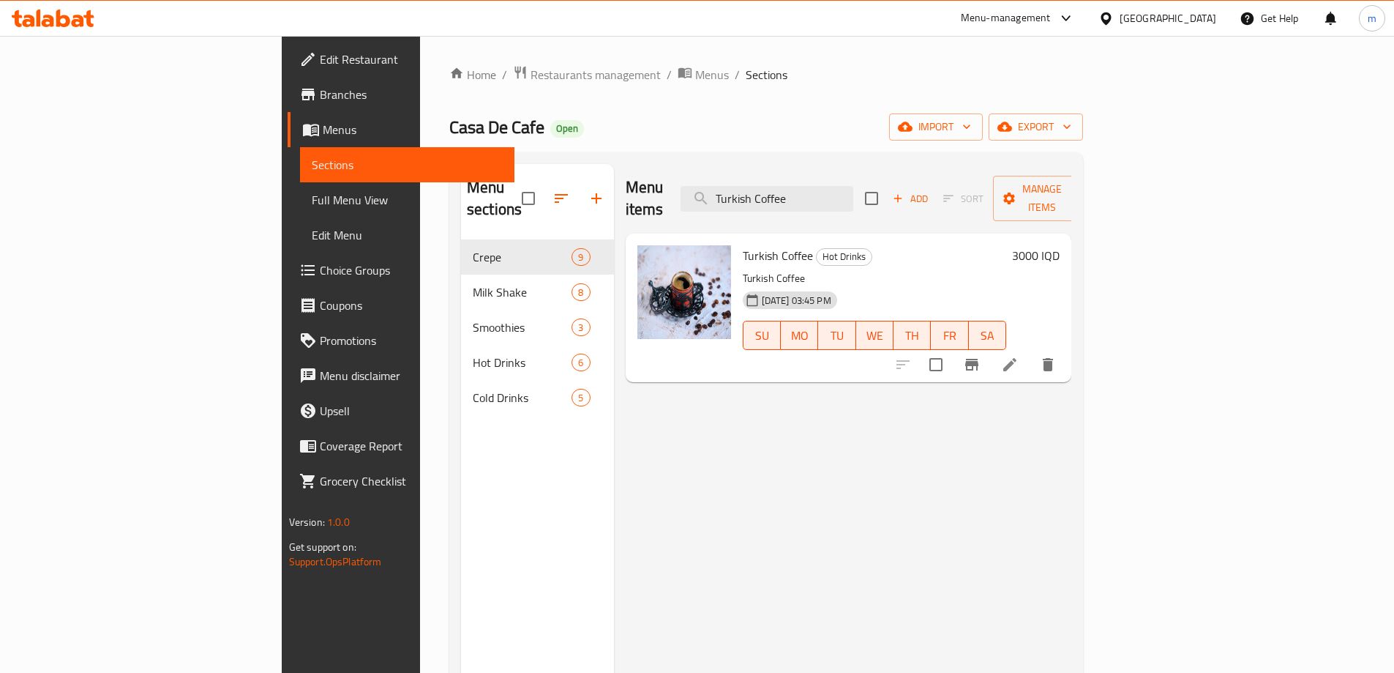
type input "Turkish Coffee"
click at [1019, 356] on icon at bounding box center [1010, 365] width 18 height 18
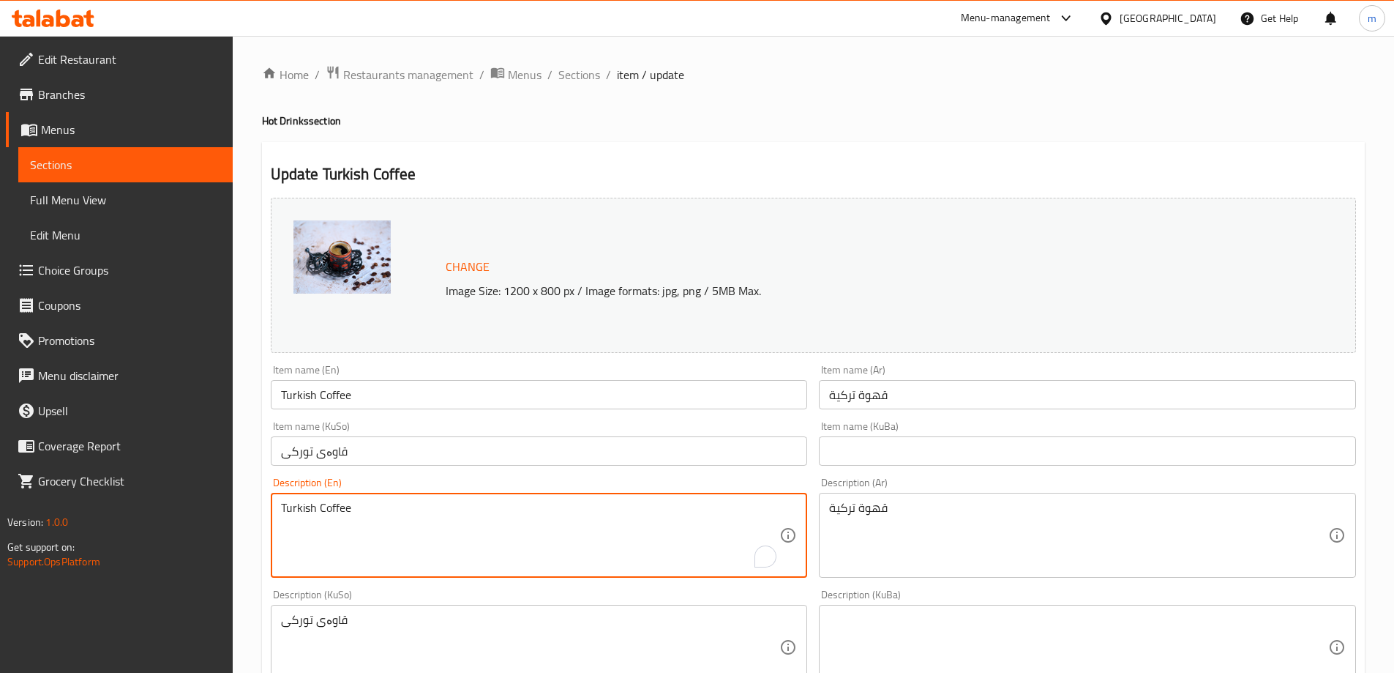
click at [359, 510] on textarea "Turkish Coffee" at bounding box center [530, 536] width 499 height 70
click at [325, 644] on textarea "قاوەی تورکی" at bounding box center [530, 648] width 499 height 70
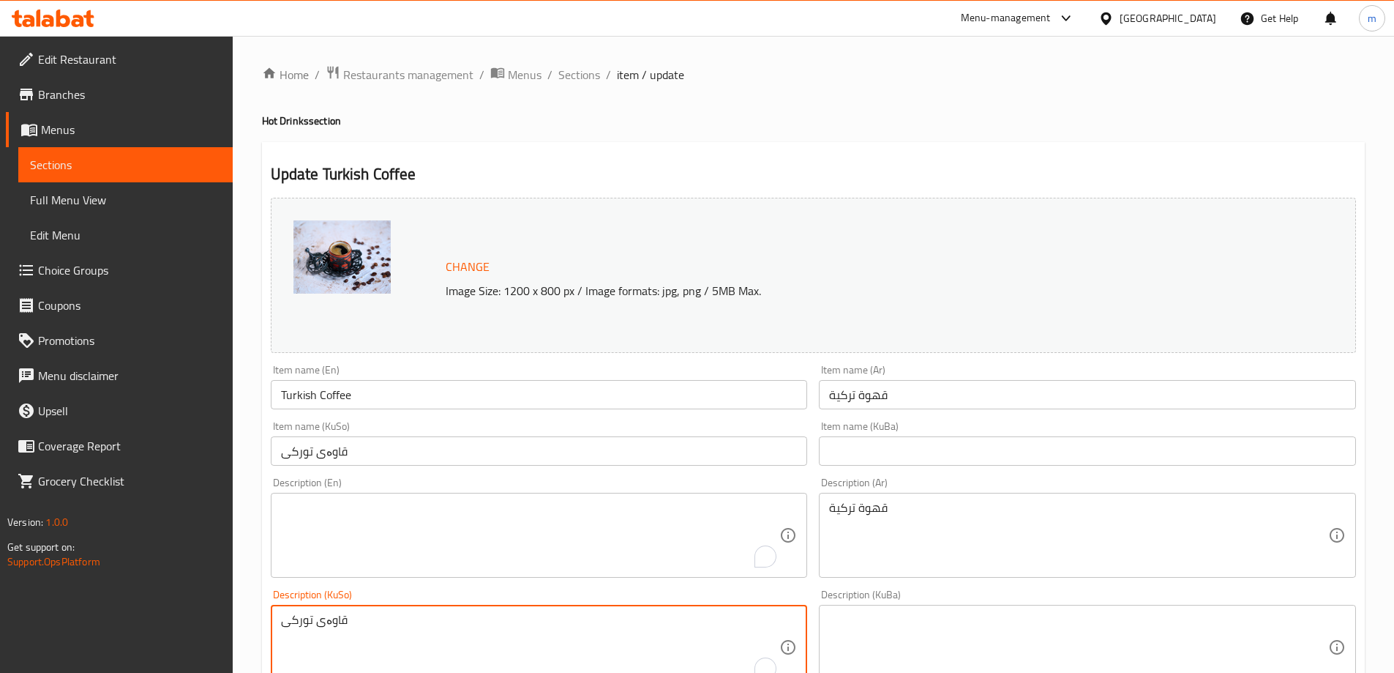
click at [325, 644] on textarea "قاوەی تورکی" at bounding box center [530, 648] width 499 height 70
click at [947, 534] on textarea "قهوة تركية" at bounding box center [1078, 536] width 499 height 70
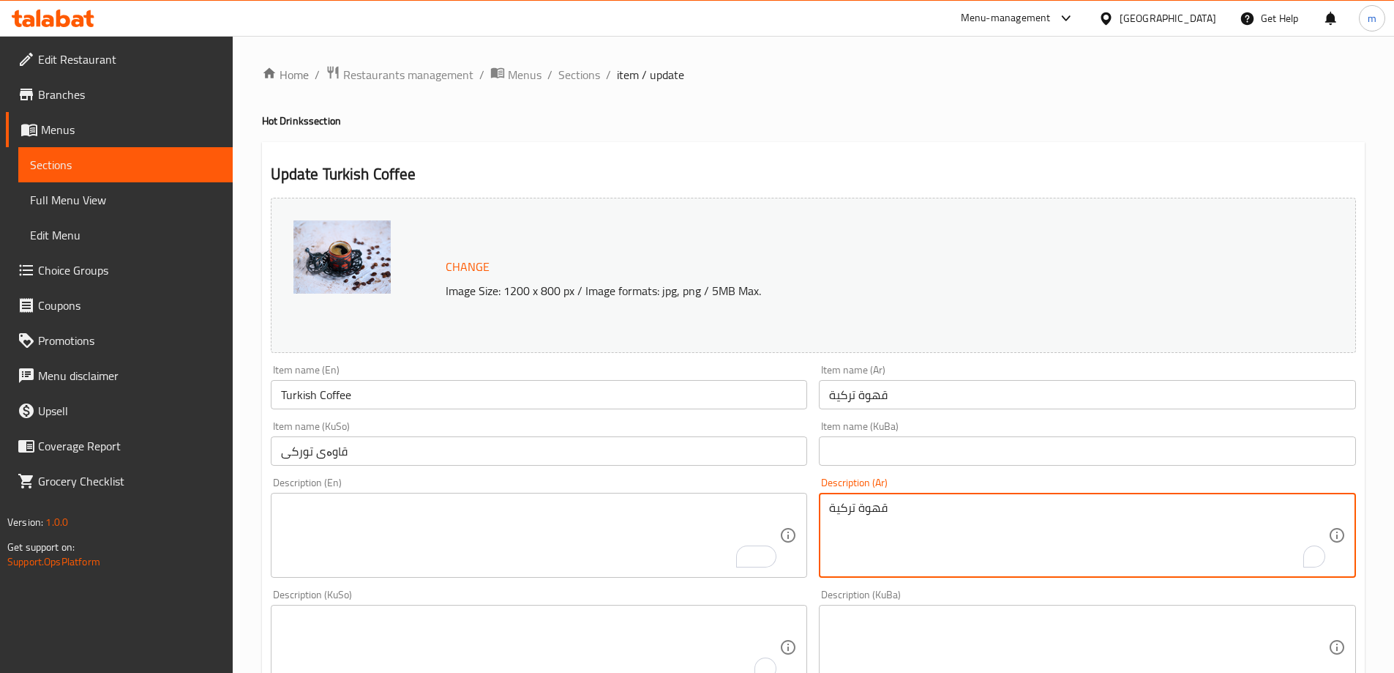
click at [947, 534] on textarea "قهوة تركية" at bounding box center [1078, 536] width 499 height 70
click at [619, 395] on input "Turkish Coffee" at bounding box center [539, 394] width 537 height 29
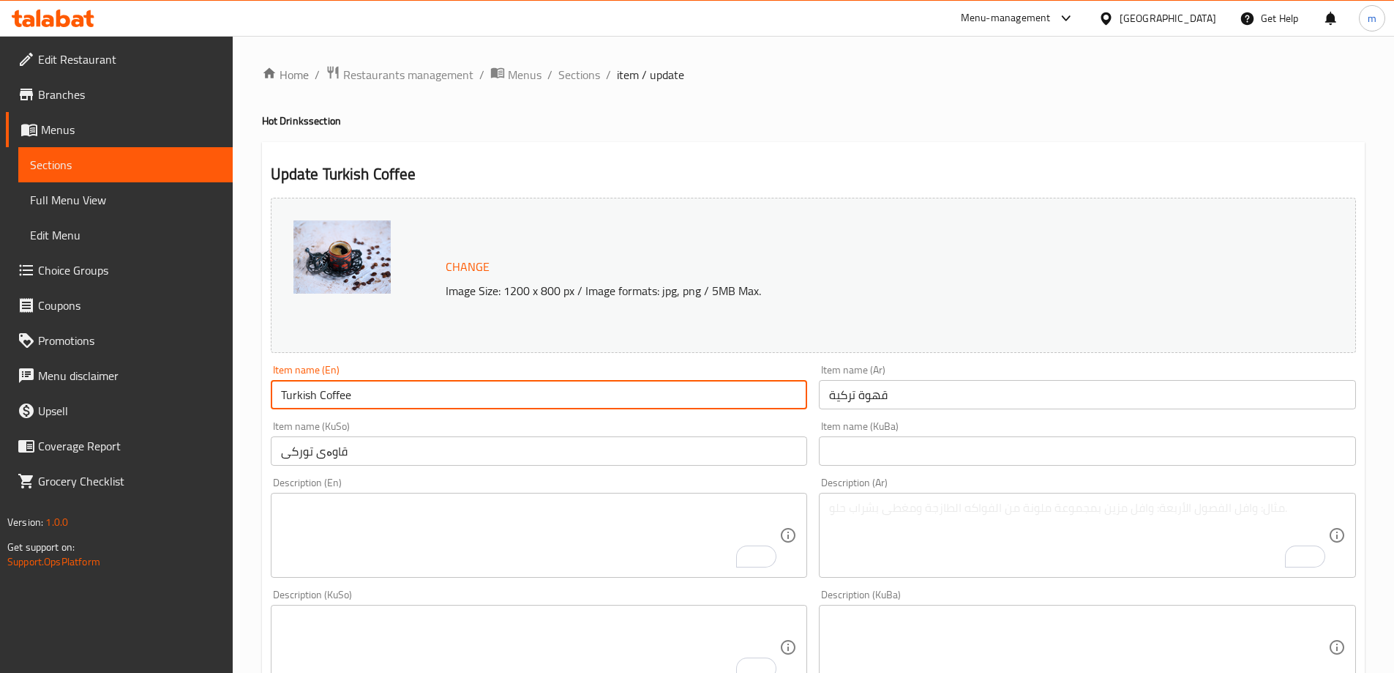
click at [619, 395] on input "Turkish Coffee" at bounding box center [539, 394] width 537 height 29
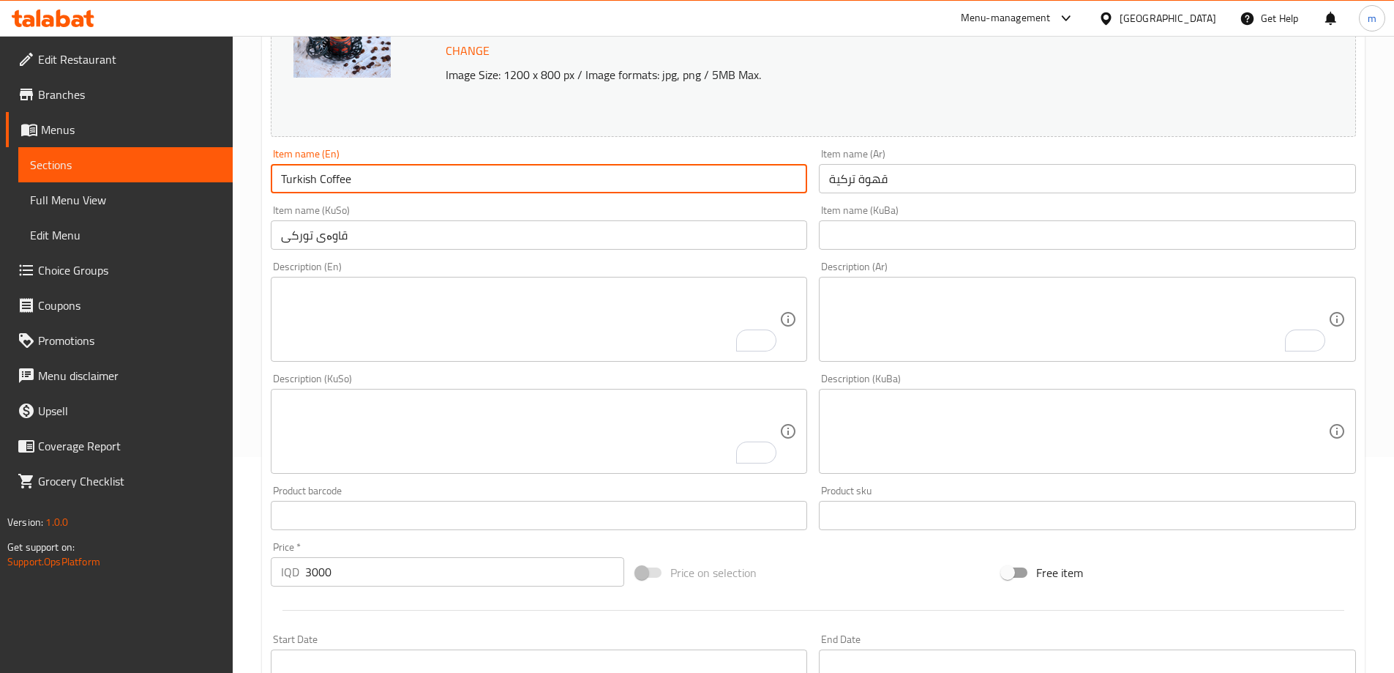
scroll to position [551, 0]
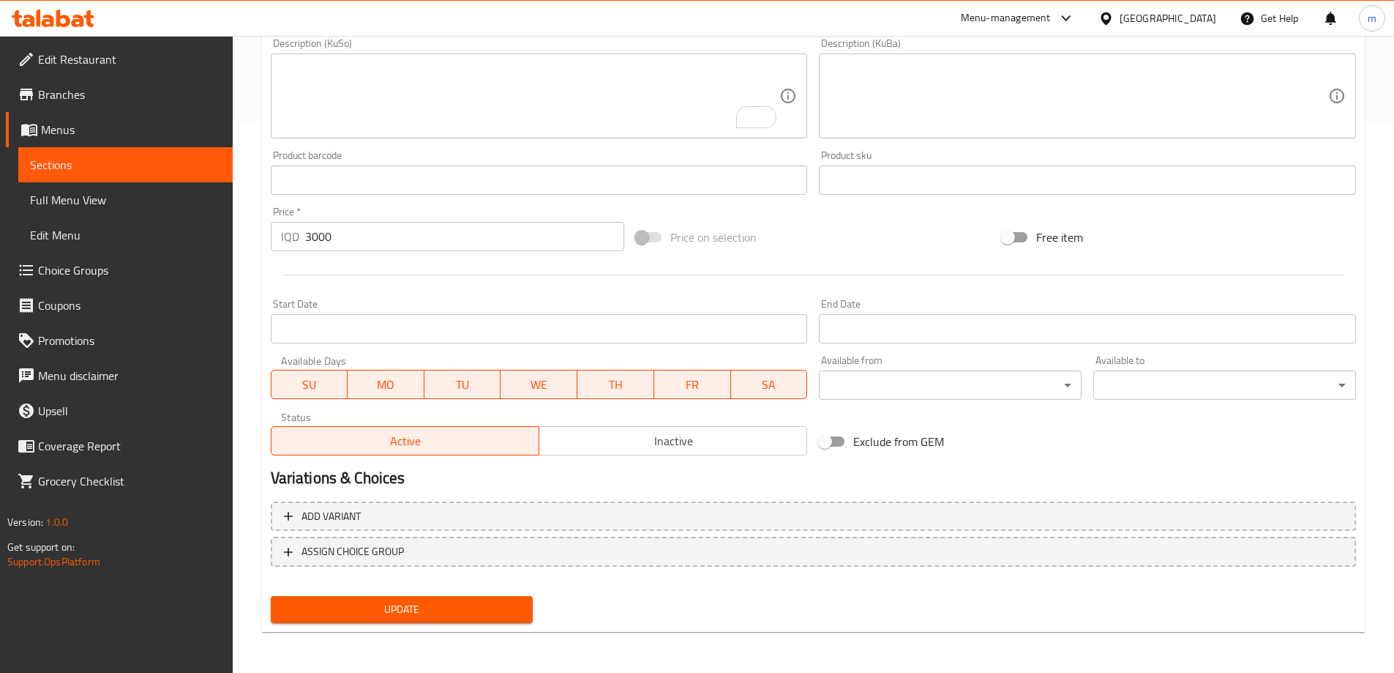
click at [441, 605] on span "Update" at bounding box center [402, 609] width 239 height 18
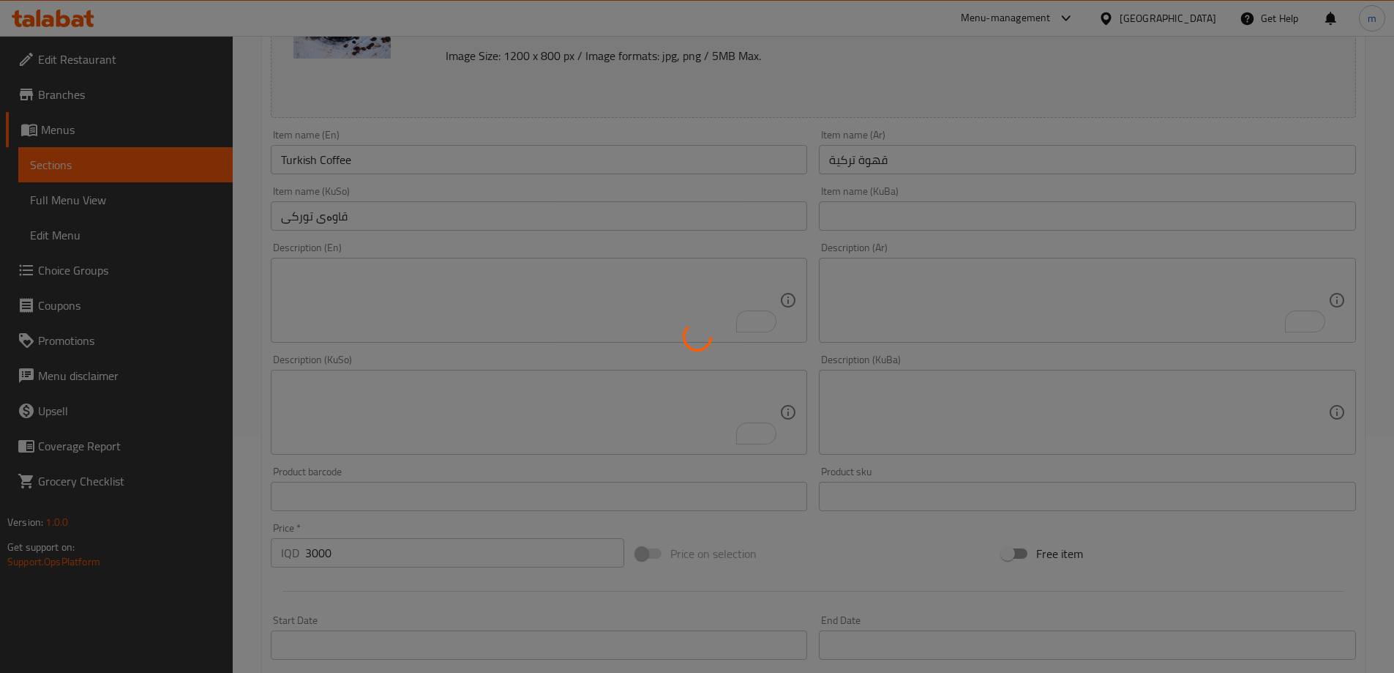
scroll to position [209, 0]
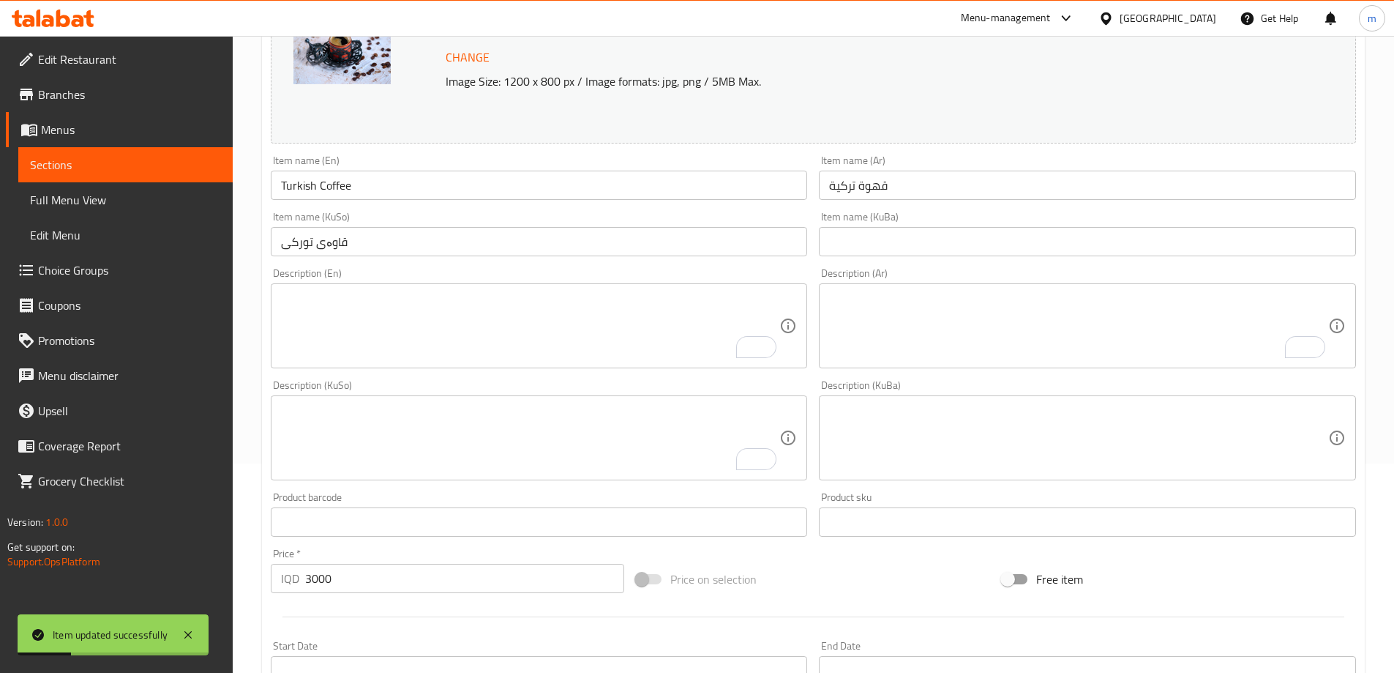
click at [98, 200] on span "Full Menu View" at bounding box center [125, 200] width 191 height 18
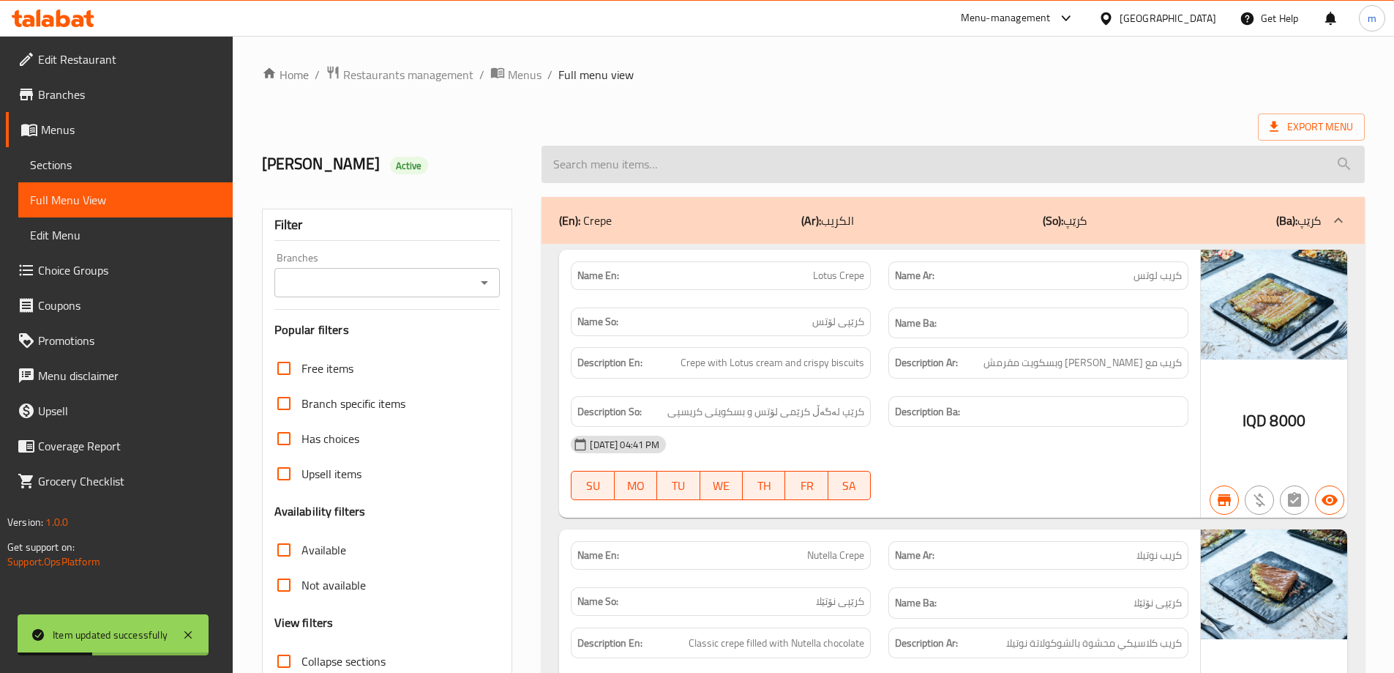
click at [765, 160] on input "search" at bounding box center [954, 164] width 824 height 37
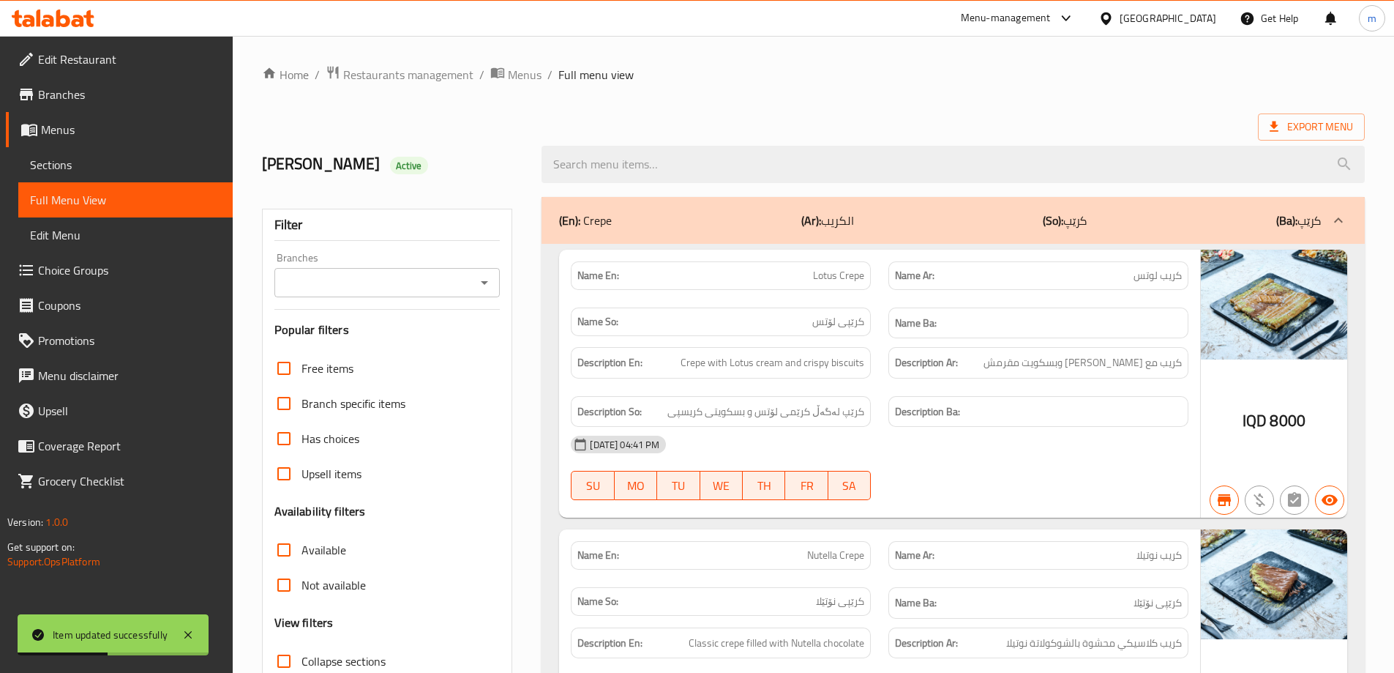
paste input "Turkish Coffee"
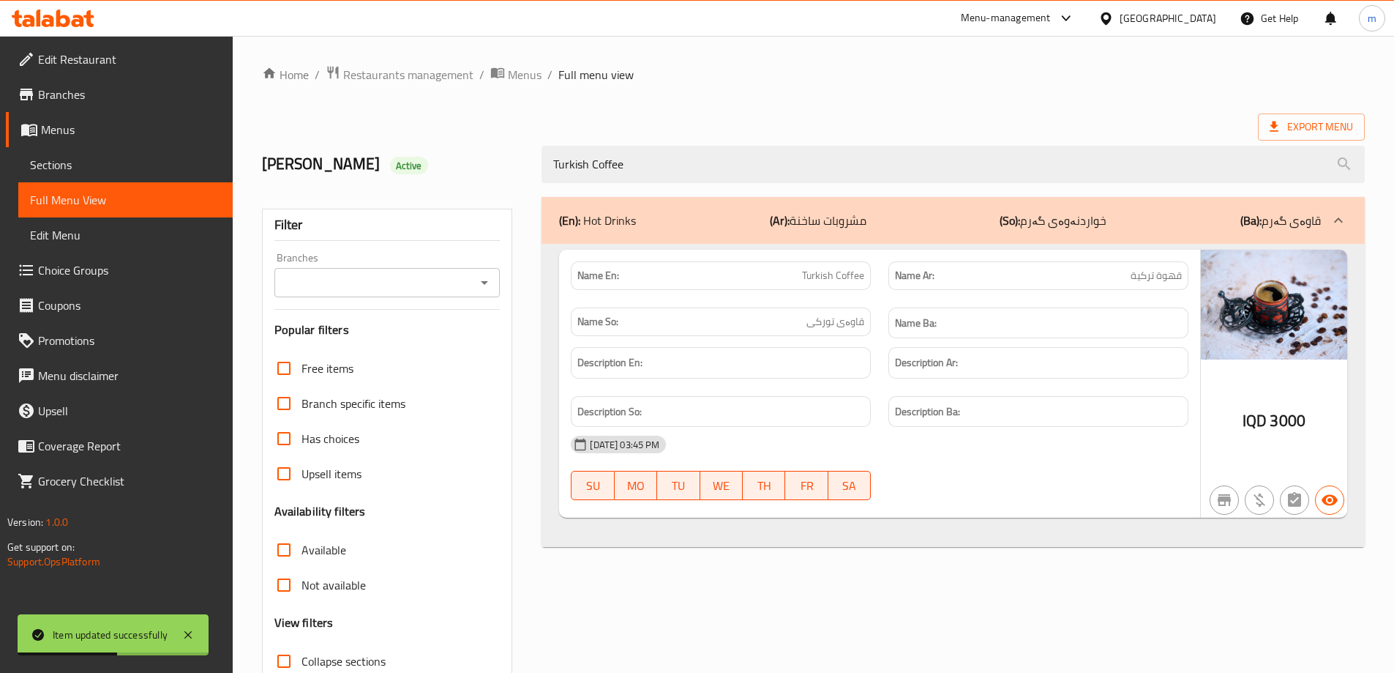
click at [482, 280] on icon "Open" at bounding box center [485, 283] width 18 height 18
type input "Turkish Coffee"
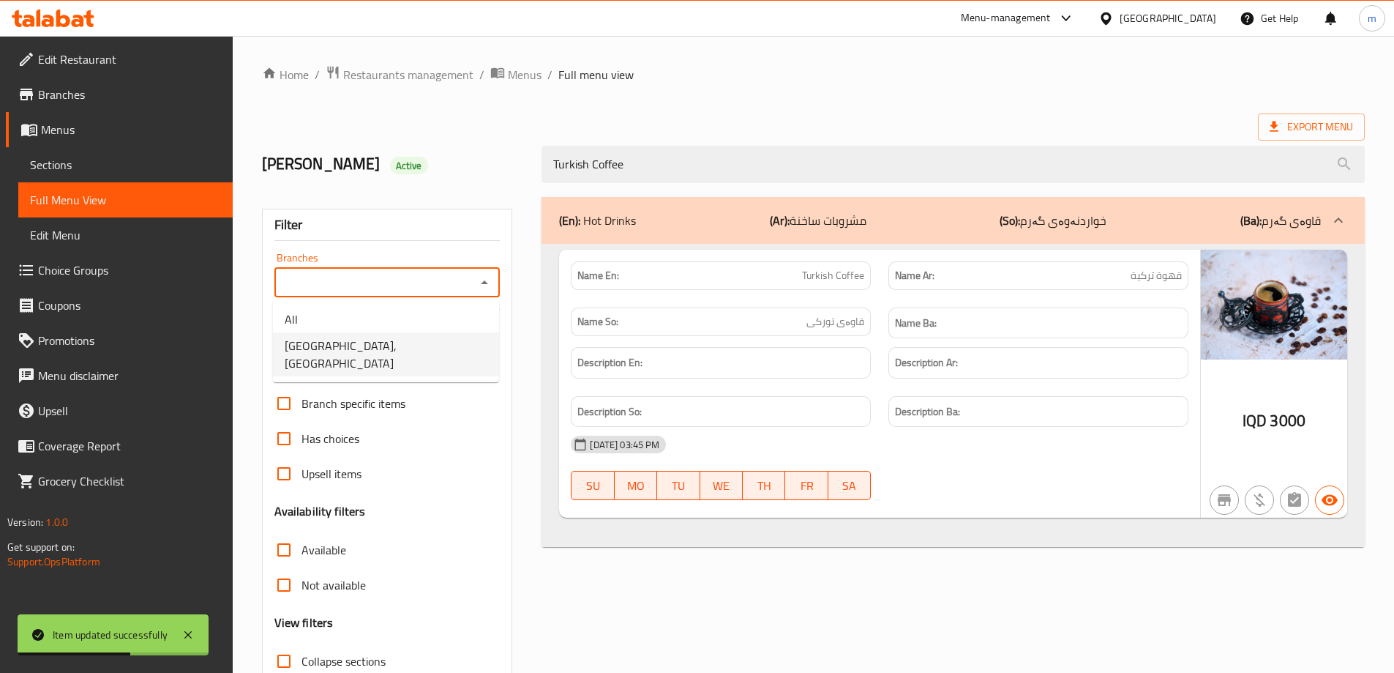
click at [365, 354] on span "[GEOGRAPHIC_DATA], [GEOGRAPHIC_DATA]" at bounding box center [386, 354] width 203 height 35
type input "[GEOGRAPHIC_DATA], [GEOGRAPHIC_DATA]"
click at [789, 346] on div "Description En:" at bounding box center [721, 362] width 318 height 49
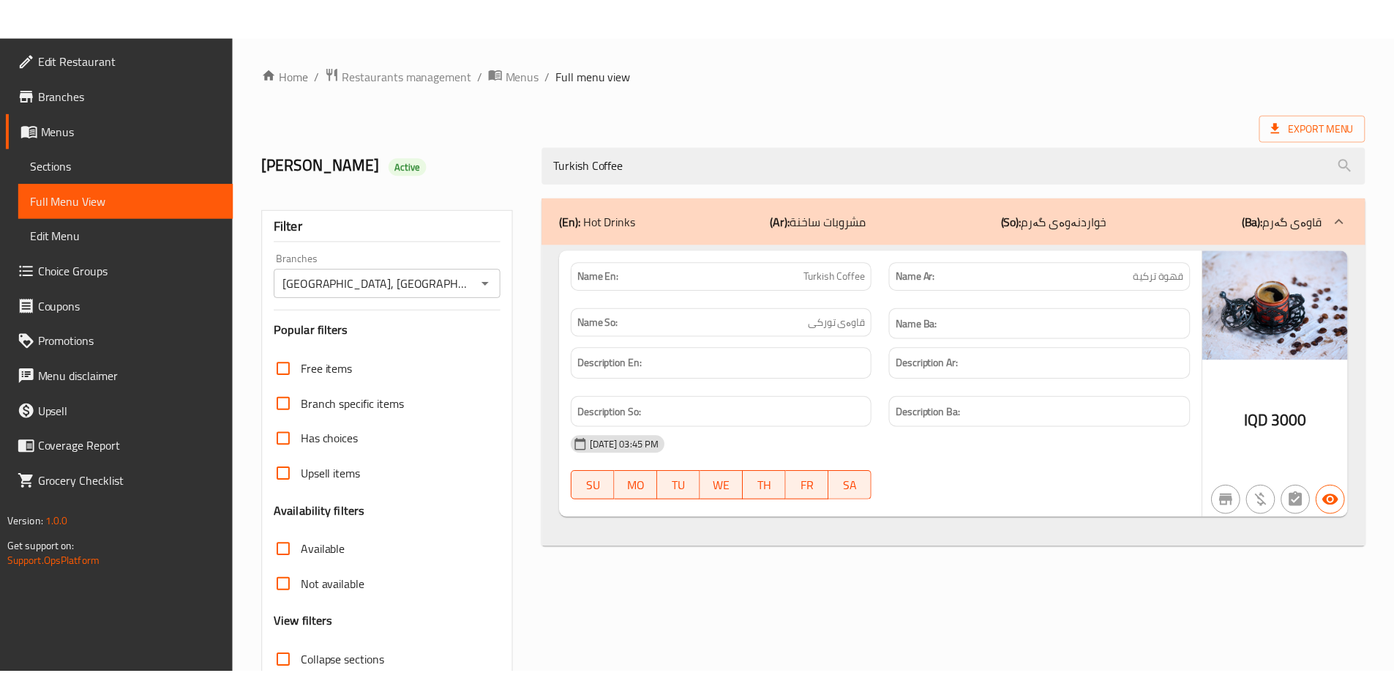
scroll to position [106, 0]
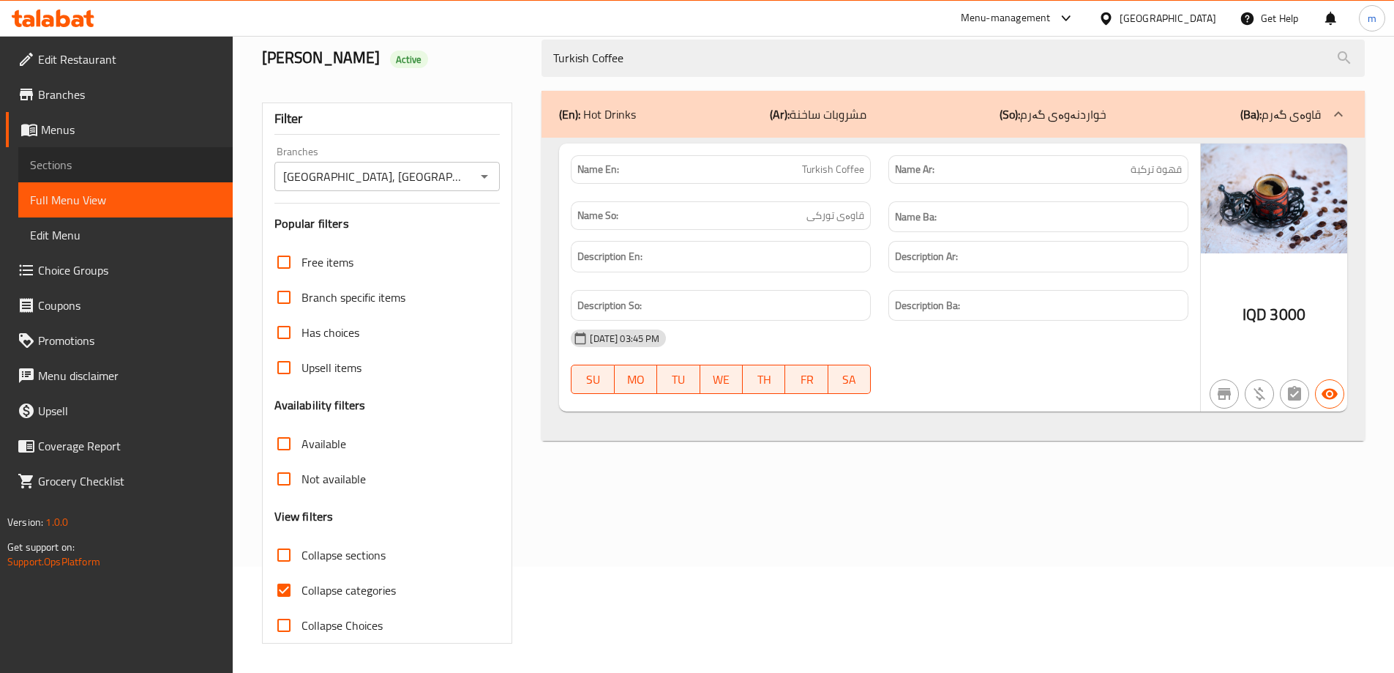
click at [33, 152] on link "Sections" at bounding box center [125, 164] width 214 height 35
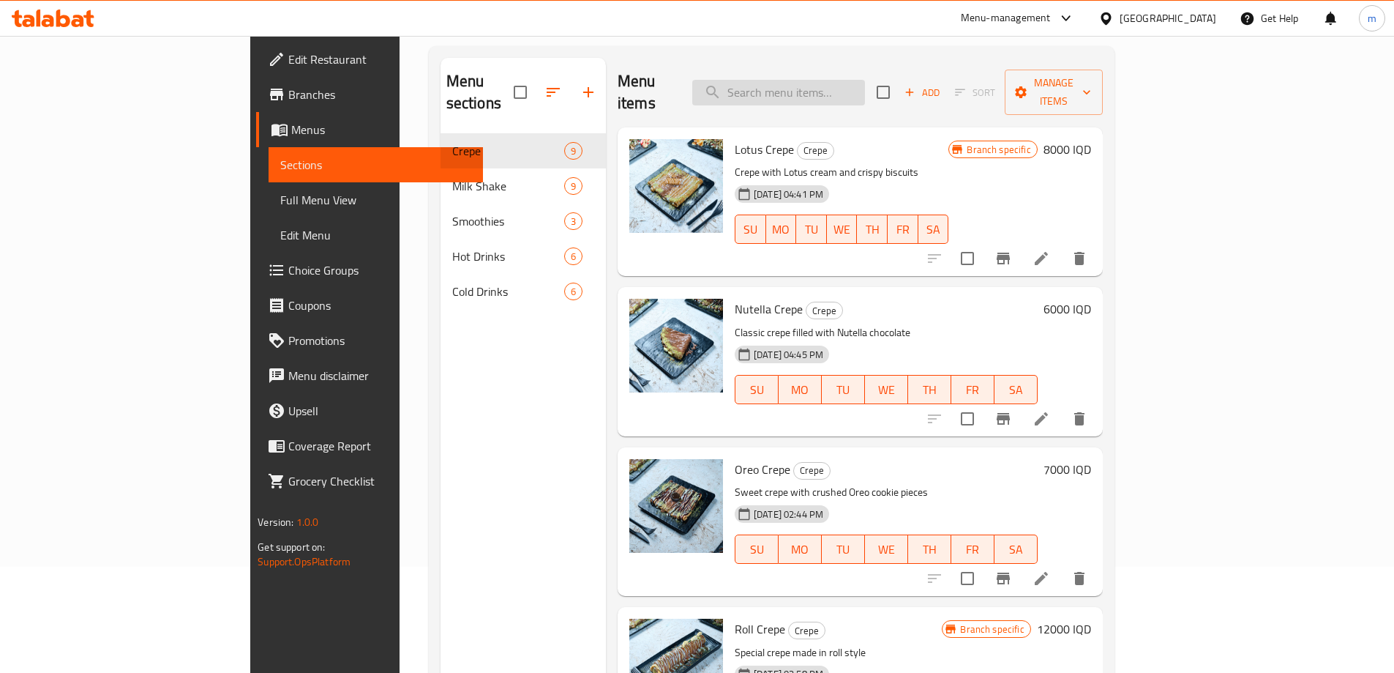
click at [865, 80] on input "search" at bounding box center [778, 93] width 173 height 26
paste input "Mochaccino"
type input "Mochaccino"
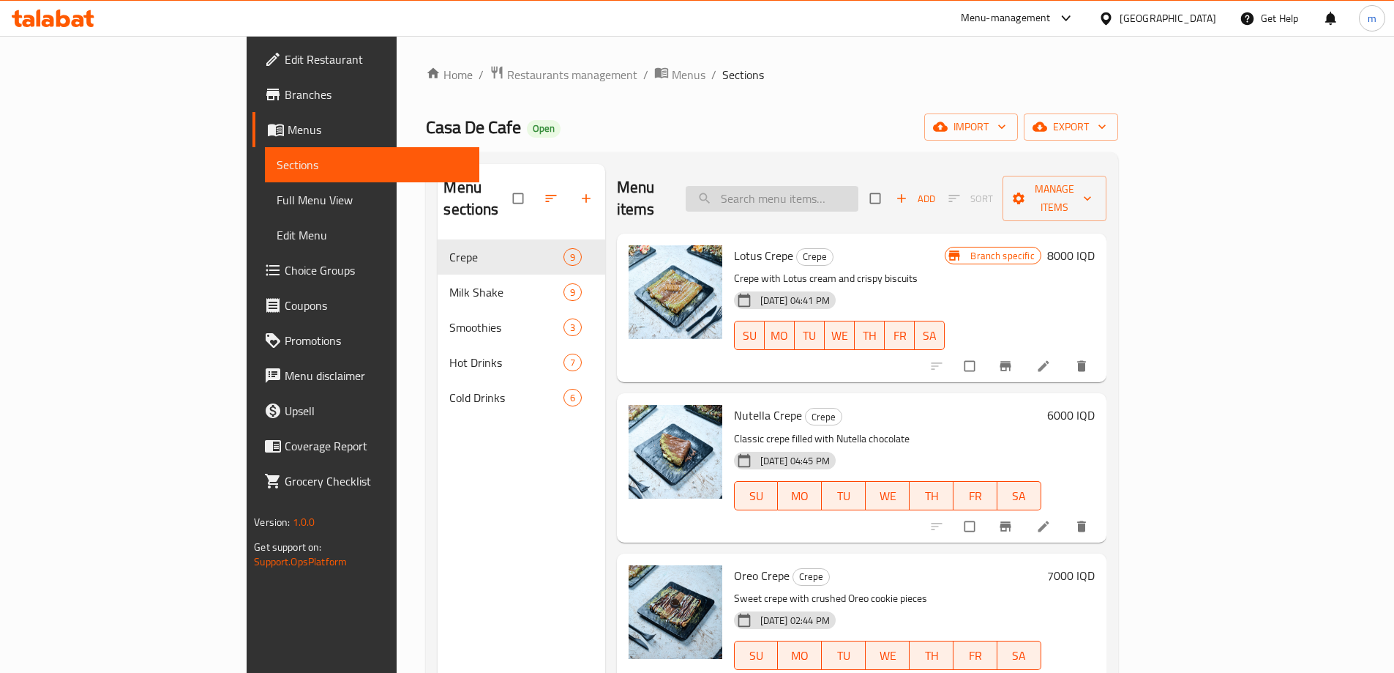
click at [842, 187] on input "search" at bounding box center [772, 199] width 173 height 26
paste input "Mochaccino"
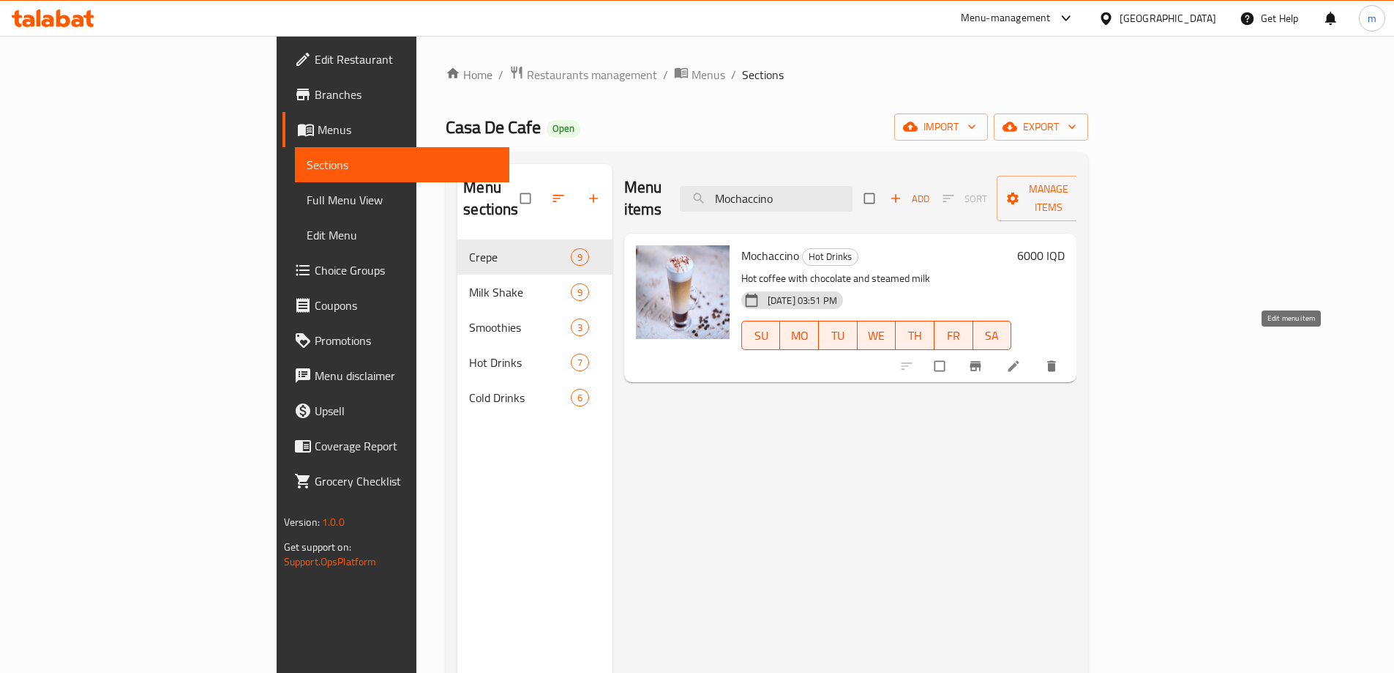
type input "Mochaccino"
click at [1020, 361] on icon at bounding box center [1014, 366] width 11 height 11
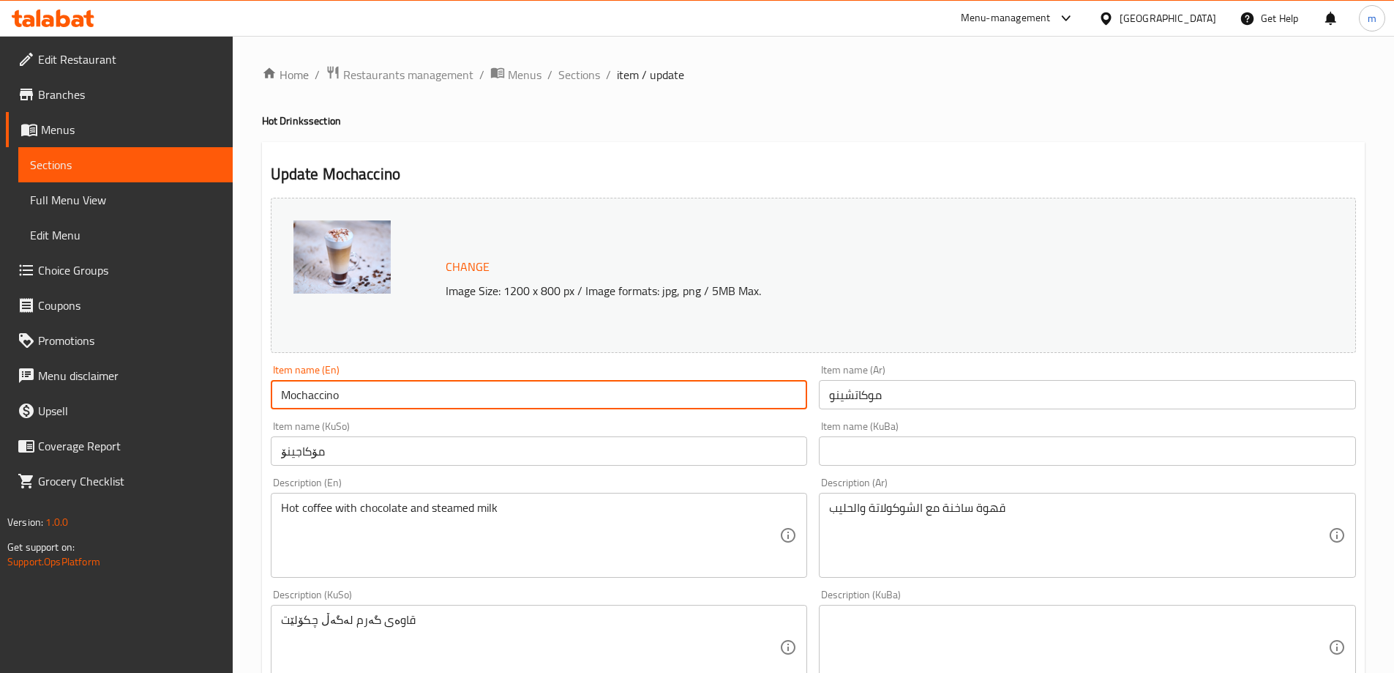
click at [350, 387] on input "Mochaccino" at bounding box center [539, 394] width 537 height 29
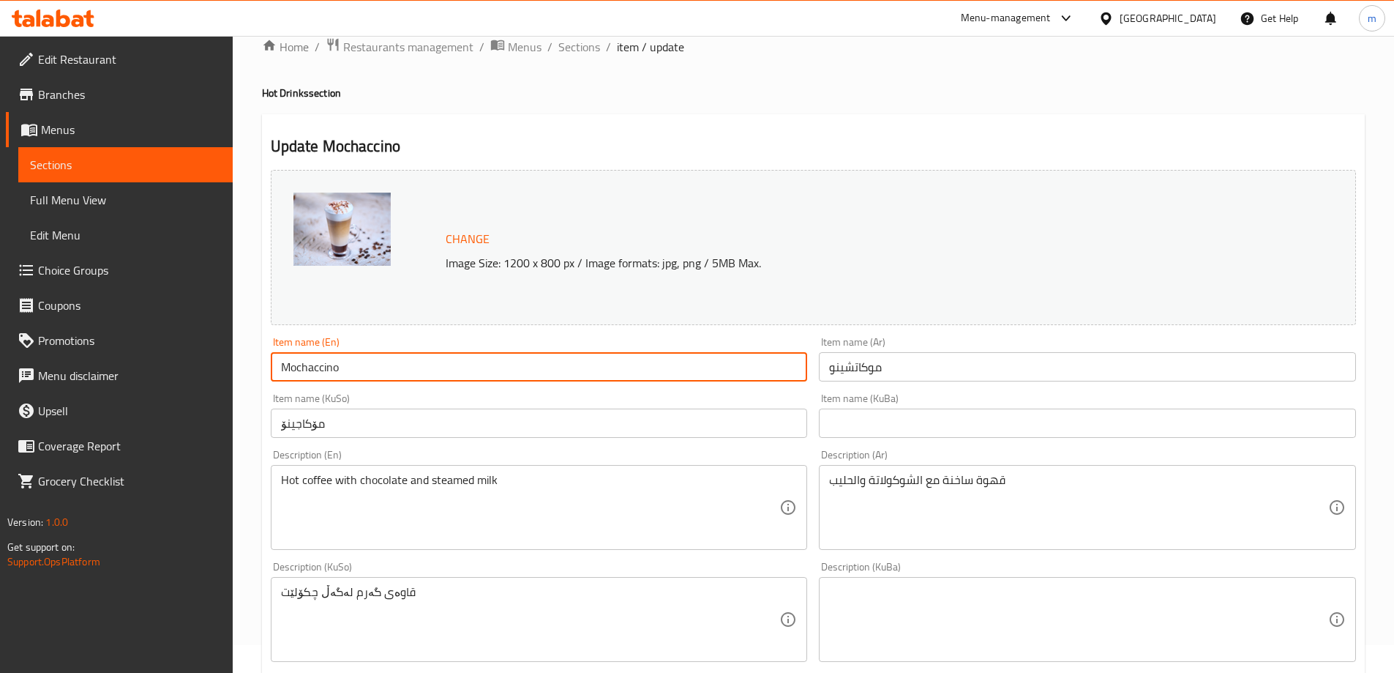
click at [377, 430] on input "مۆکاجینۆ" at bounding box center [539, 422] width 537 height 29
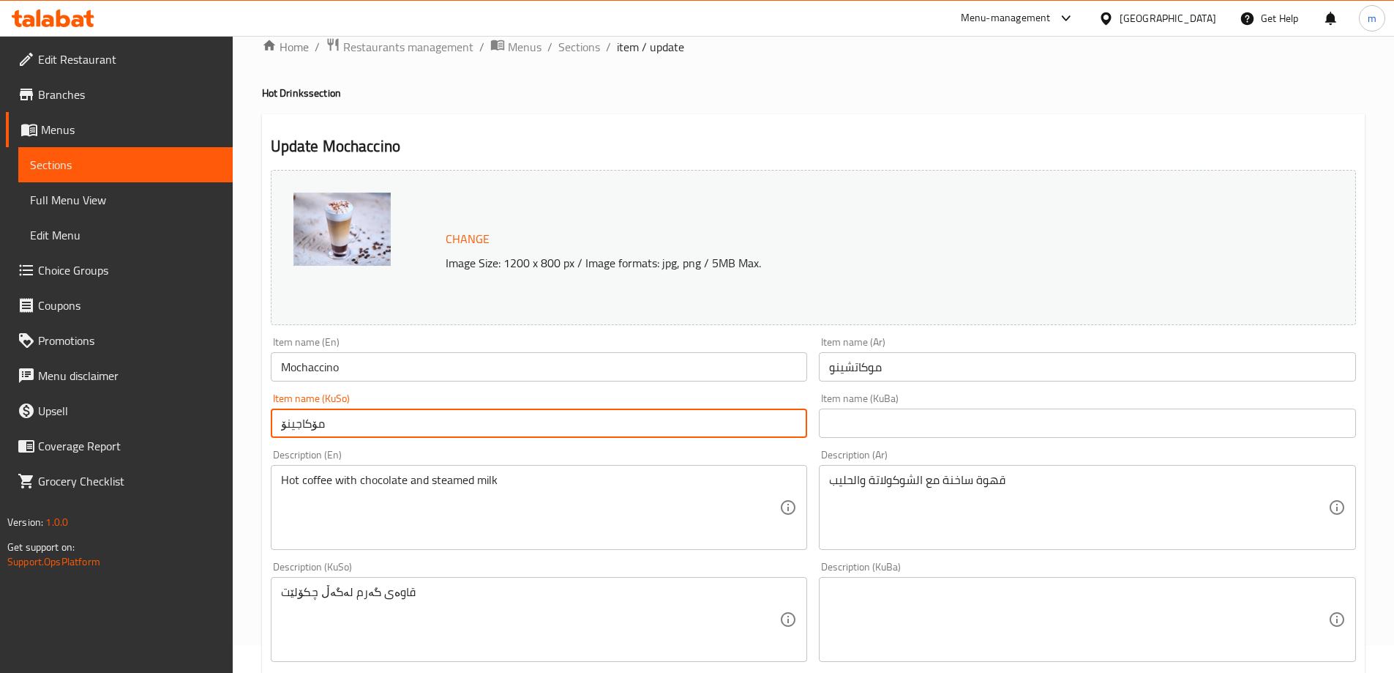
click at [377, 430] on input "مۆکاجینۆ" at bounding box center [539, 422] width 537 height 29
paste input "كاتشي"
type input "مۆكاتشينۆ"
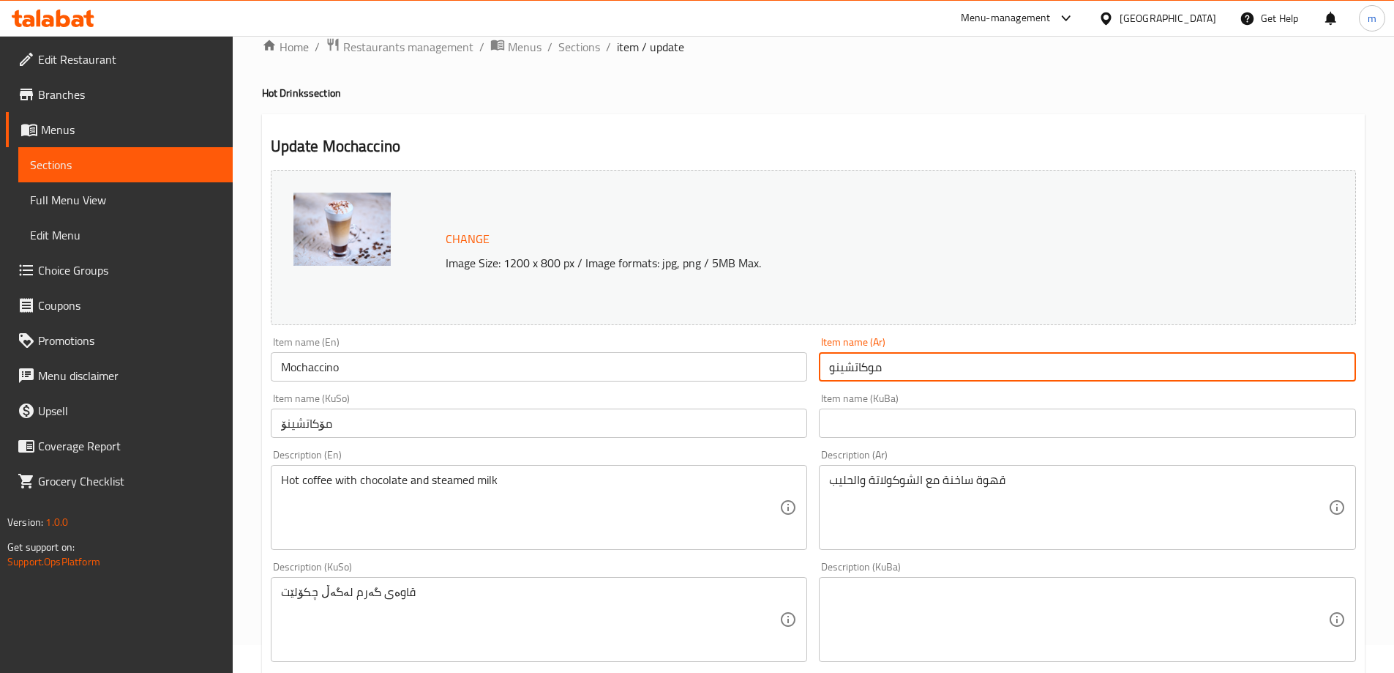
click at [988, 365] on input "موكاتشينو" at bounding box center [1087, 366] width 537 height 29
click at [923, 397] on div "Item name (KuBa) Item name (KuBa)" at bounding box center [1087, 415] width 537 height 45
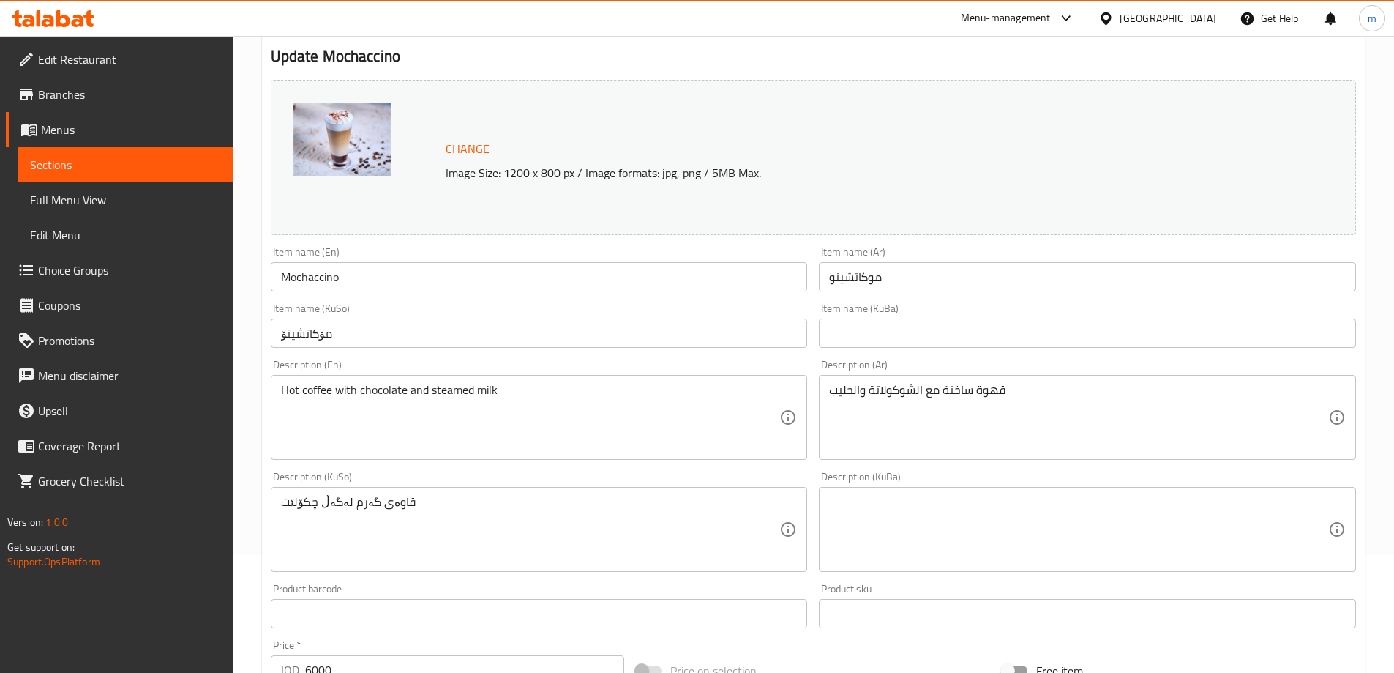
scroll to position [135, 0]
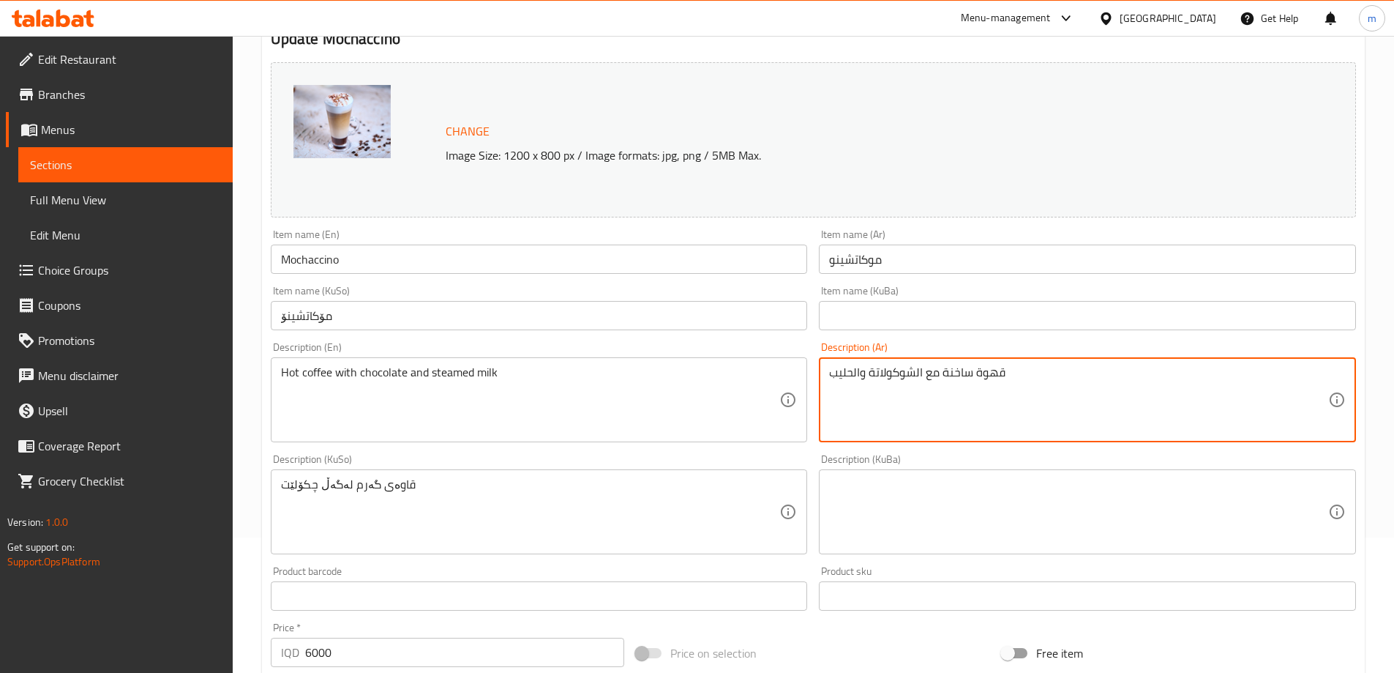
click at [1066, 382] on textarea "قهوة ساخنة مع الشوكولاتة والحليب" at bounding box center [1078, 400] width 499 height 70
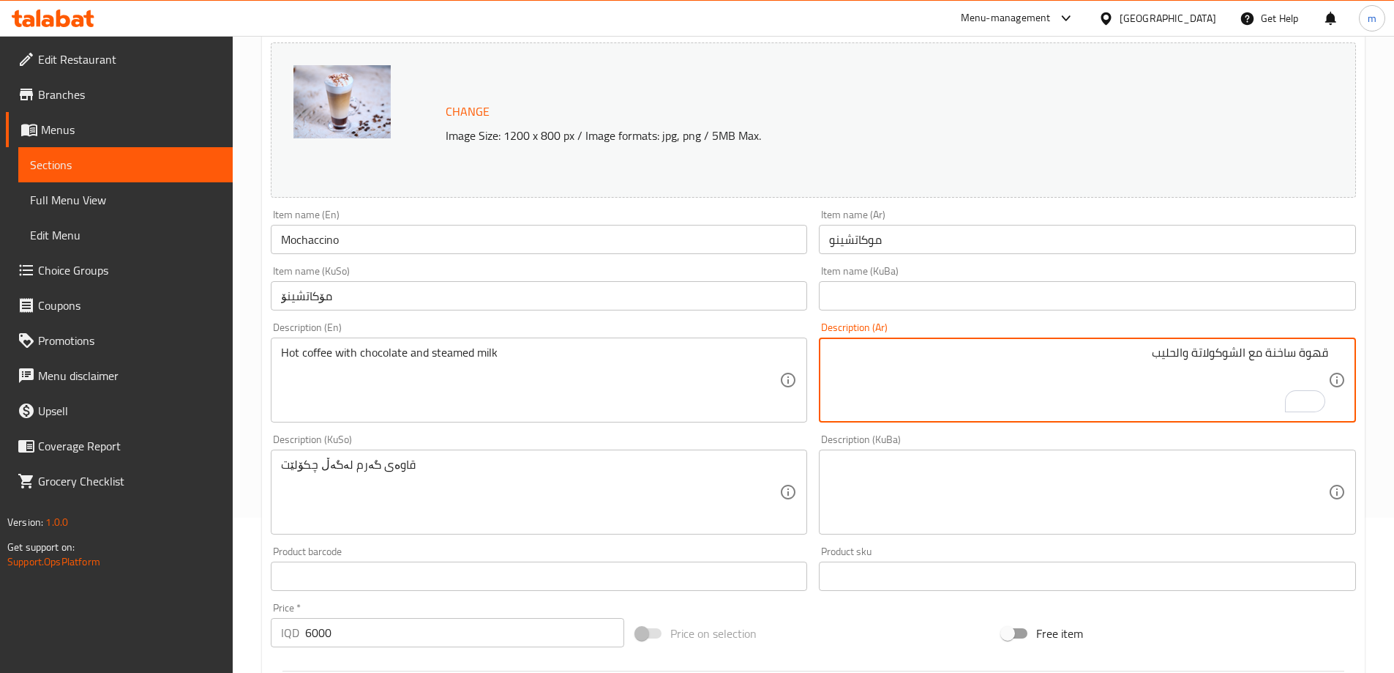
click at [1239, 358] on textarea "قهوة ساخنة مع الشوكولاتة والحليب" at bounding box center [1078, 381] width 499 height 70
click at [1182, 358] on textarea "قهوة ساخنة مع شوكولاتة والحليب" at bounding box center [1078, 381] width 499 height 70
click at [1151, 353] on textarea "قهوة ساخنة مع شوكولاتة وحليب" at bounding box center [1078, 381] width 499 height 70
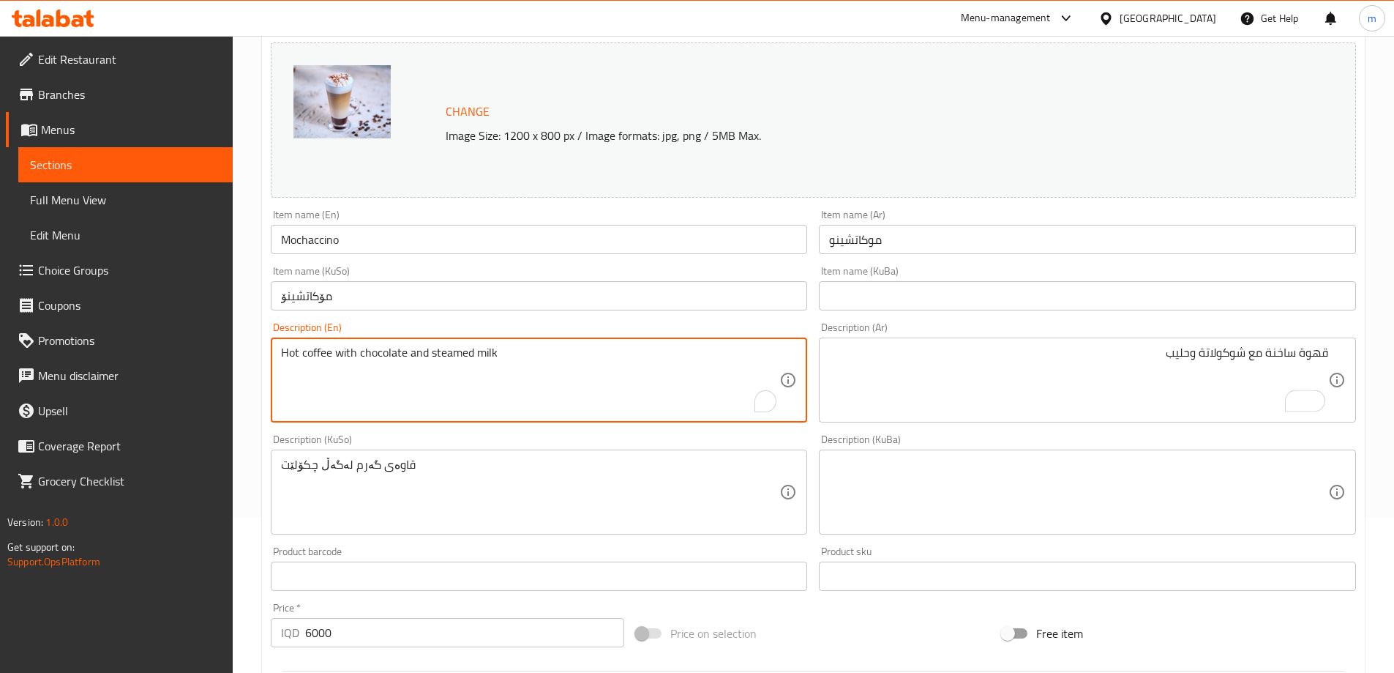
click at [462, 346] on textarea "Hot coffee with chocolate and steamed milk" at bounding box center [530, 381] width 499 height 70
click at [460, 346] on textarea "Hot coffee with chocolate and steamed milk" at bounding box center [530, 381] width 499 height 70
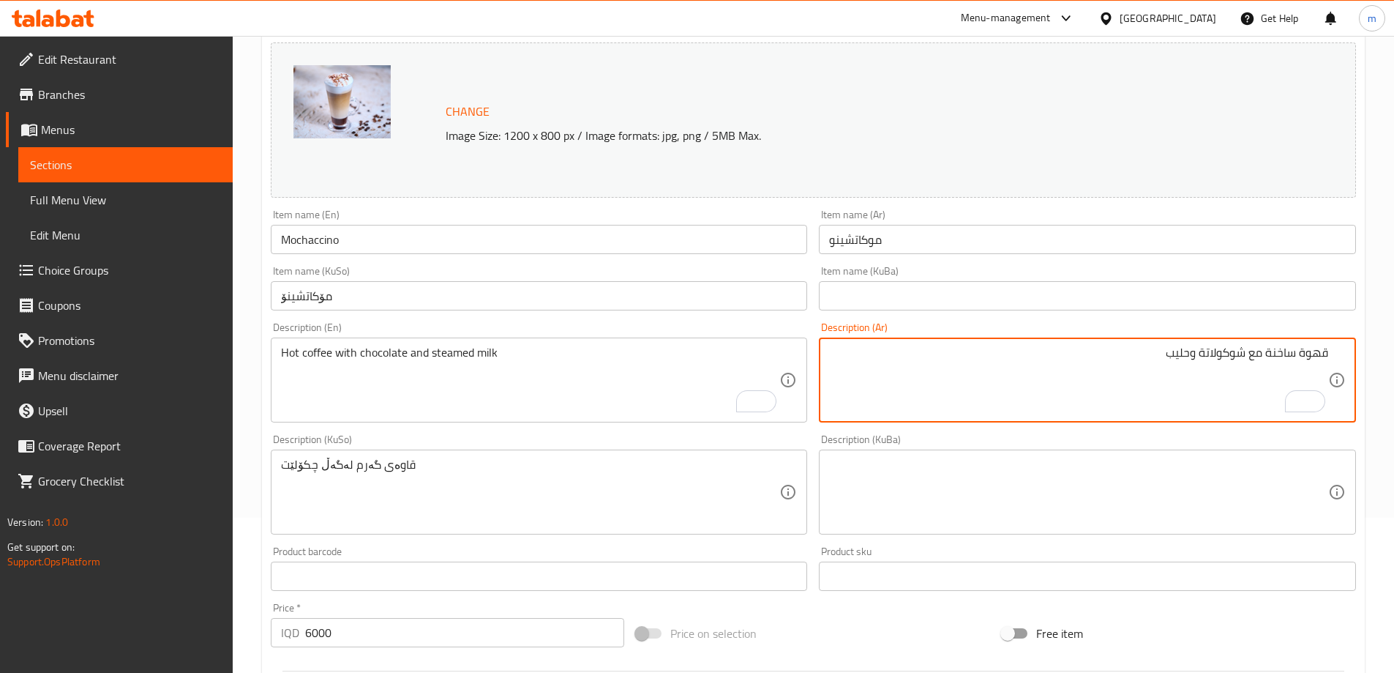
click at [1132, 378] on textarea "قهوة ساخنة مع شوكولاتة وحليب" at bounding box center [1078, 381] width 499 height 70
click at [1123, 361] on textarea "قهوة ساخنة مع شوكولاتة وحليب" at bounding box center [1078, 381] width 499 height 70
click at [1121, 353] on textarea "قهوة ساخنة مع شوكولاتة وحليب" at bounding box center [1078, 381] width 499 height 70
paste textarea "على البخار"
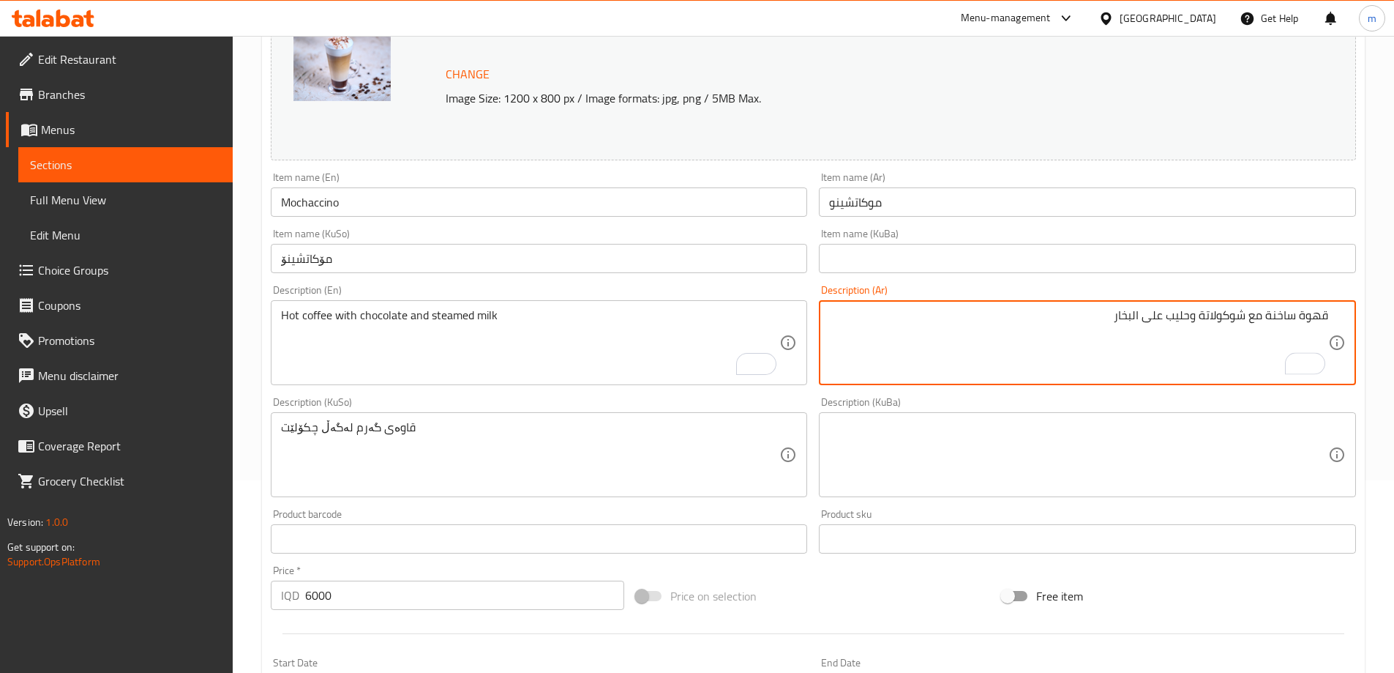
scroll to position [194, 0]
type textarea "قهوة ساخنة مع شوكولاتة وحليب على البخار"
click at [715, 436] on textarea "قاوەی گەرم لەگەڵ چکۆلێت" at bounding box center [530, 454] width 499 height 70
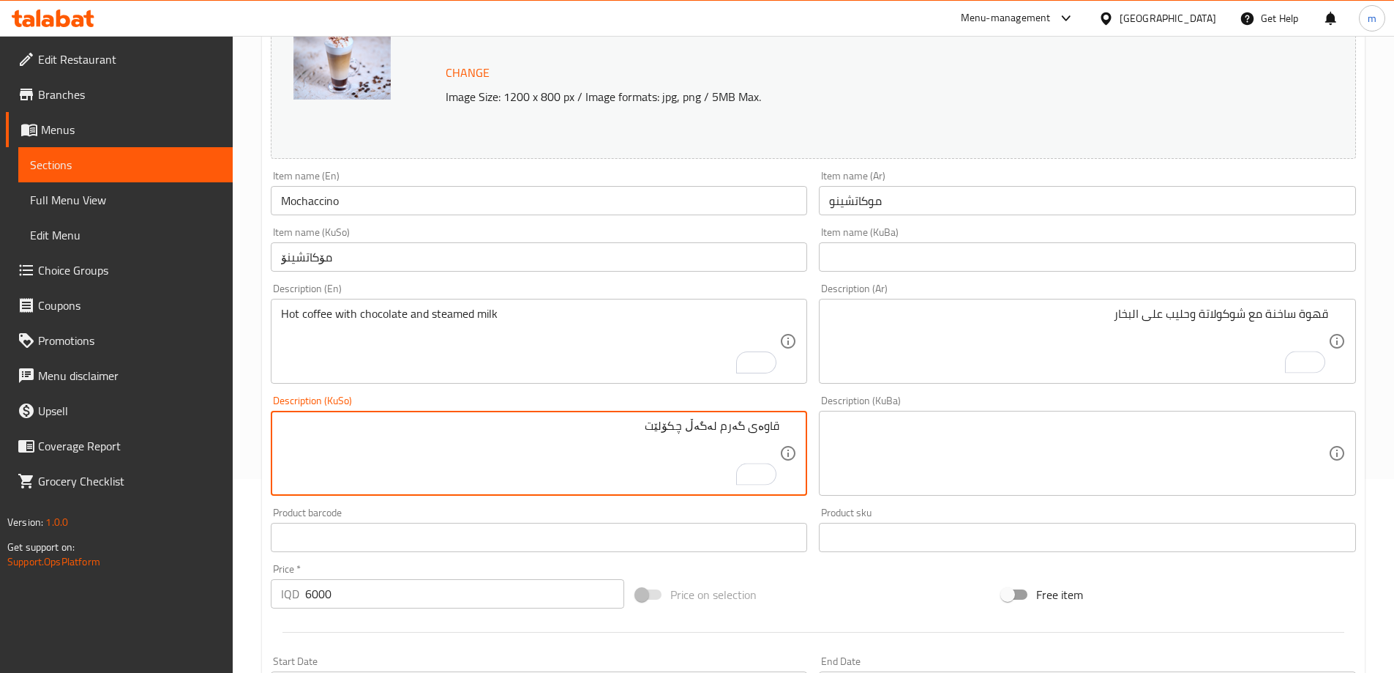
click at [682, 427] on textarea "قاوەی گەرم لەگەڵ چکۆلێت" at bounding box center [530, 454] width 499 height 70
paste textarea "بە هەڵم"
type textarea "قاوەی گەرم لەگەڵ چوکولاتە و شیر بە هەڵم"
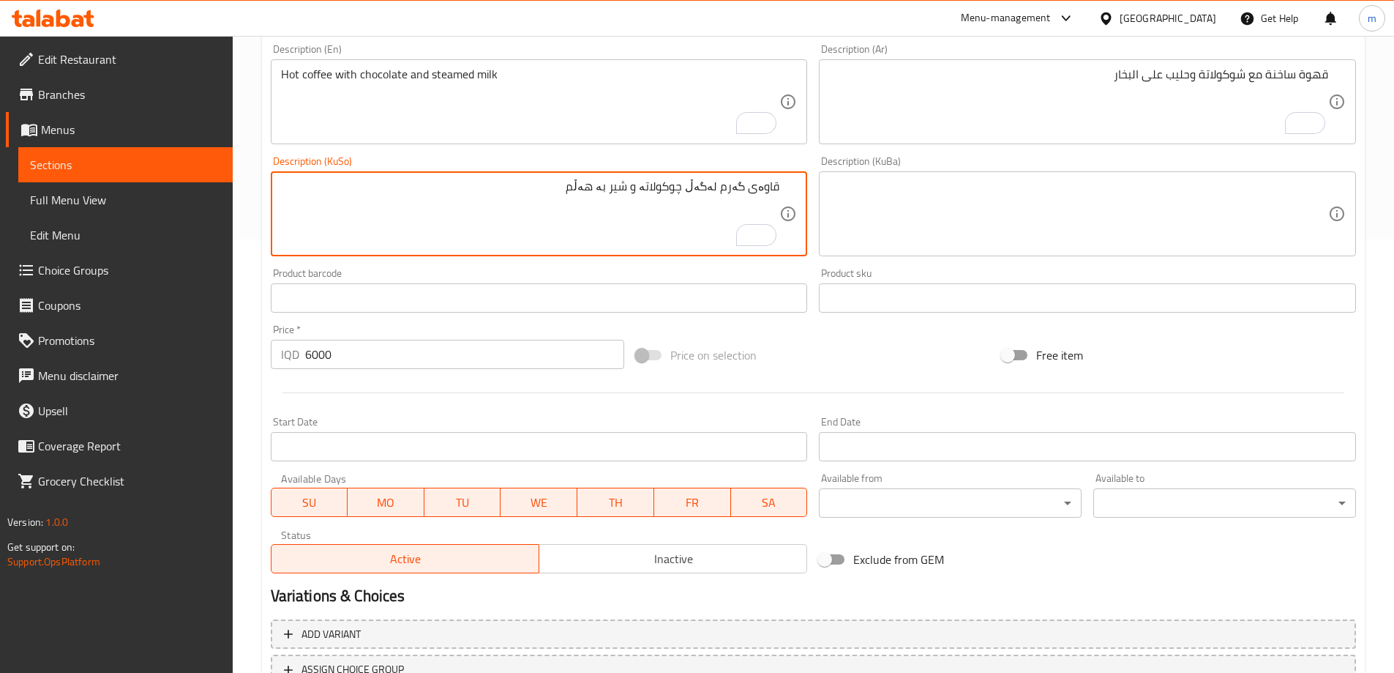
scroll to position [551, 0]
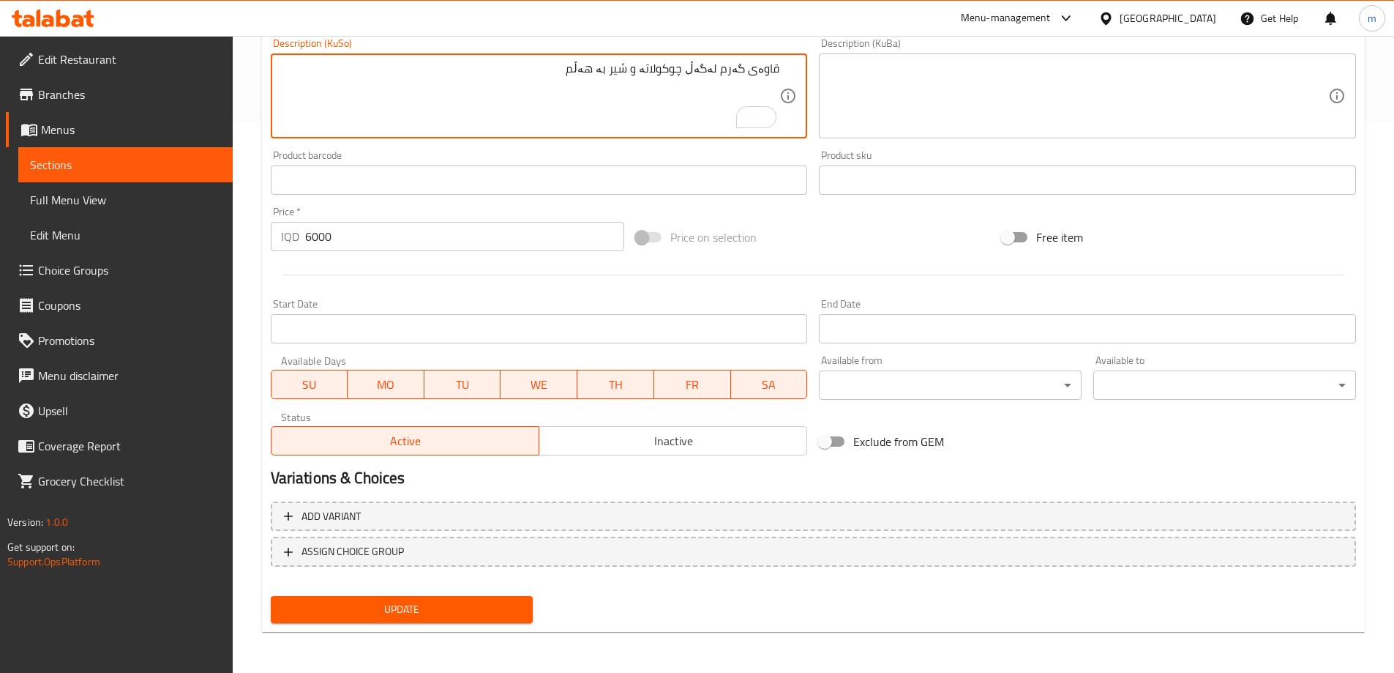
click at [400, 611] on span "Update" at bounding box center [402, 609] width 239 height 18
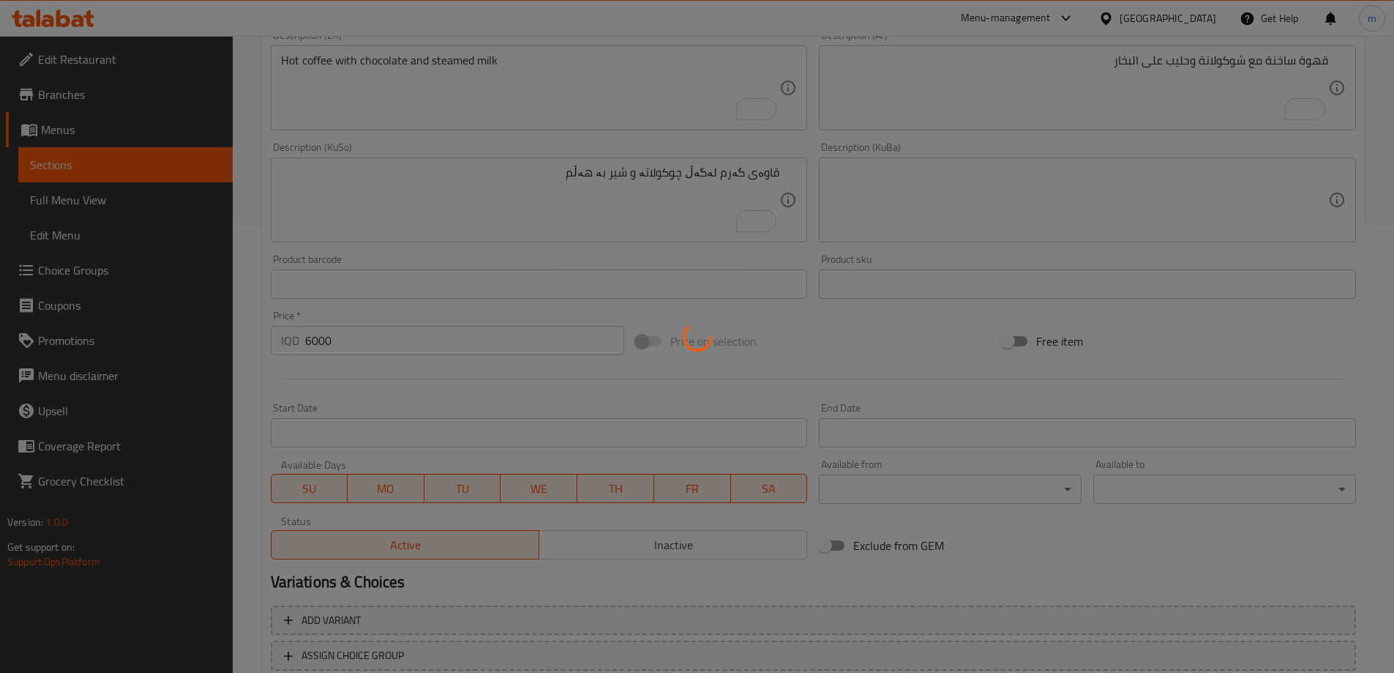
scroll to position [209, 0]
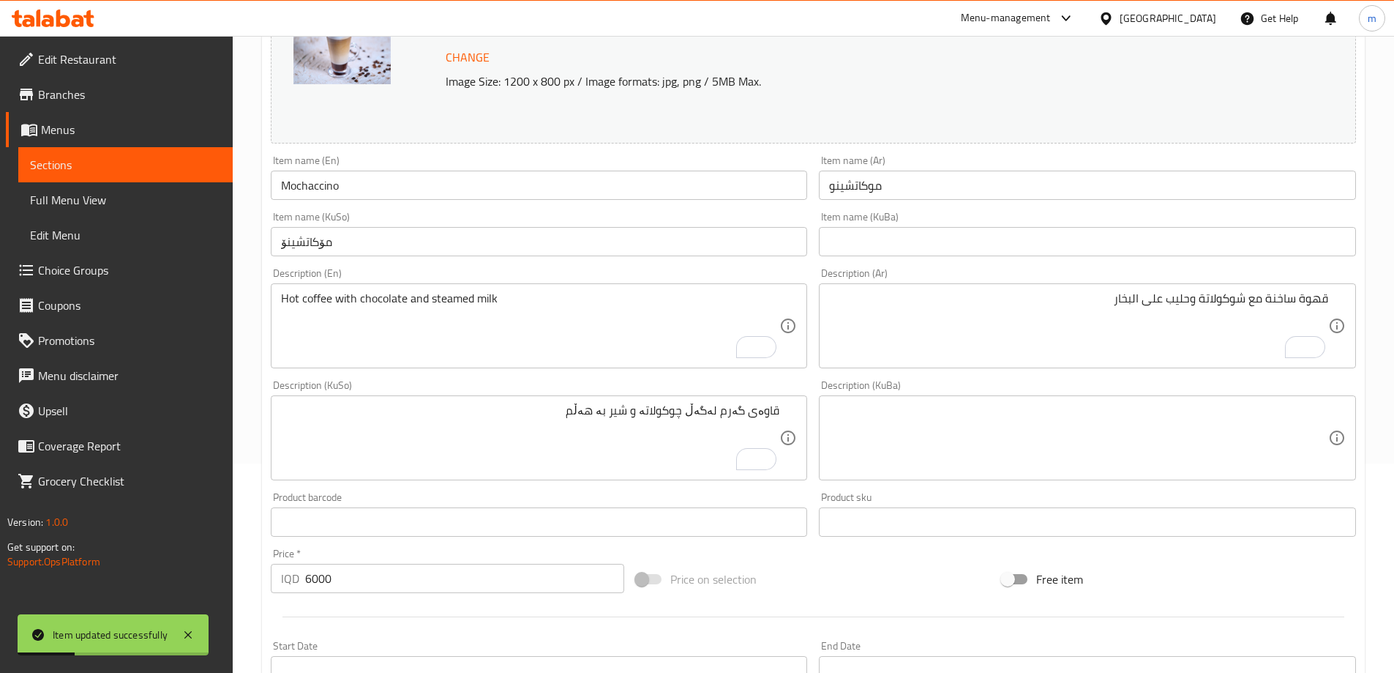
click at [326, 197] on input "Mochaccino" at bounding box center [539, 185] width 537 height 29
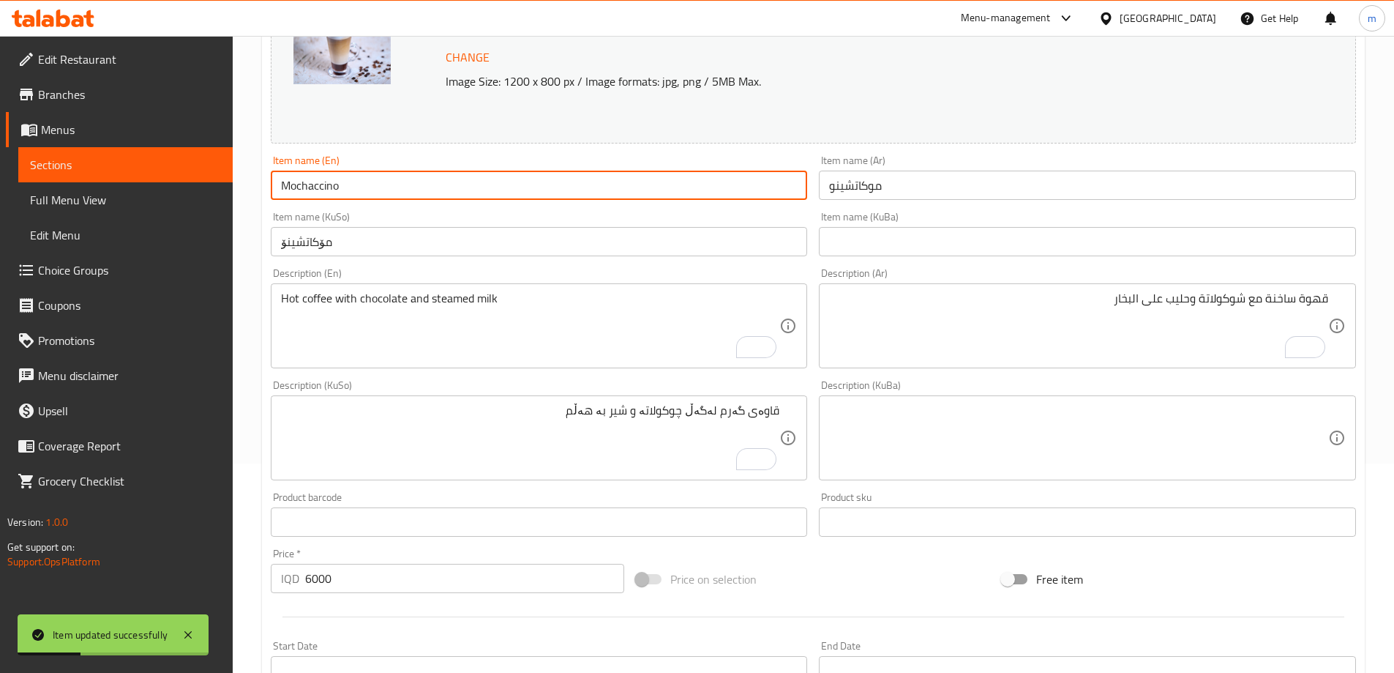
click at [326, 197] on input "Mochaccino" at bounding box center [539, 185] width 537 height 29
click at [120, 197] on span "Full Menu View" at bounding box center [125, 200] width 191 height 18
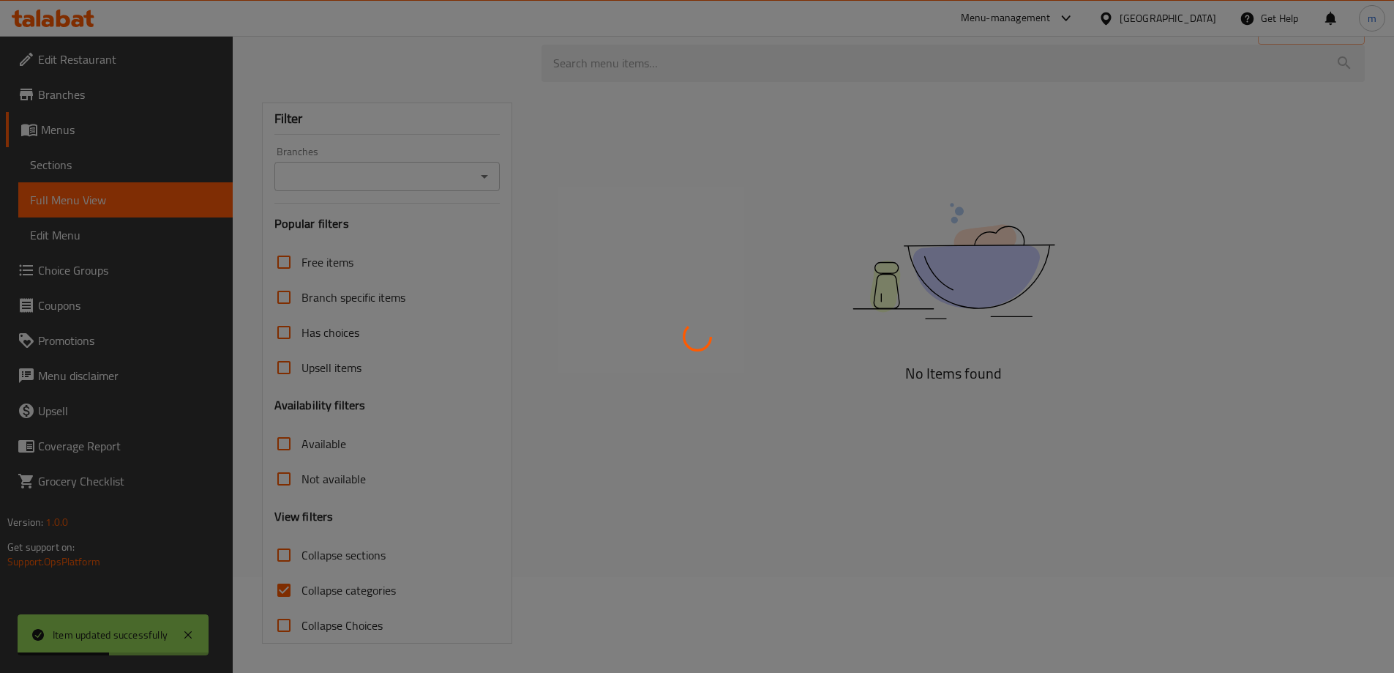
scroll to position [96, 0]
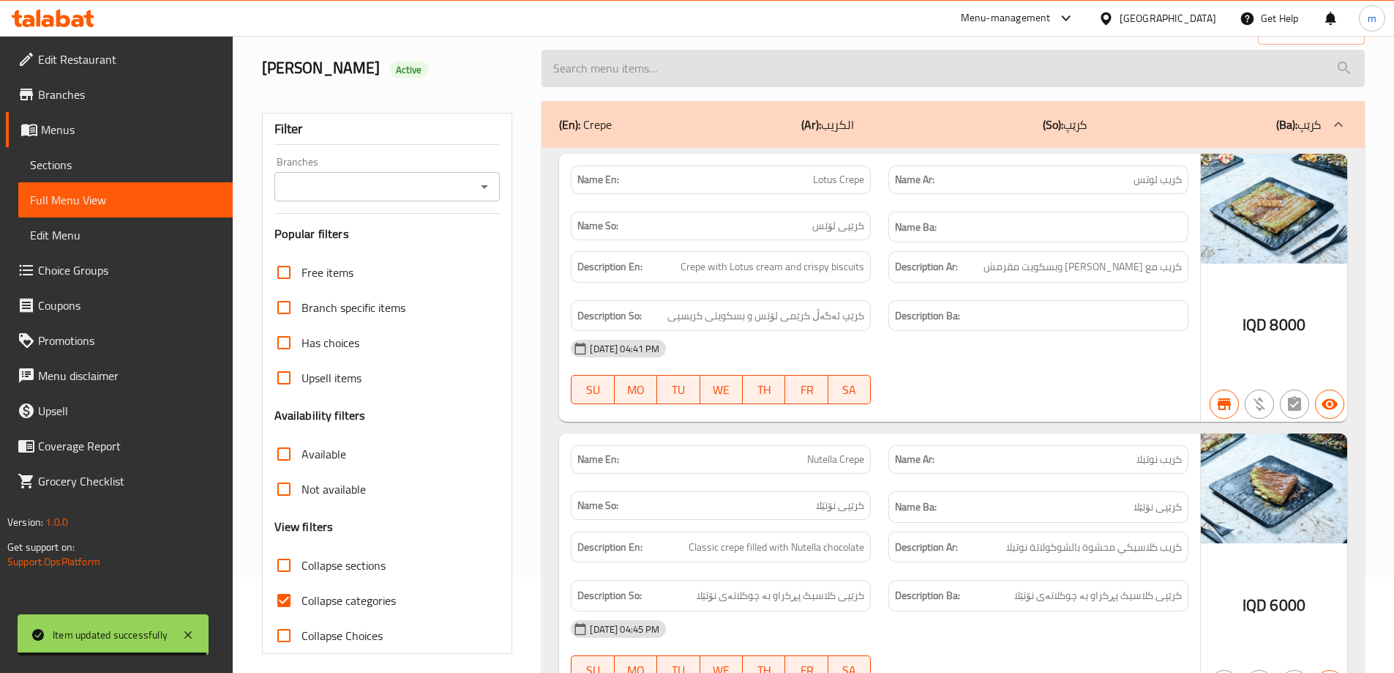
click at [564, 72] on input "search" at bounding box center [954, 68] width 824 height 37
paste input "Mochaccino"
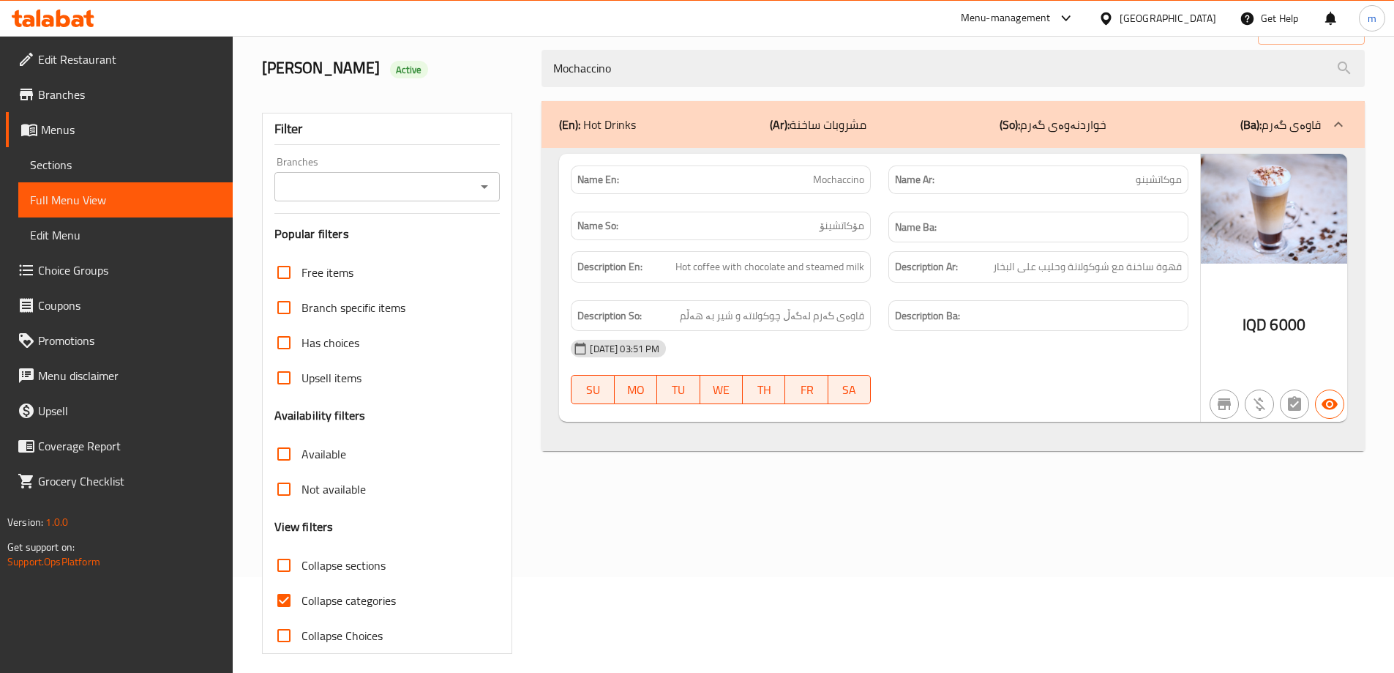
click at [478, 187] on icon "Open" at bounding box center [485, 187] width 18 height 18
type input "Mochaccino"
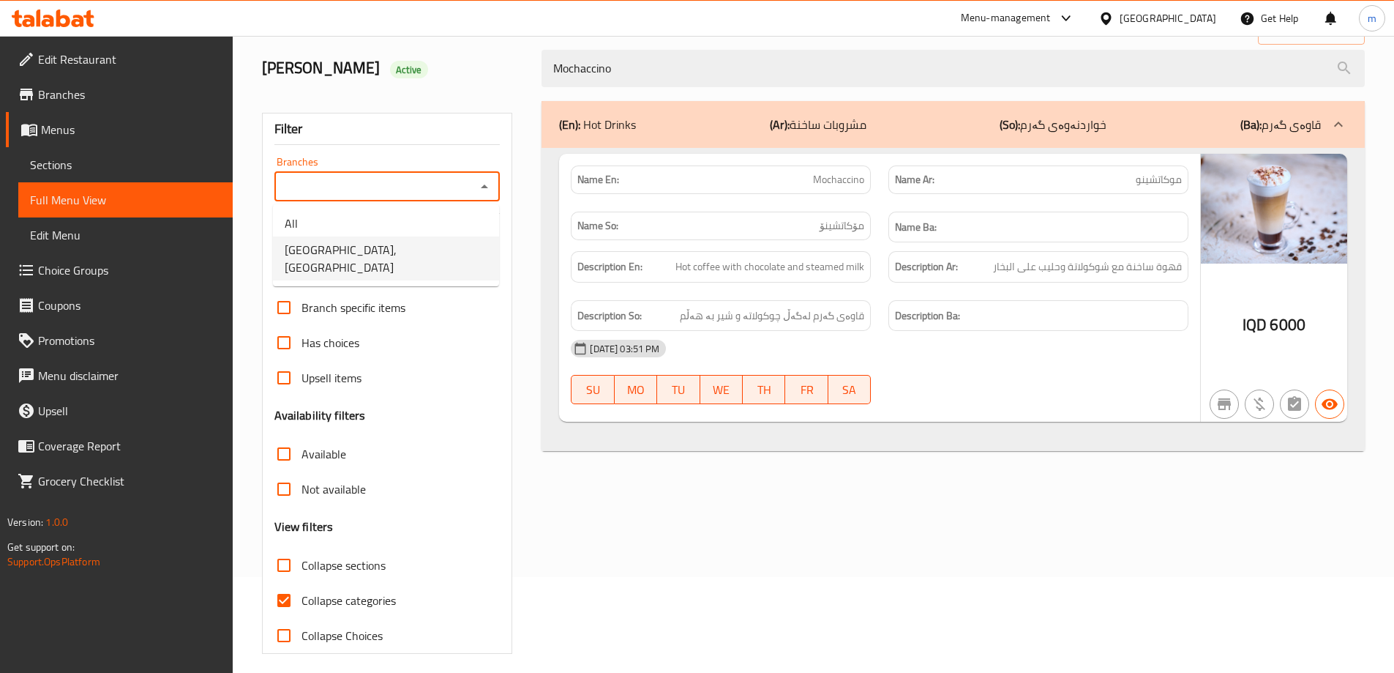
click at [431, 243] on li "Casa De Cafe, Vital City" at bounding box center [386, 258] width 226 height 44
type input "Casa De Cafe, Vital City"
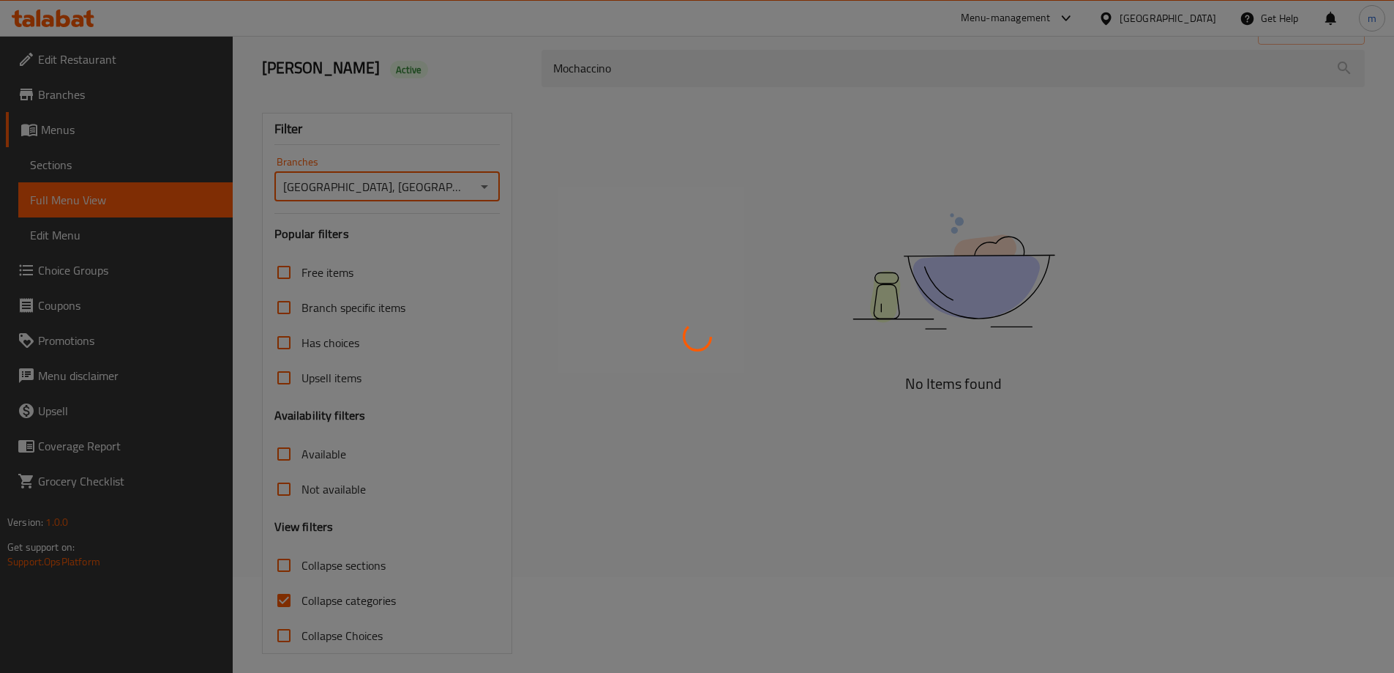
click at [486, 127] on div at bounding box center [697, 336] width 1394 height 673
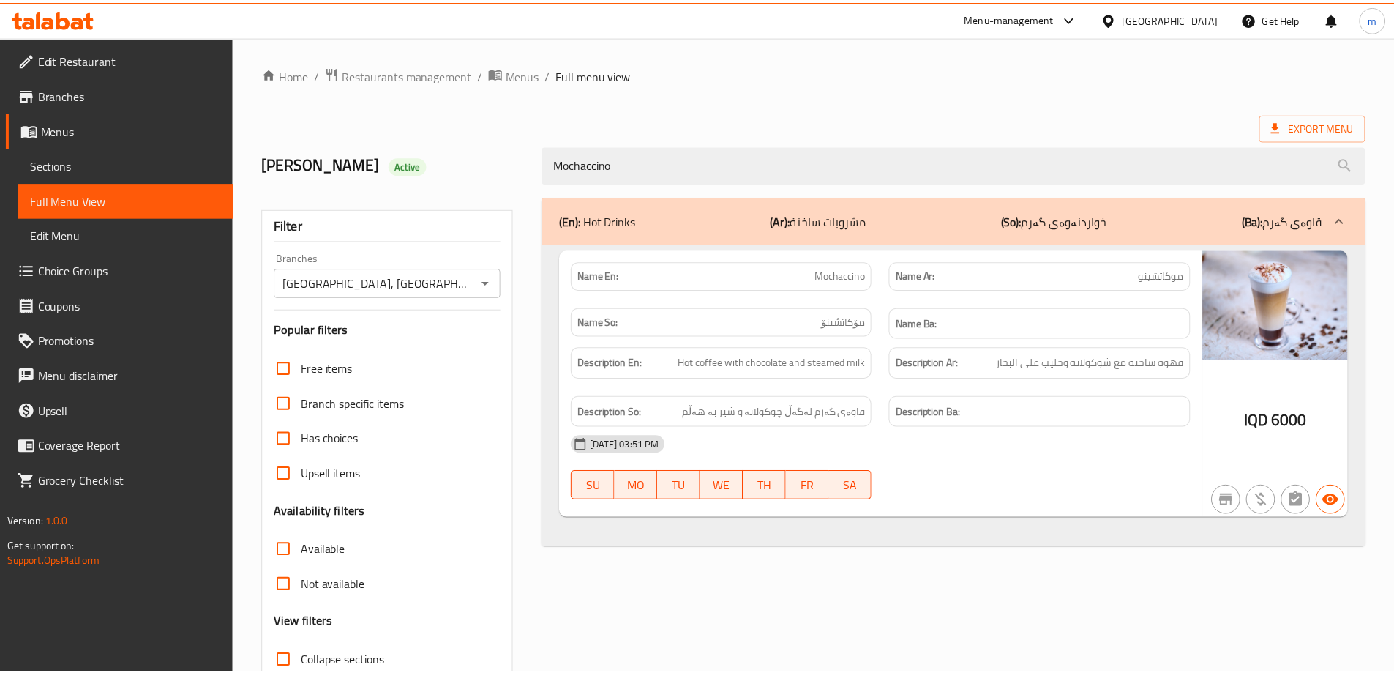
scroll to position [106, 0]
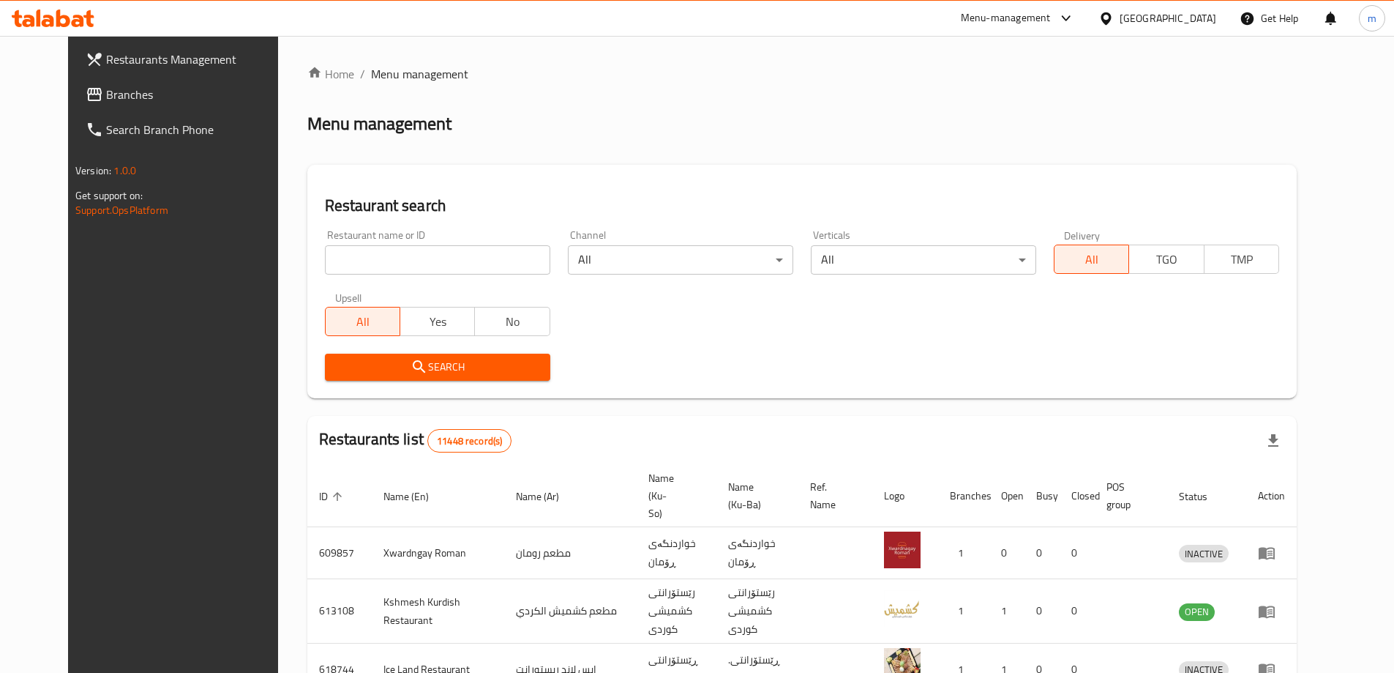
click at [351, 257] on input "search" at bounding box center [437, 259] width 225 height 29
paste input "Jazz restaurant"
type input "Jazz restaurant"
click at [437, 352] on div "Search" at bounding box center [437, 367] width 243 height 45
click at [418, 371] on span "Search" at bounding box center [438, 367] width 202 height 18
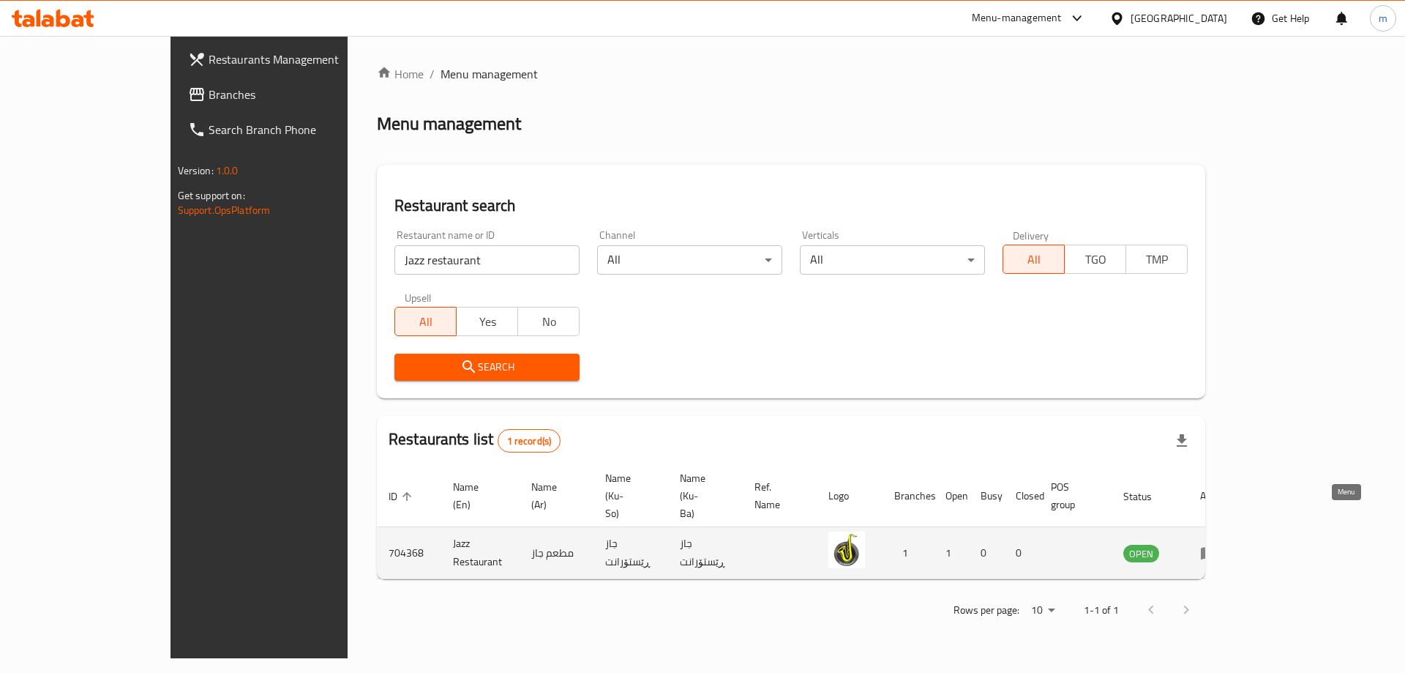
click at [1218, 544] on icon "enhanced table" at bounding box center [1210, 553] width 18 height 18
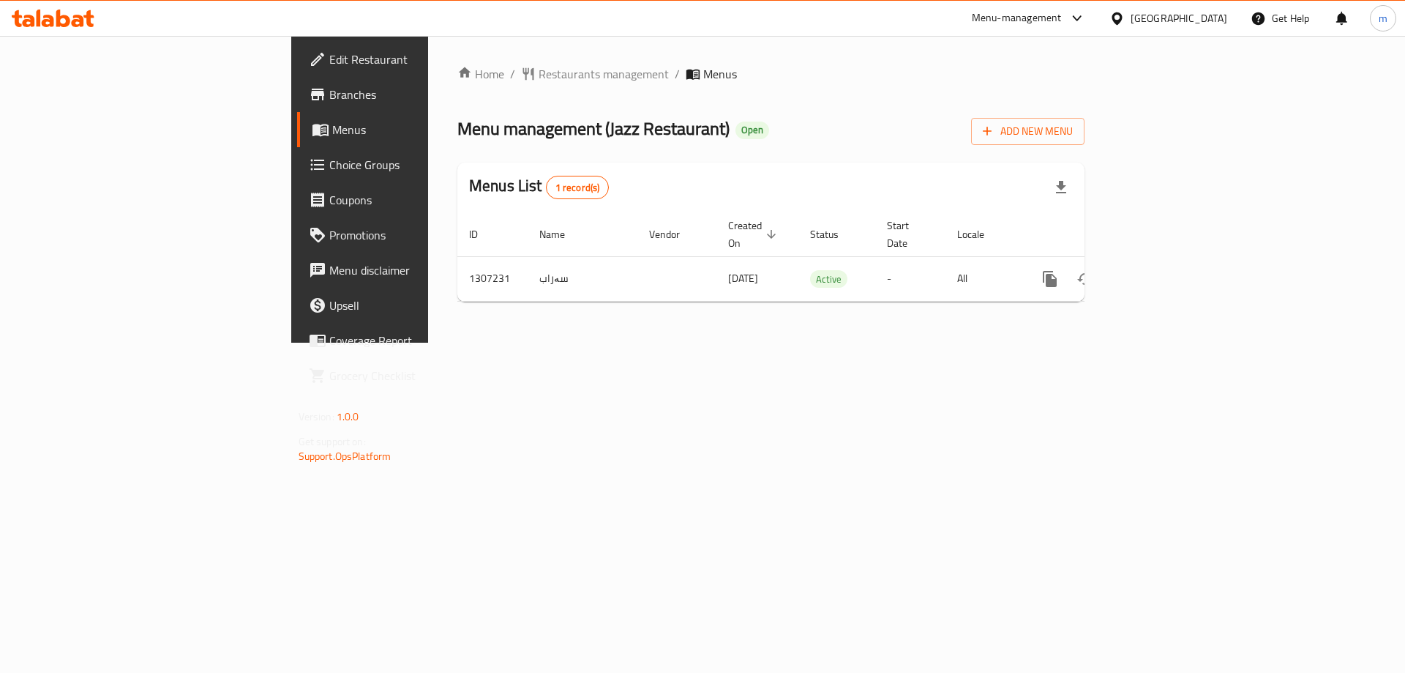
click at [329, 97] on span "Branches" at bounding box center [421, 95] width 185 height 18
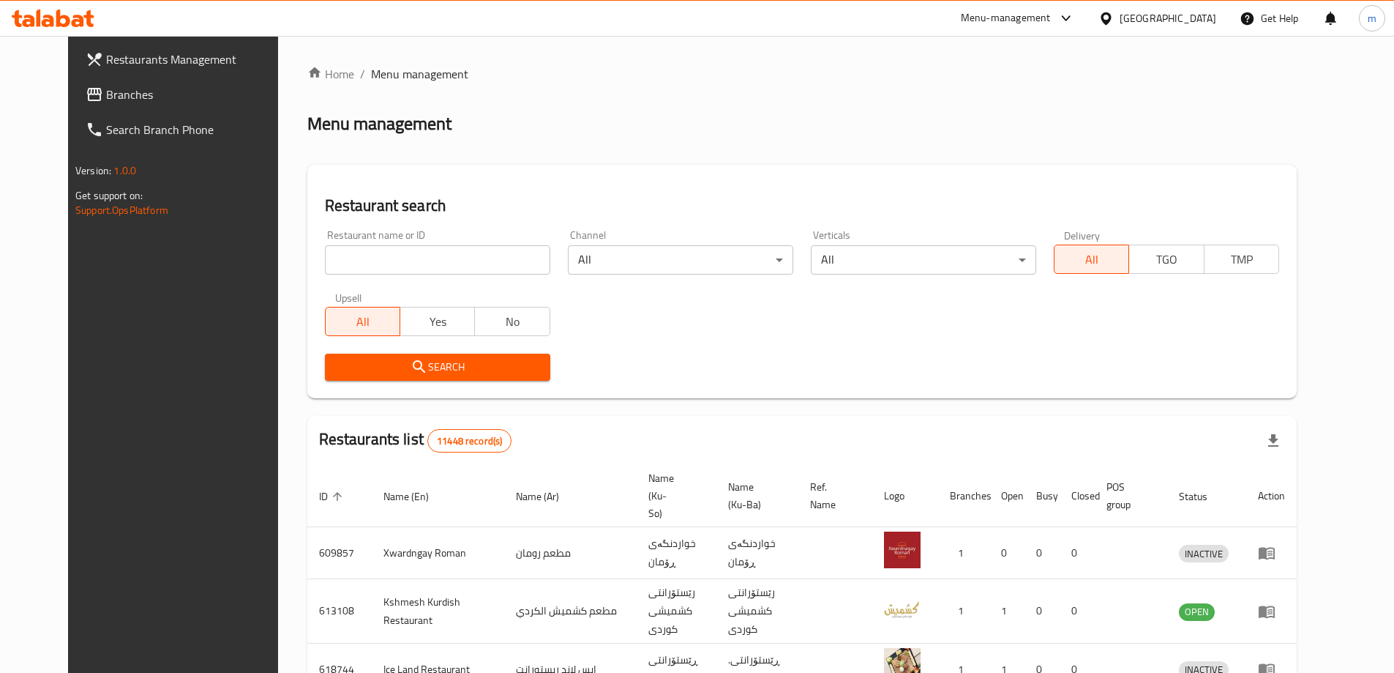
click at [106, 98] on span "Branches" at bounding box center [197, 95] width 183 height 18
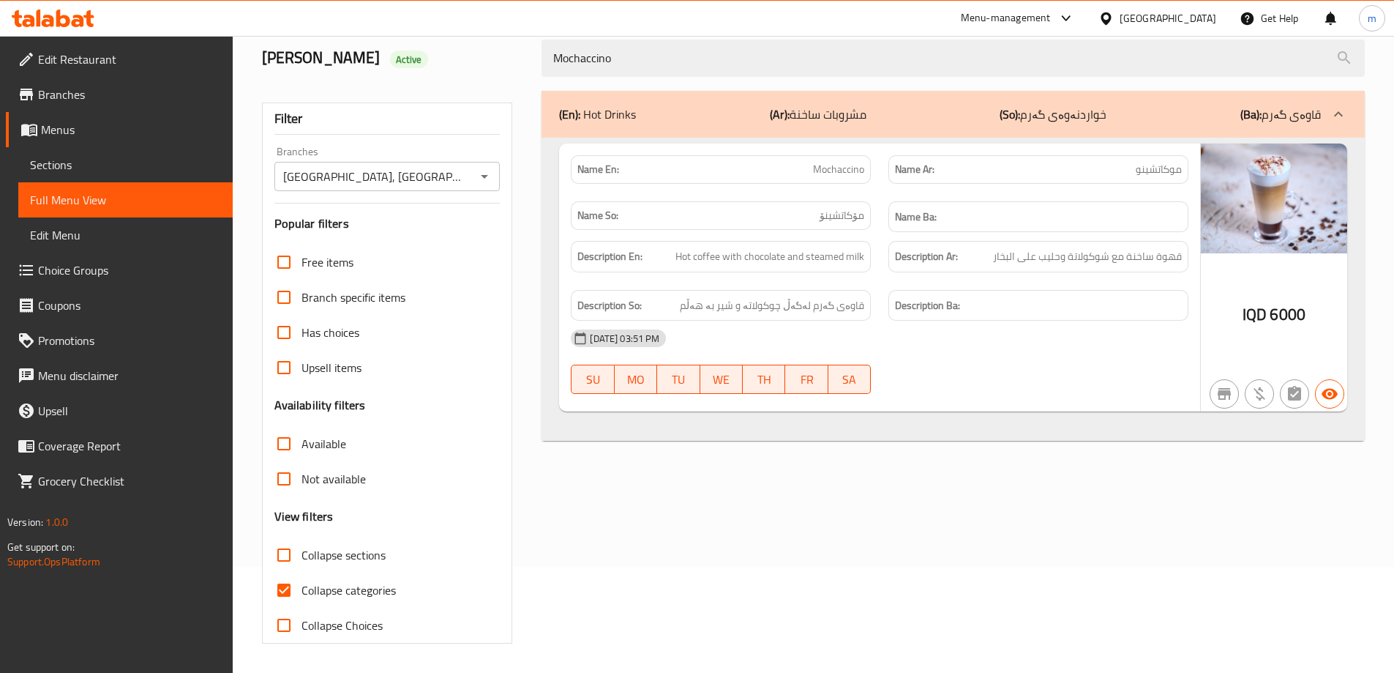
scroll to position [106, 0]
click at [132, 167] on span "Sections" at bounding box center [125, 165] width 191 height 18
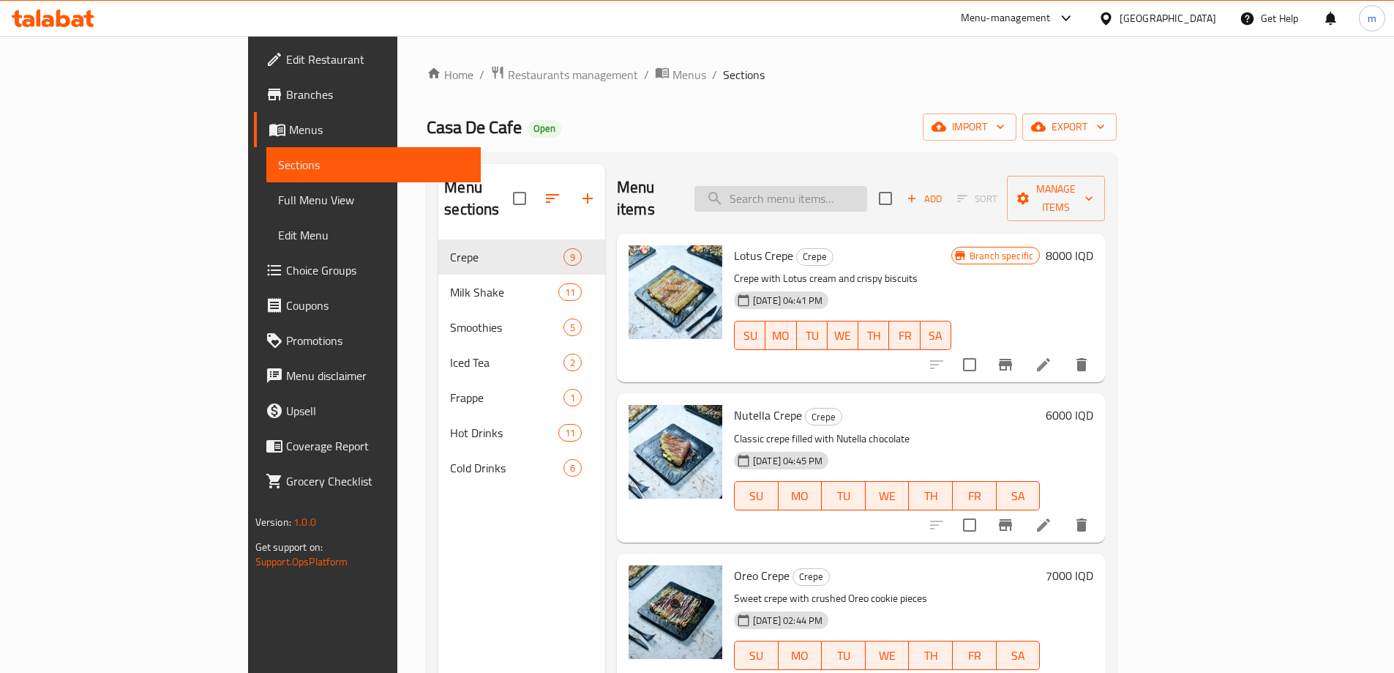
click at [867, 200] on input "search" at bounding box center [781, 199] width 173 height 26
paste input "Peach Iced Tea"
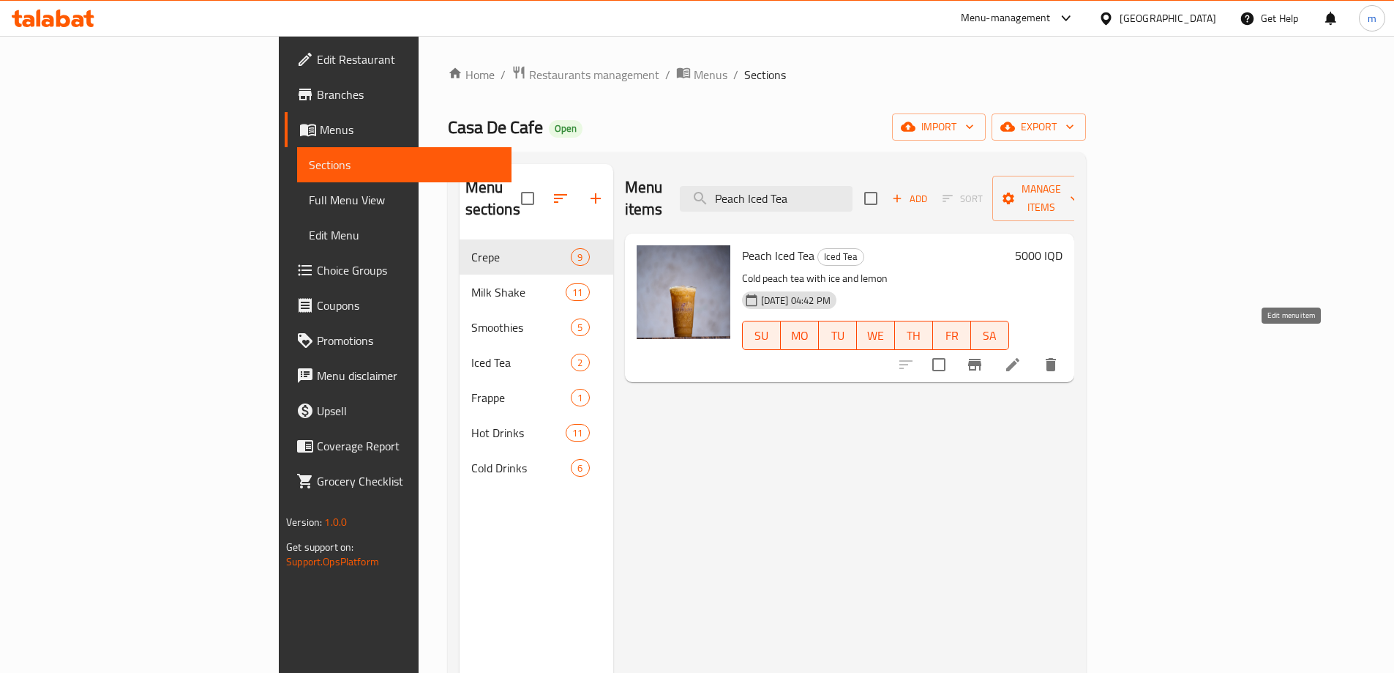
type input "Peach Iced Tea"
click at [1022, 356] on icon at bounding box center [1013, 365] width 18 height 18
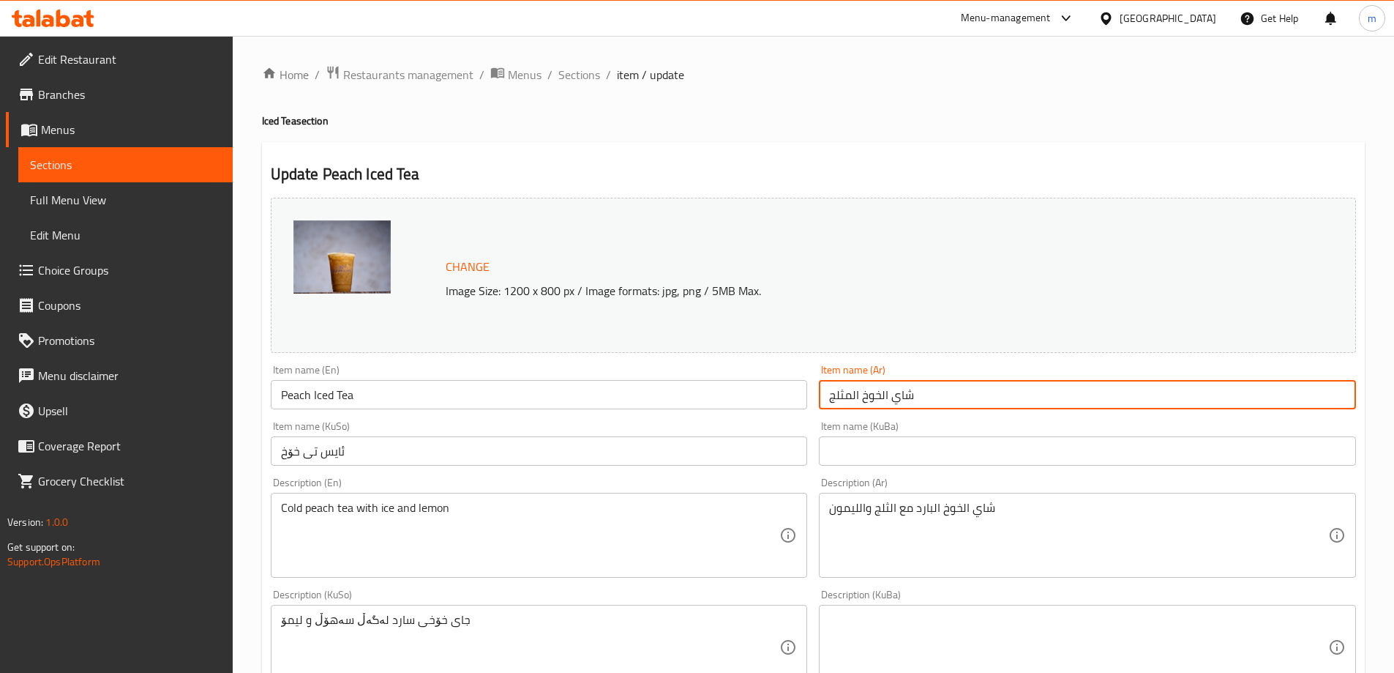
click at [985, 386] on input "شاي الخوخ المثلج" at bounding box center [1087, 394] width 537 height 29
click at [1280, 400] on input "شاي الخوخ المثلج" at bounding box center [1087, 394] width 537 height 29
click at [1275, 395] on input "شاي الخوخ المثلج" at bounding box center [1087, 394] width 537 height 29
click at [1282, 395] on input "شاي الخوخ المثلج" at bounding box center [1087, 394] width 537 height 29
click at [1307, 395] on input "شاي الخوخ مثلج" at bounding box center [1087, 394] width 537 height 29
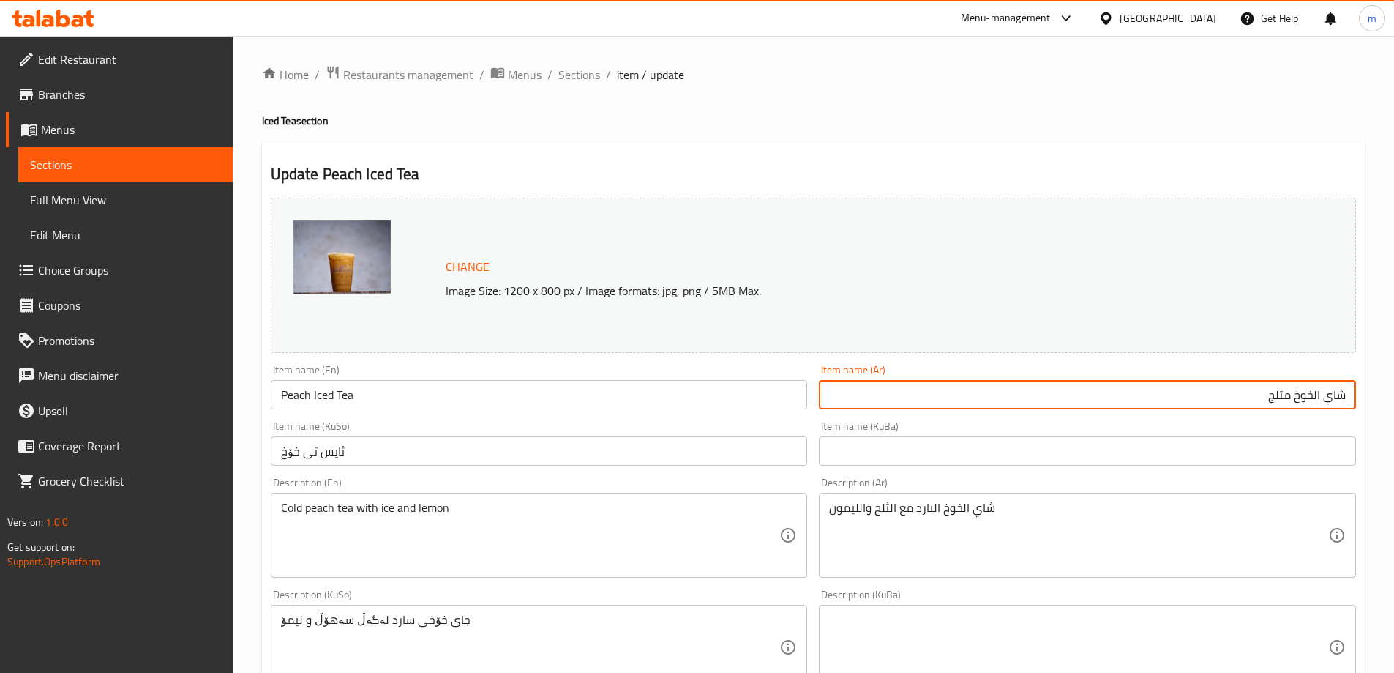
click at [1307, 395] on input "شاي الخوخ مثلج" at bounding box center [1087, 394] width 537 height 29
click at [1251, 403] on input "شاي مثلج" at bounding box center [1087, 394] width 537 height 29
type input "شاي مثلج خوخ"
click at [564, 446] on input "ئایس تی خۆخ" at bounding box center [539, 450] width 537 height 29
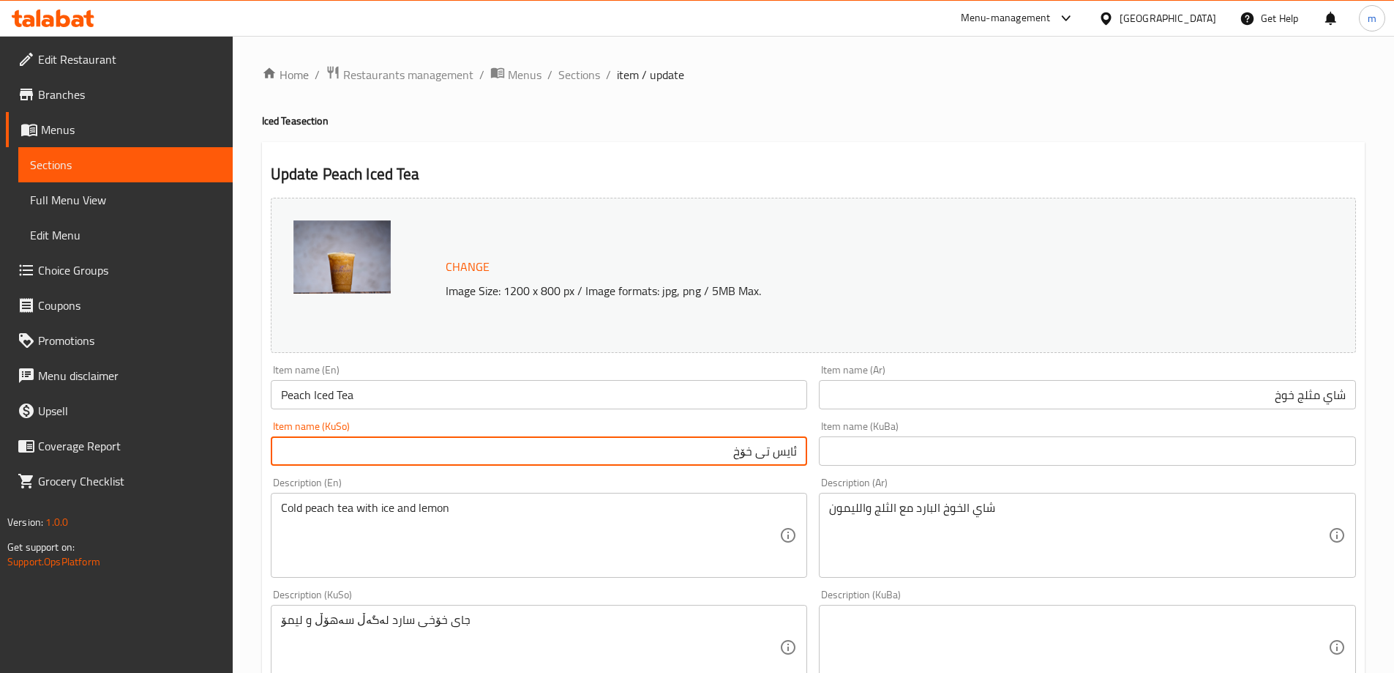
click at [667, 457] on input "ئایس تی خۆخ" at bounding box center [539, 450] width 537 height 29
type input "چای ساردی قۆخ"
click at [1121, 550] on textarea "شاي الخوخ البارد مع الثلج والليمون" at bounding box center [1078, 536] width 499 height 70
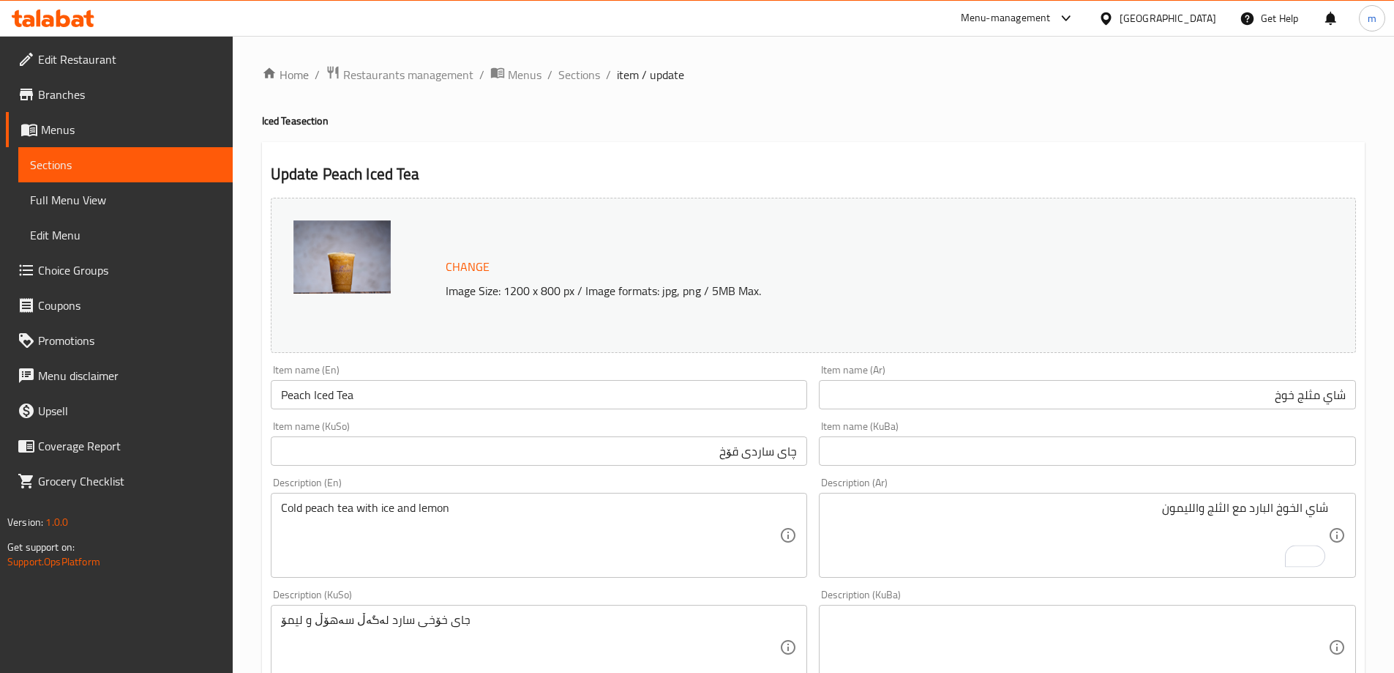
click at [1299, 498] on div "شاي الخوخ البارد مع الثلج والليمون Description (Ar)" at bounding box center [1087, 535] width 537 height 85
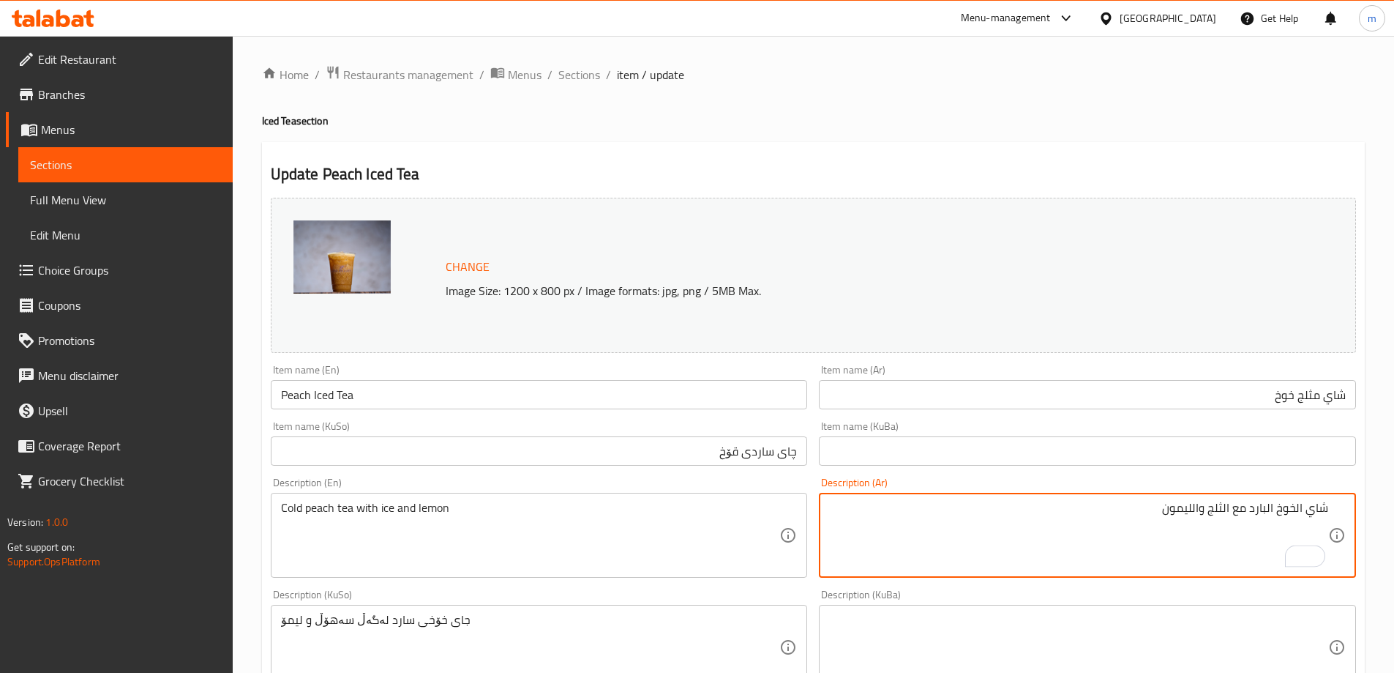
click at [1294, 508] on textarea "شاي الخوخ البارد مع الثلج والليمون" at bounding box center [1078, 536] width 499 height 70
click at [1273, 514] on textarea "شاي خوخ البارد مع الثلج والليمون" at bounding box center [1078, 536] width 499 height 70
drag, startPoint x: 1239, startPoint y: 510, endPoint x: 1238, endPoint y: 520, distance: 10.3
click at [1239, 510] on textarea "شاي خوخ بارد مع الثلج والليمون" at bounding box center [1078, 536] width 499 height 70
click at [1219, 503] on textarea "شاي خوخ بارد مع ثلج والليمون" at bounding box center [1078, 536] width 499 height 70
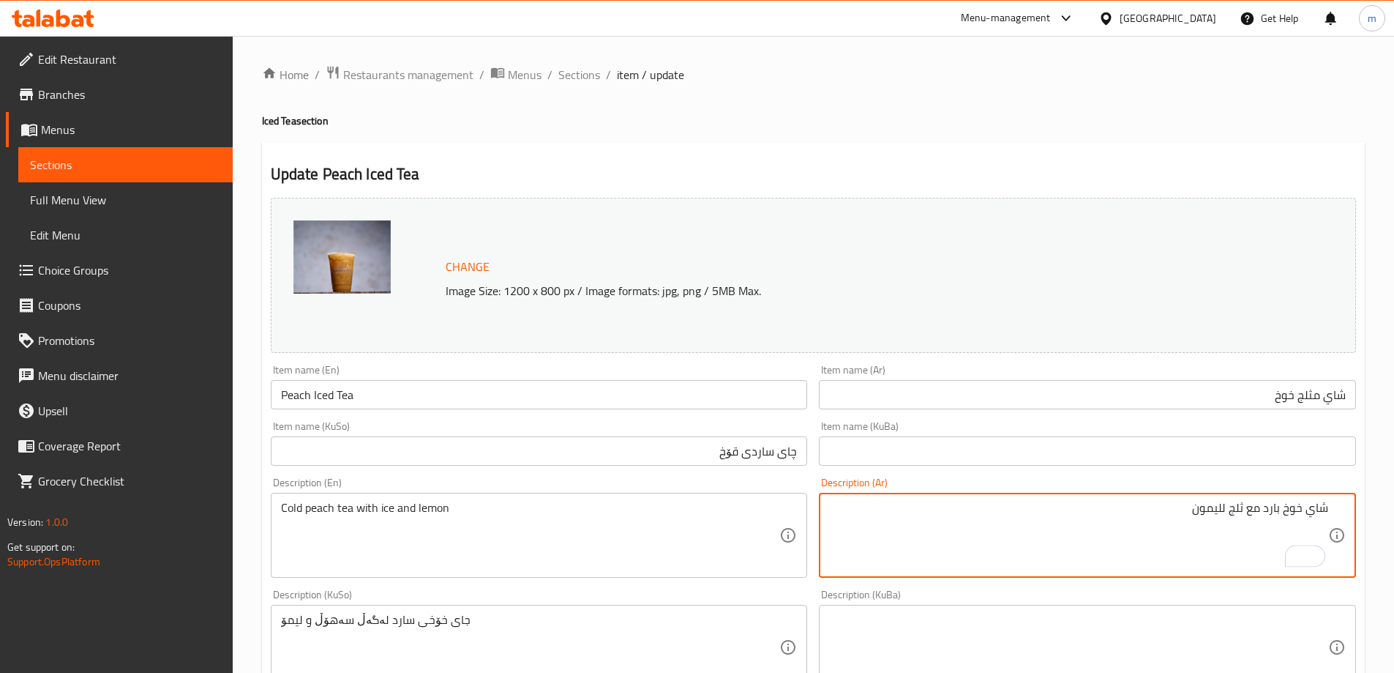
click at [1222, 508] on textarea "شاي خوخ بارد مع ثلج لليمون" at bounding box center [1078, 536] width 499 height 70
click at [1223, 513] on textarea "شاي خوخ بارد مع ثلج لليمون" at bounding box center [1078, 536] width 499 height 70
type textarea "شاي خوخ بارد مع ثلج و[PERSON_NAME]"
click at [1023, 632] on textarea at bounding box center [1078, 648] width 499 height 70
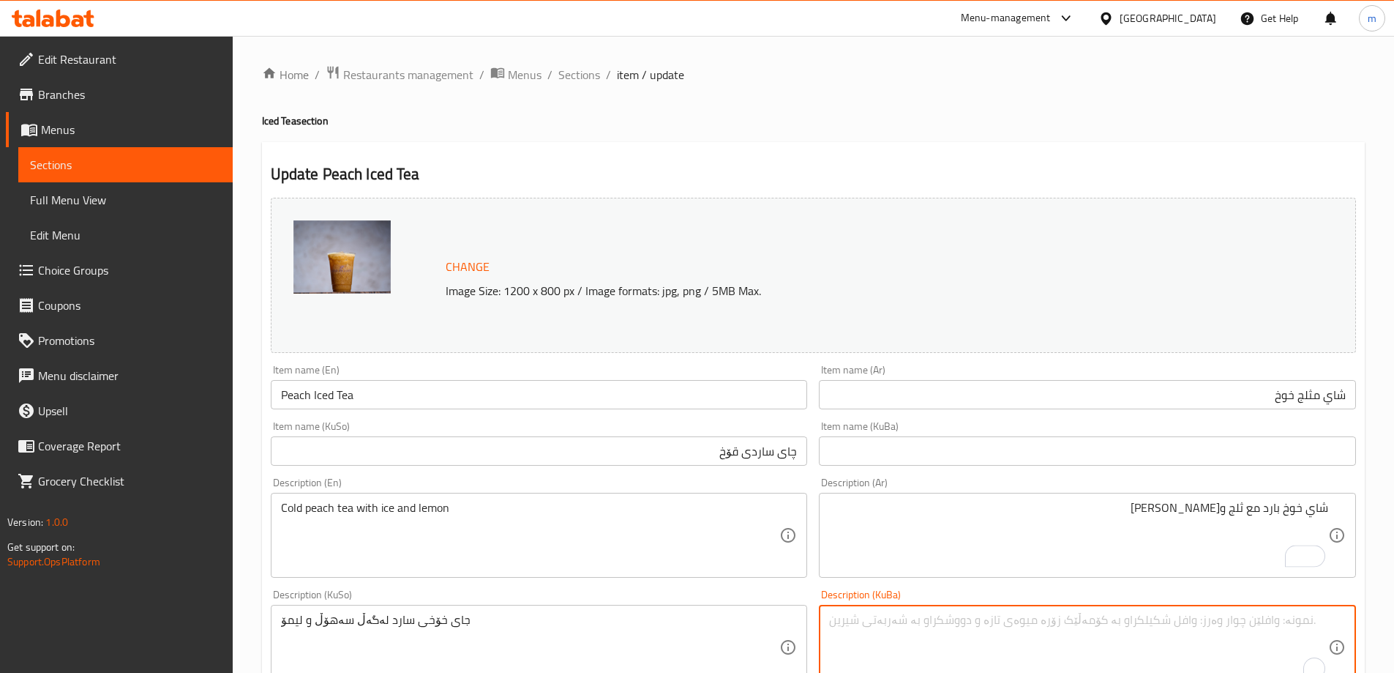
scroll to position [104, 0]
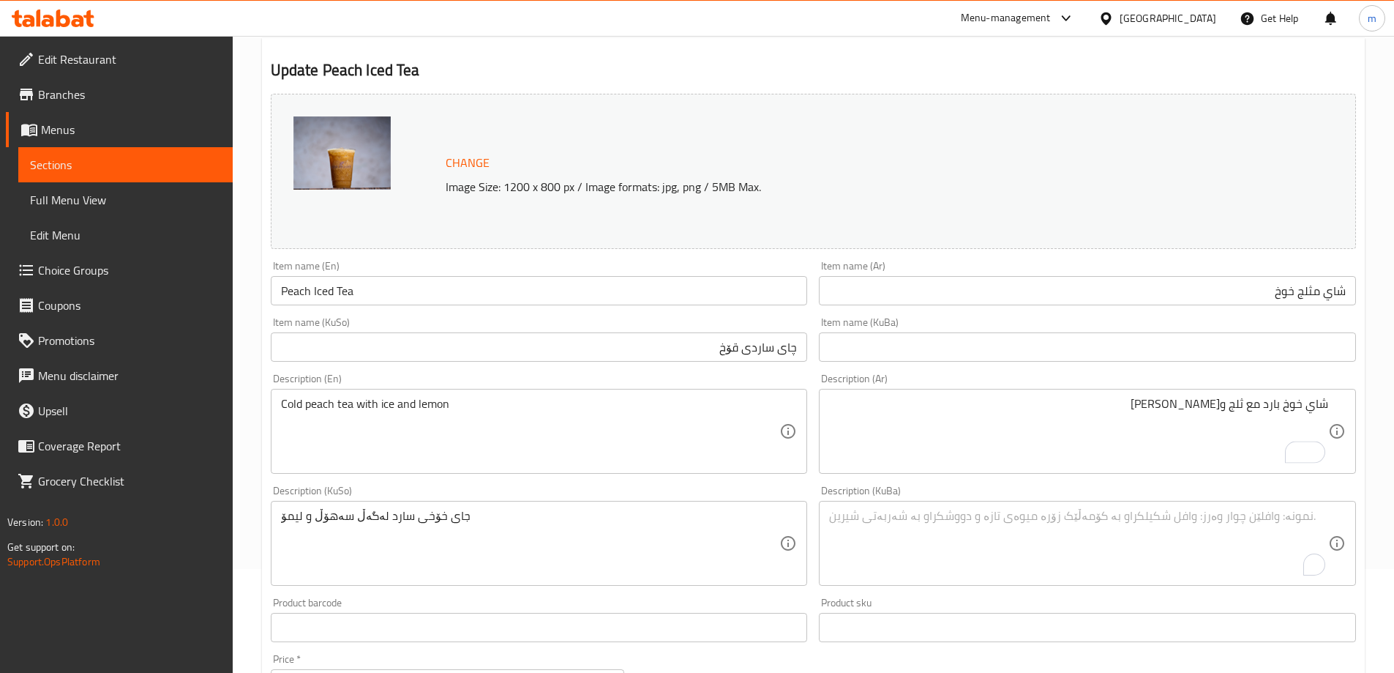
click at [638, 580] on div "جای خۆخی سارد لەگەڵ سەهۆڵ و لیمۆ Description (KuSo)" at bounding box center [539, 543] width 537 height 85
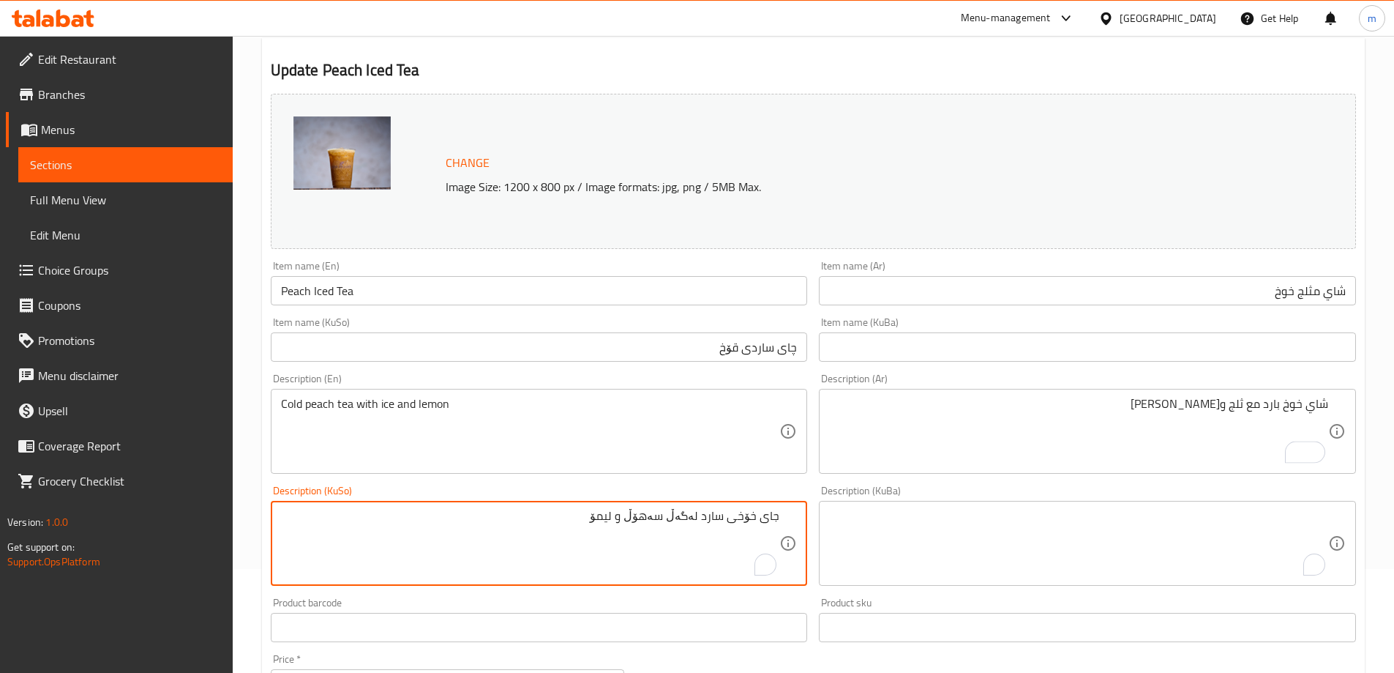
click at [775, 520] on textarea "جای خۆخی سارد لەگەڵ سەهۆڵ و لیمۆ" at bounding box center [530, 544] width 499 height 70
click at [758, 521] on textarea "چای خۆخی سارد لەگەڵ سەهۆڵ و لیمۆ" at bounding box center [530, 544] width 499 height 70
type textarea "چای قۆخی سارد لەگەڵ سەهۆڵ و لیمۆ"
click at [353, 285] on input "Peach Iced Tea" at bounding box center [539, 290] width 537 height 29
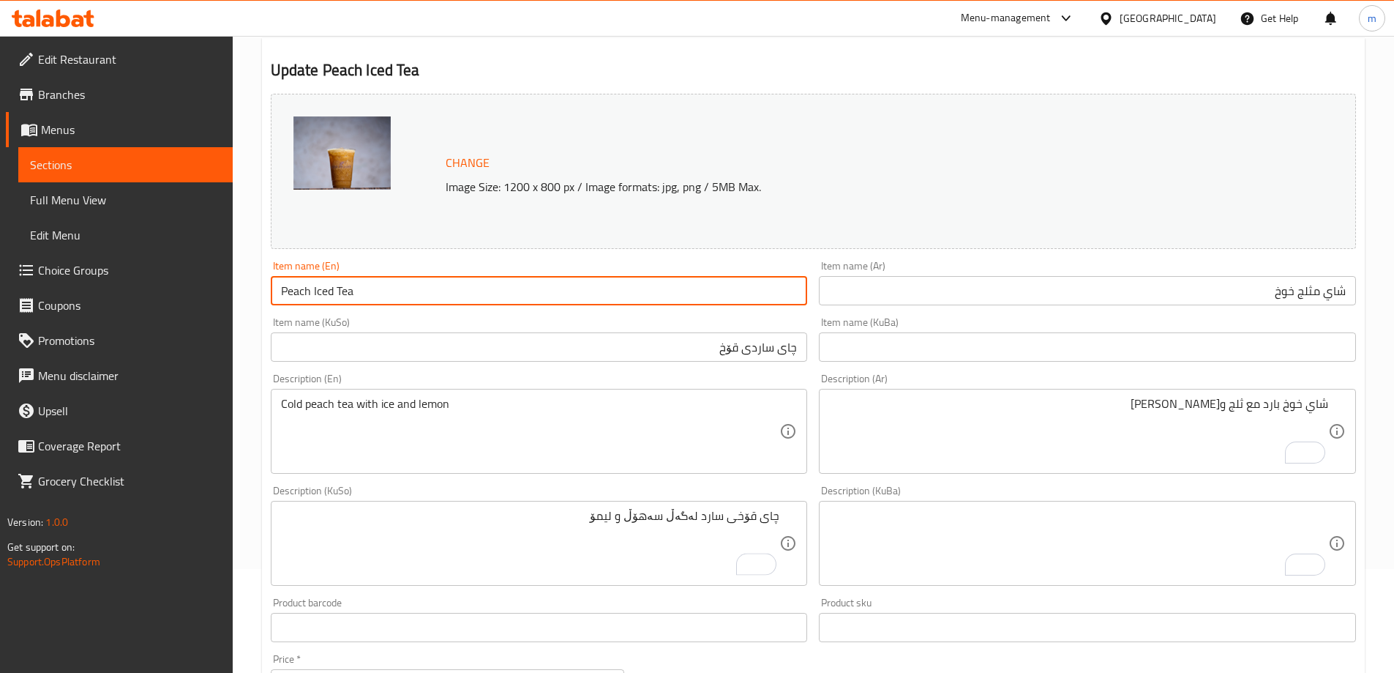
click at [351, 287] on input "Peach Iced Tea" at bounding box center [539, 290] width 537 height 29
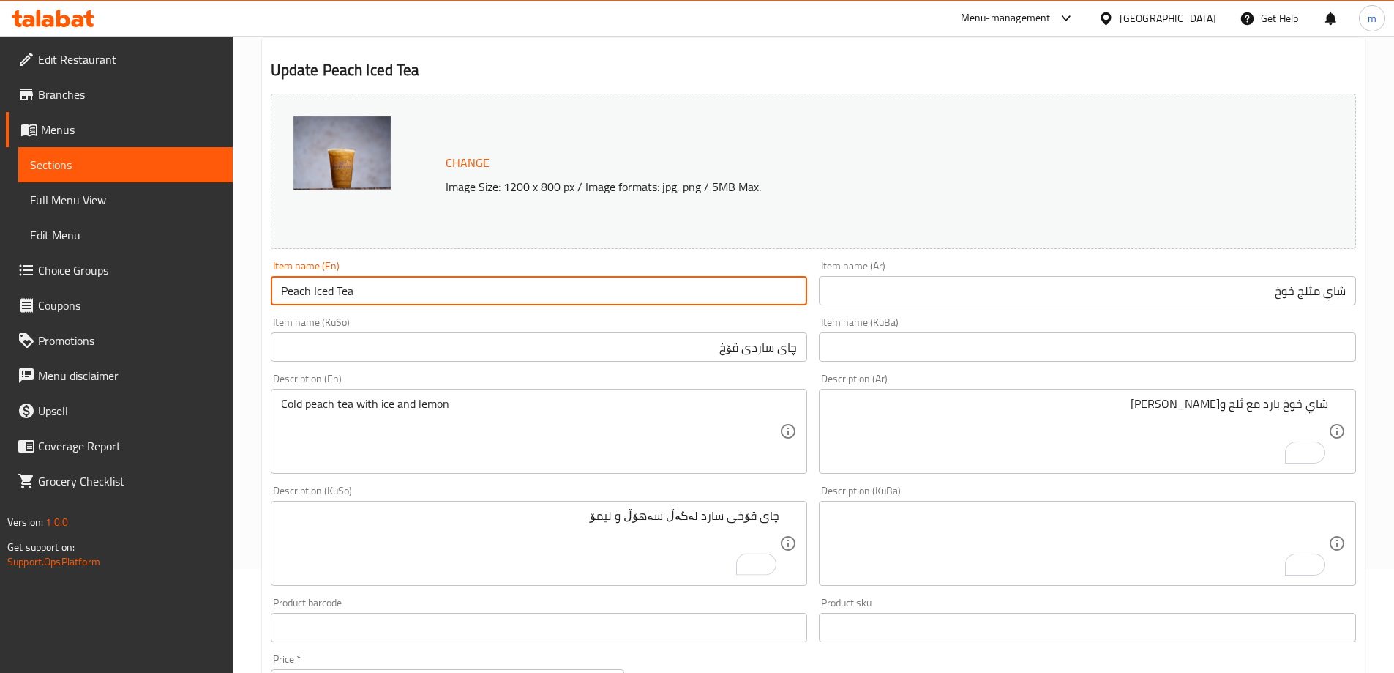
click at [351, 287] on input "Peach Iced Tea" at bounding box center [539, 290] width 537 height 29
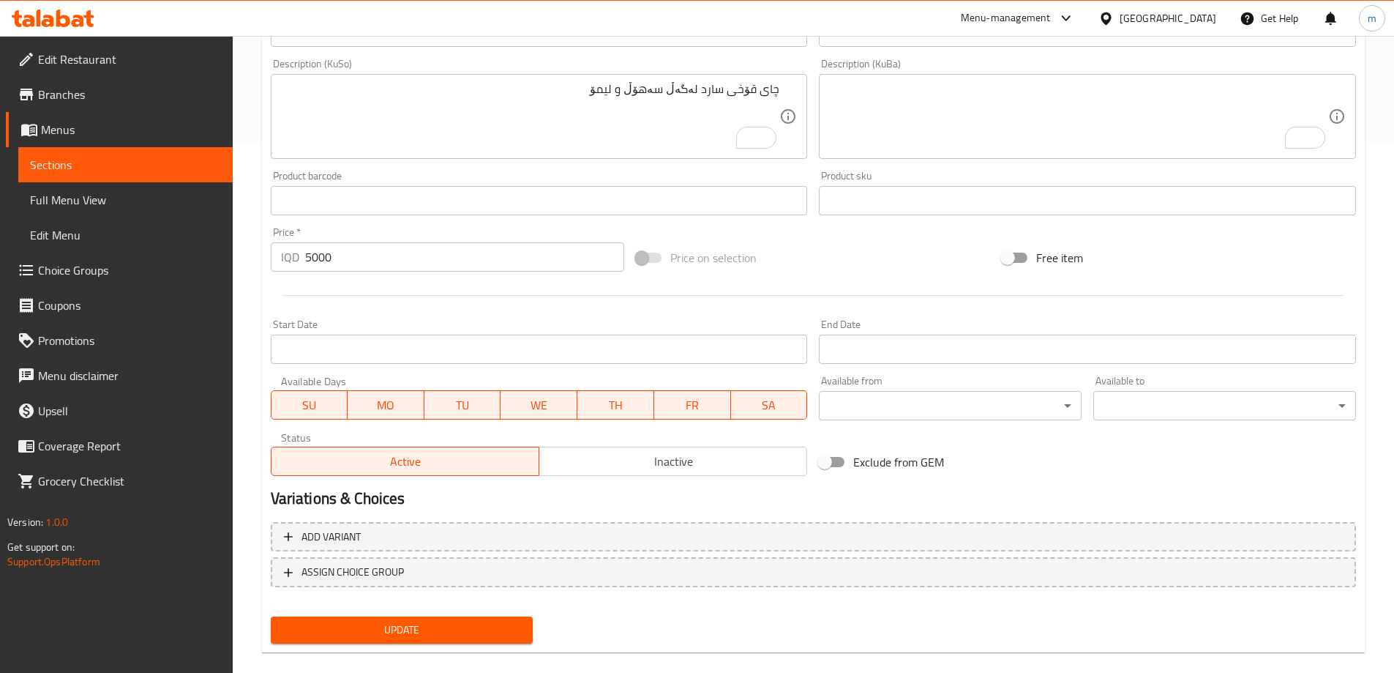
scroll to position [551, 0]
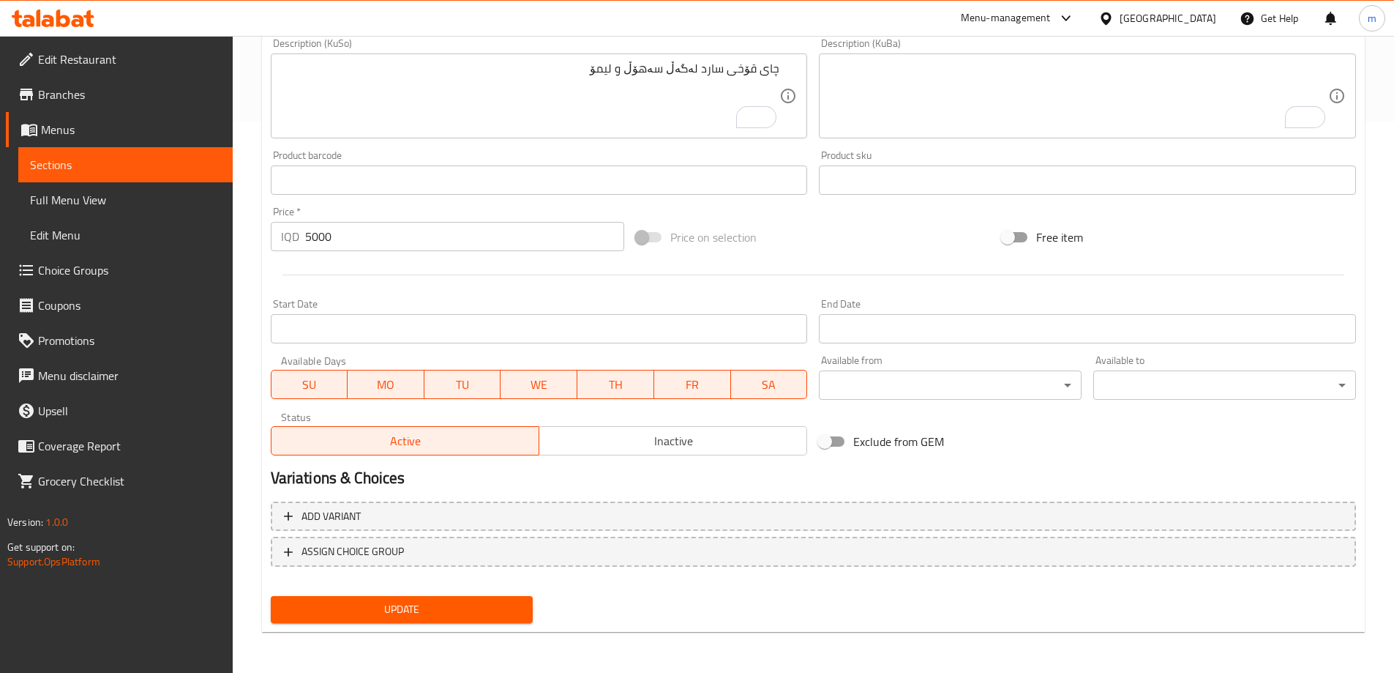
click at [480, 611] on span "Update" at bounding box center [402, 609] width 239 height 18
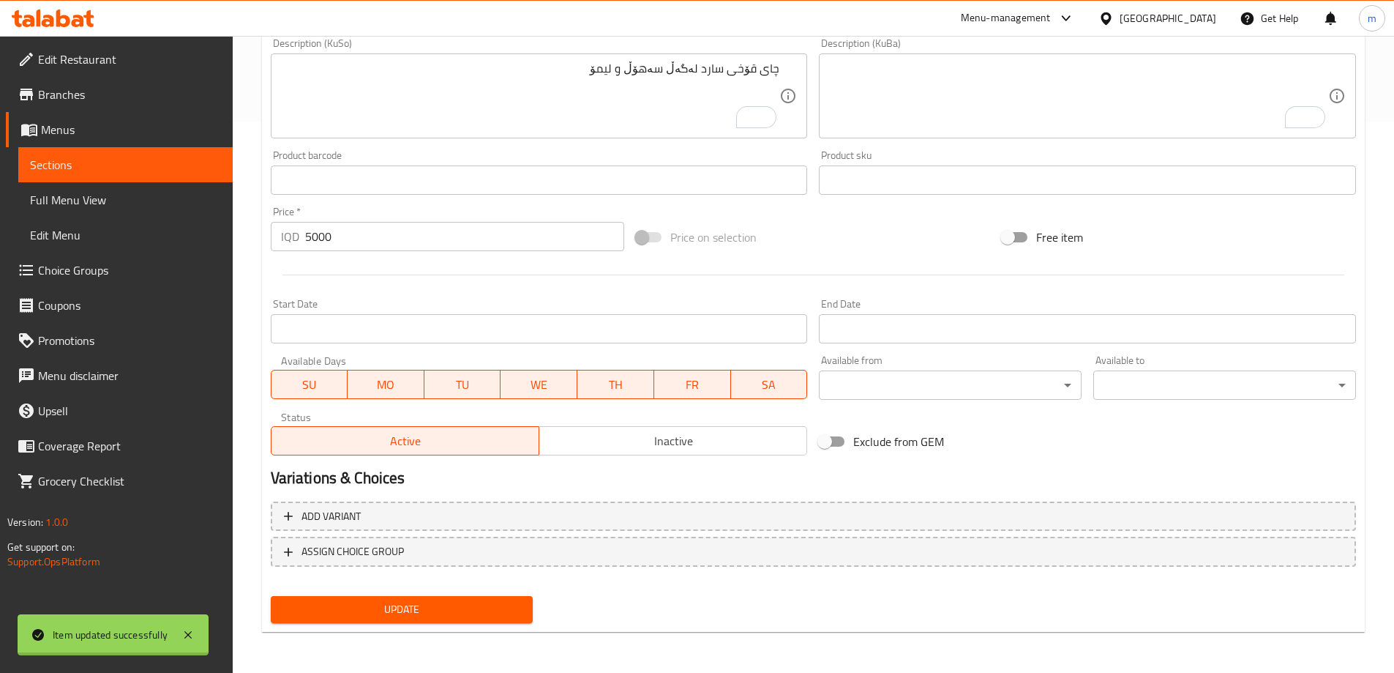
click at [89, 204] on div "Edit Restaurant Branches Menus Sections Full Menu View Edit Menu Choice Groups …" at bounding box center [697, 79] width 1394 height 1188
click at [85, 202] on span "Full Menu View" at bounding box center [125, 200] width 191 height 18
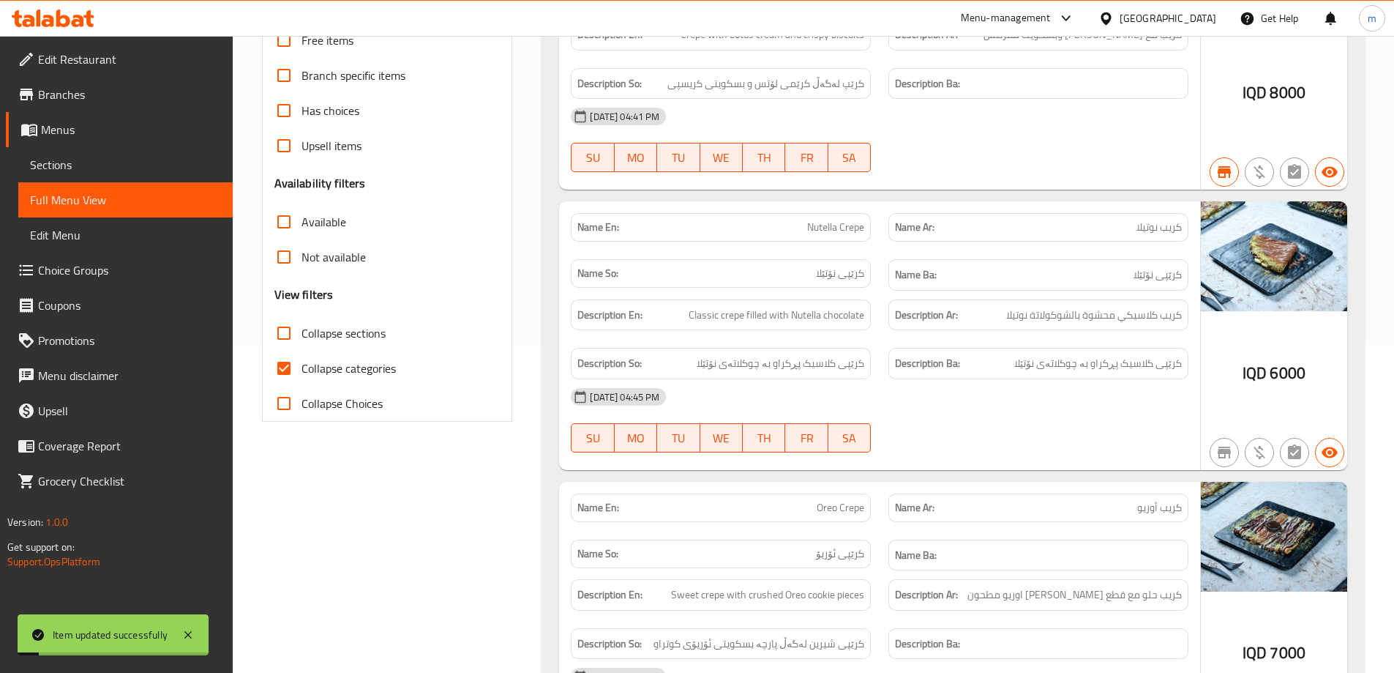
scroll to position [39, 0]
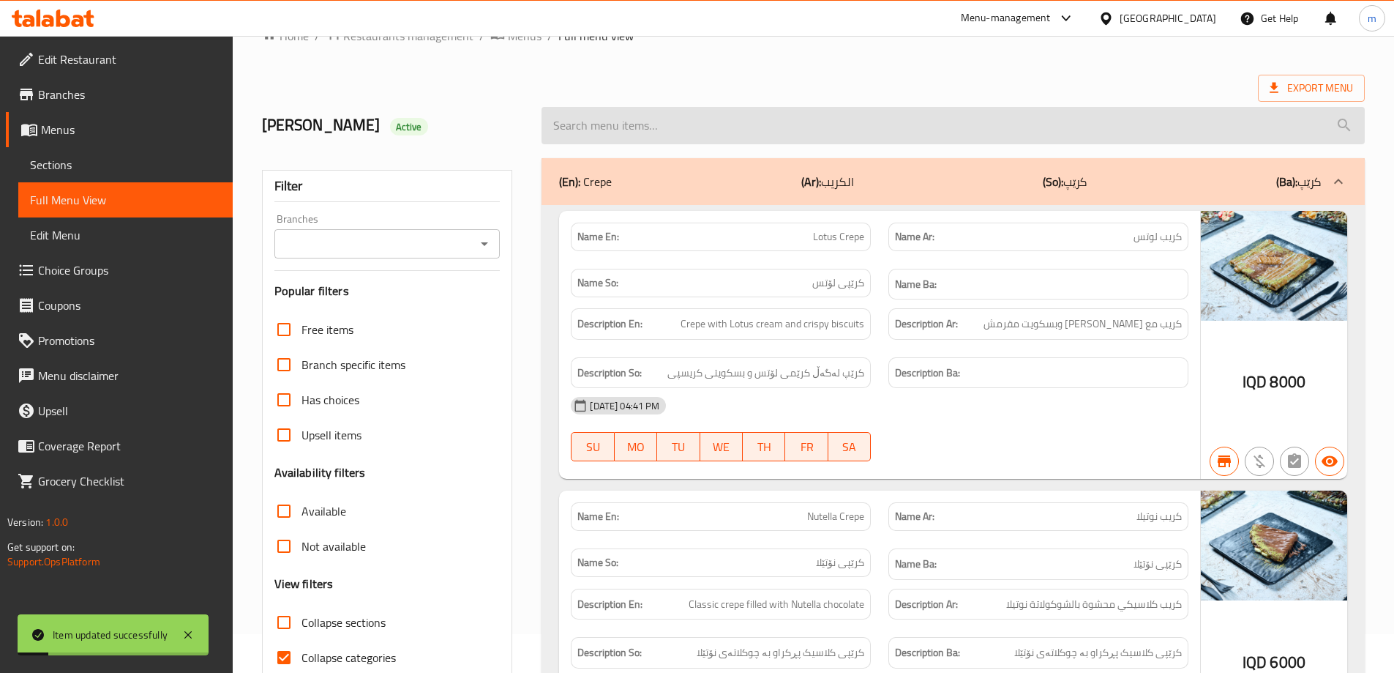
click at [761, 117] on input "search" at bounding box center [954, 125] width 824 height 37
paste input "Peach Iced Tea"
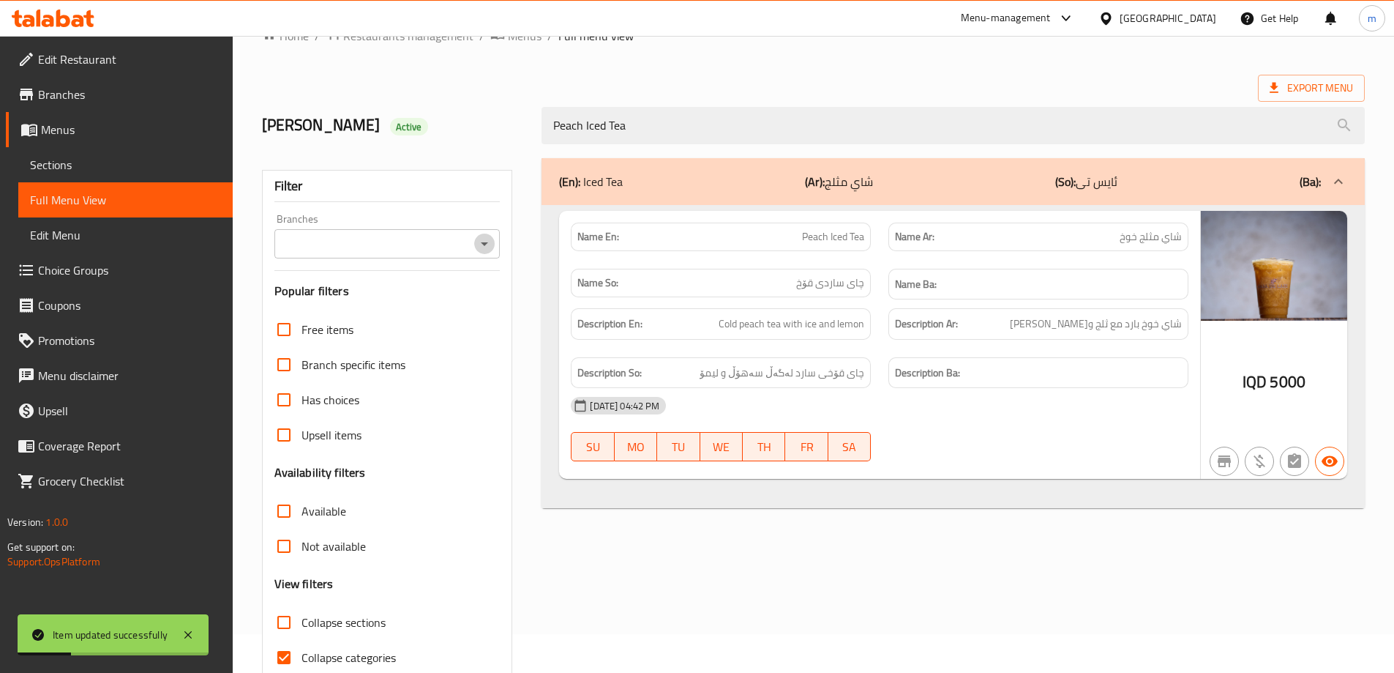
click at [491, 242] on icon "Open" at bounding box center [485, 244] width 18 height 18
type input "Peach Iced Tea"
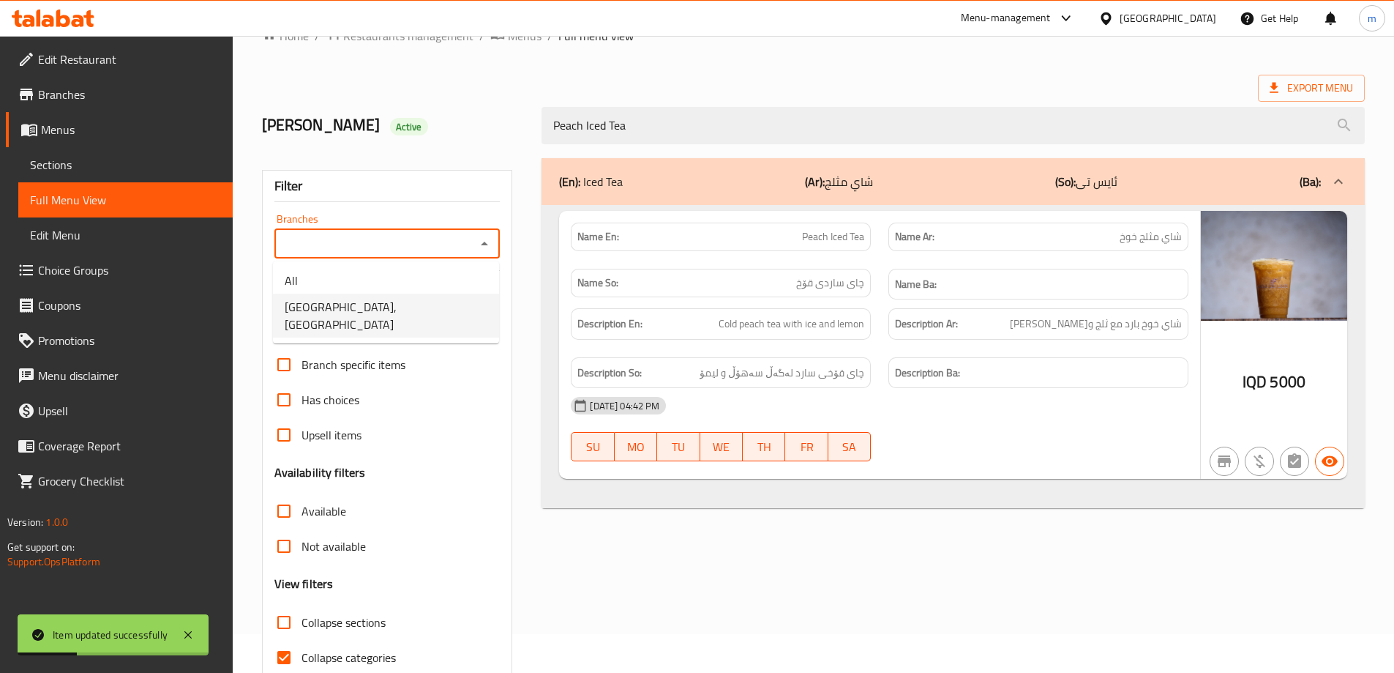
click at [380, 313] on span "[GEOGRAPHIC_DATA], [GEOGRAPHIC_DATA]" at bounding box center [386, 315] width 203 height 35
type input "[GEOGRAPHIC_DATA], [GEOGRAPHIC_DATA]"
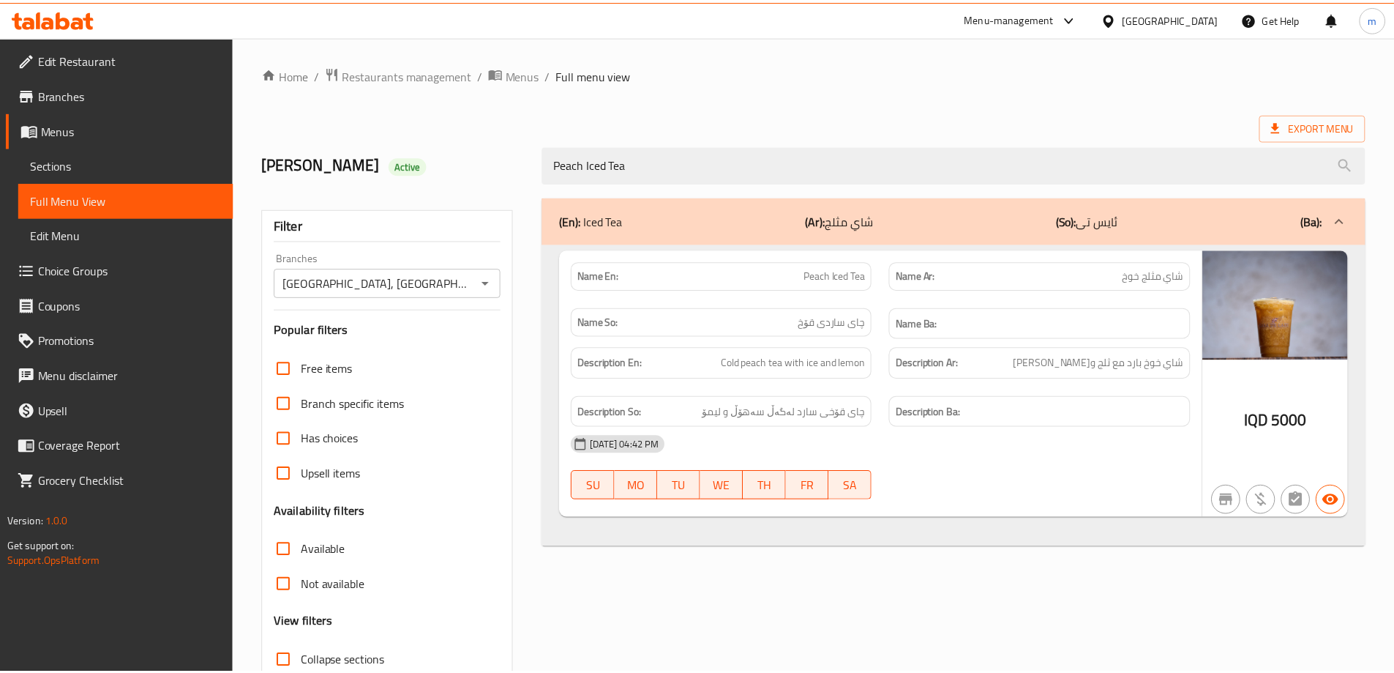
scroll to position [106, 0]
